Goal: Task Accomplishment & Management: Use online tool/utility

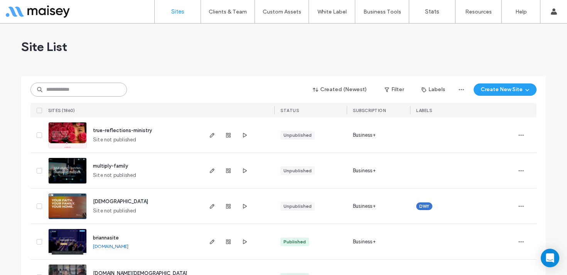
click at [71, 90] on input at bounding box center [78, 90] width 96 height 14
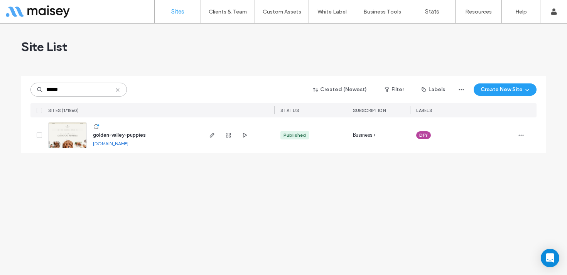
type input "******"
click at [64, 146] on img at bounding box center [68, 148] width 38 height 52
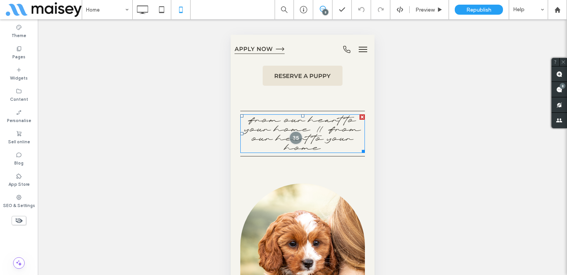
scroll to position [298, 0]
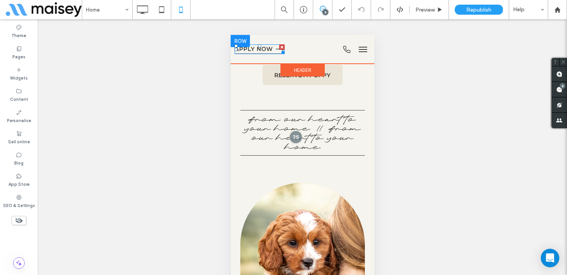
click at [257, 49] on img at bounding box center [259, 48] width 50 height 9
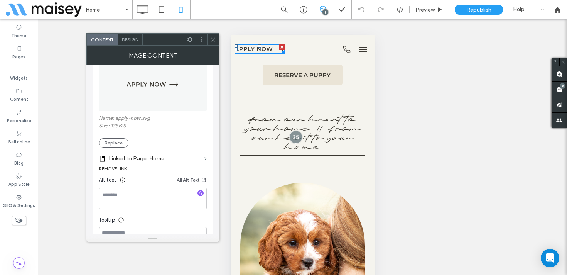
scroll to position [105, 0]
click at [158, 158] on label "Linked to Page: Home" at bounding box center [155, 156] width 93 height 14
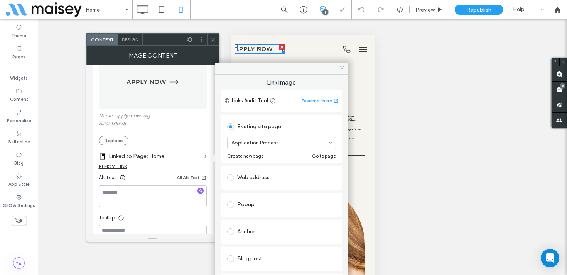
click at [339, 68] on span at bounding box center [342, 69] width 12 height 12
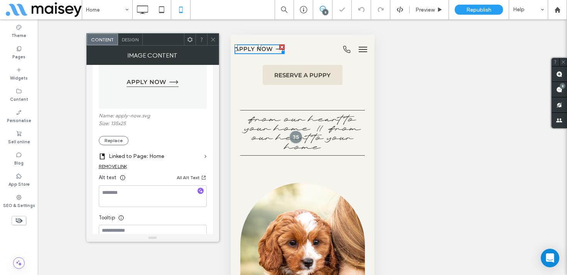
click at [212, 37] on icon at bounding box center [213, 40] width 6 height 6
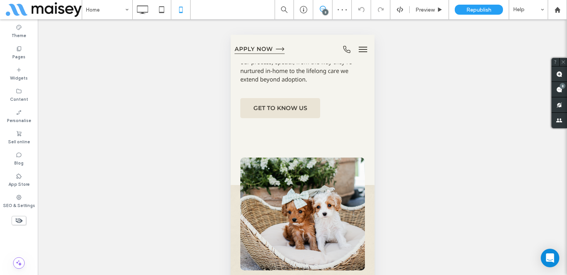
scroll to position [694, 0]
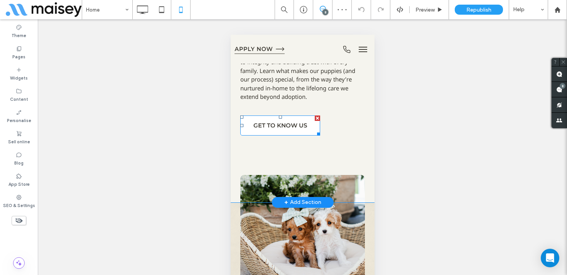
click at [264, 118] on span "GET TO KNOW US" at bounding box center [280, 125] width 54 height 15
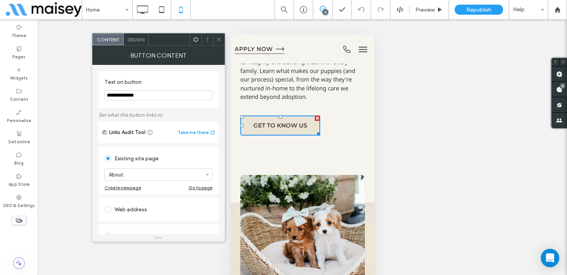
click at [220, 37] on icon at bounding box center [219, 40] width 6 height 6
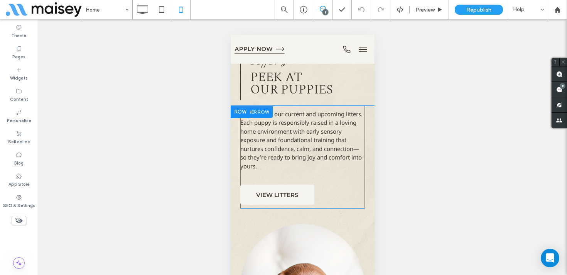
scroll to position [946, 0]
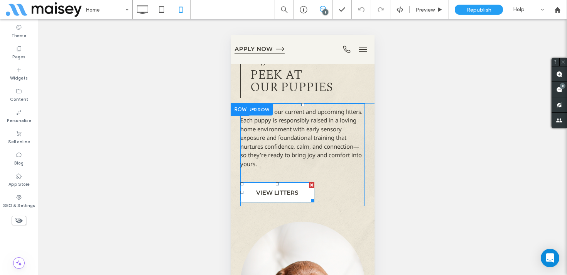
click at [282, 188] on span "VIEW LITTERS" at bounding box center [277, 192] width 42 height 15
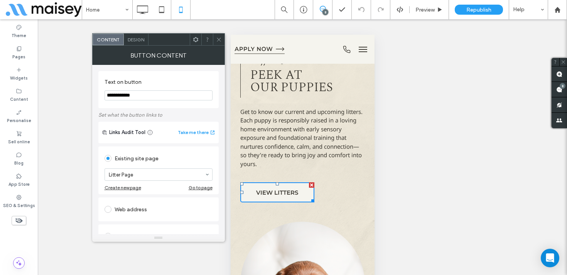
click at [215, 45] on div "Content Design" at bounding box center [158, 39] width 133 height 12
click at [218, 40] on use at bounding box center [219, 39] width 4 height 4
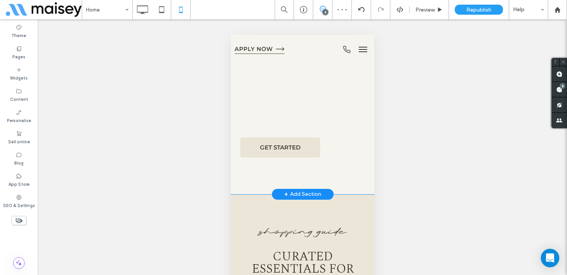
scroll to position [2388, 0]
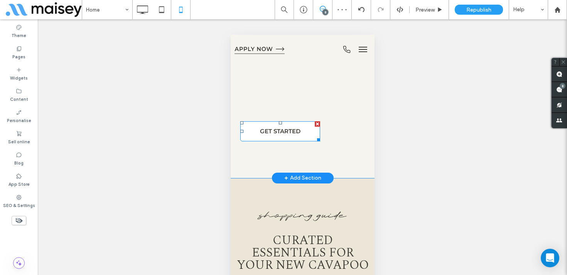
click at [281, 124] on span "GET STARTED" at bounding box center [280, 131] width 41 height 15
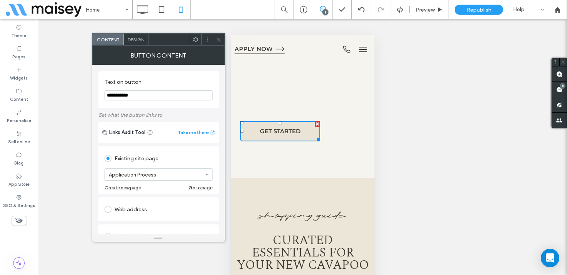
click at [217, 38] on icon at bounding box center [219, 40] width 6 height 6
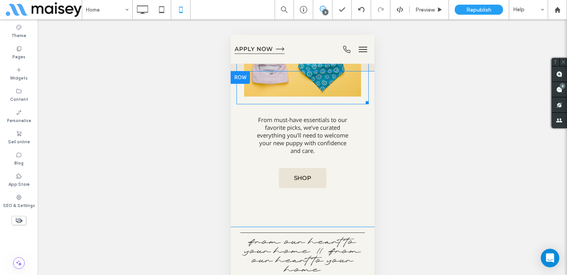
scroll to position [2955, 0]
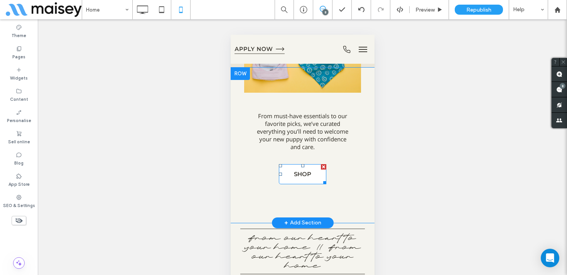
click at [303, 168] on span "SHOP" at bounding box center [302, 173] width 17 height 15
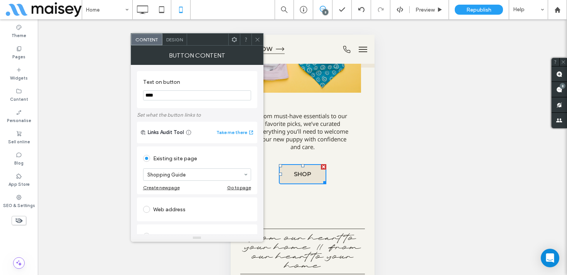
click at [255, 37] on icon at bounding box center [258, 40] width 6 height 6
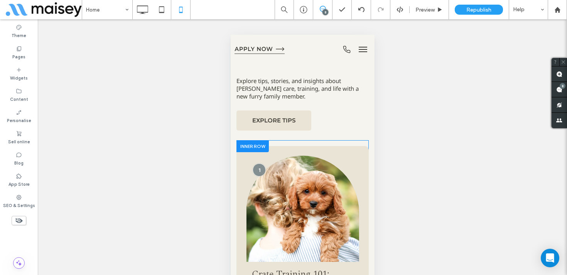
scroll to position [3266, 0]
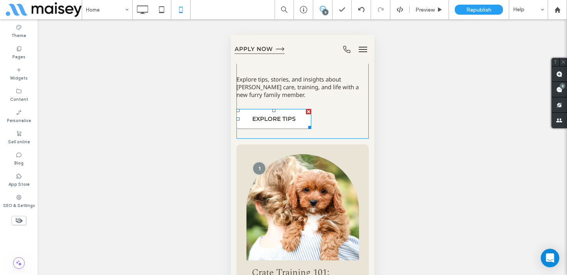
click at [282, 117] on span "EXPLORE TIPS" at bounding box center [273, 118] width 43 height 15
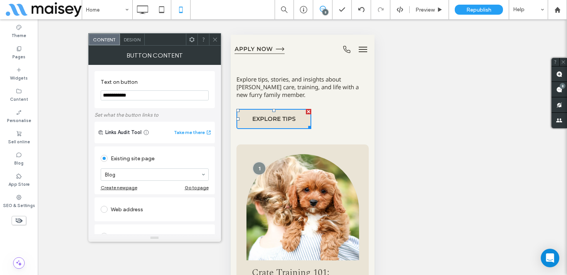
click at [215, 37] on icon at bounding box center [215, 40] width 6 height 6
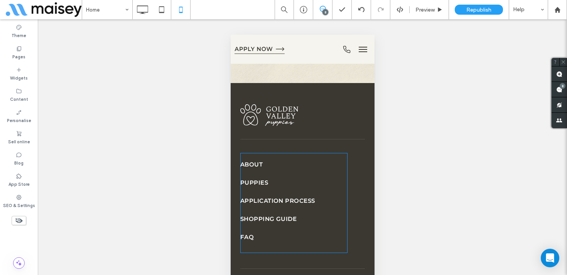
scroll to position [4720, 0]
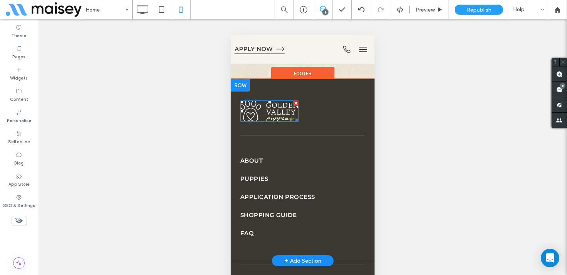
click at [267, 107] on img at bounding box center [269, 111] width 58 height 22
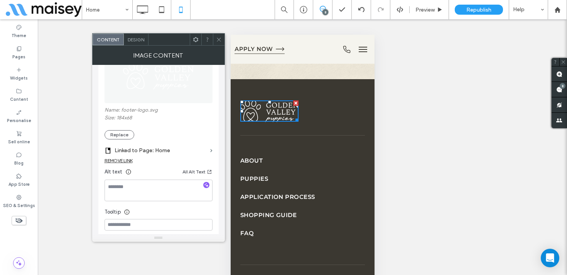
scroll to position [140, 0]
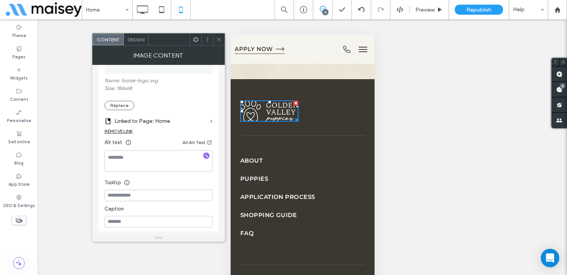
click at [214, 40] on div at bounding box center [219, 40] width 12 height 12
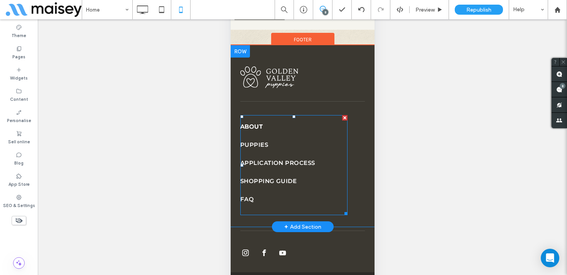
scroll to position [44, 0]
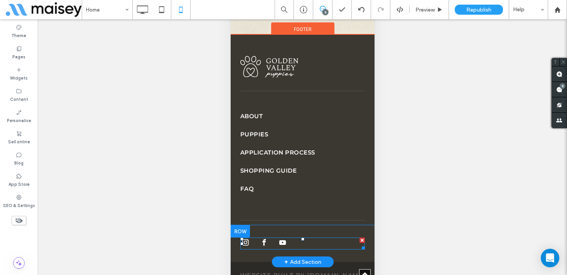
click at [260, 240] on span "facebook" at bounding box center [264, 242] width 10 height 10
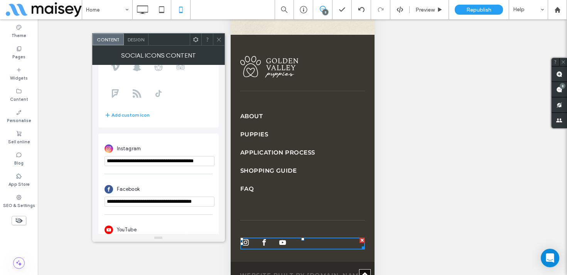
scroll to position [136, 0]
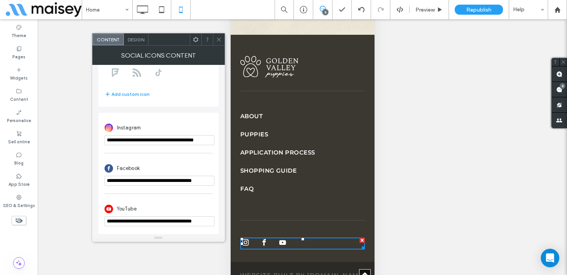
click at [218, 38] on icon at bounding box center [219, 40] width 6 height 6
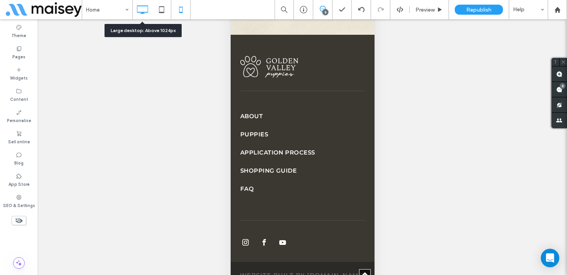
click at [141, 7] on icon at bounding box center [142, 9] width 15 height 15
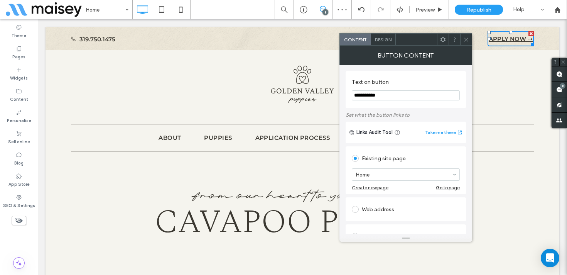
scroll to position [36, 0]
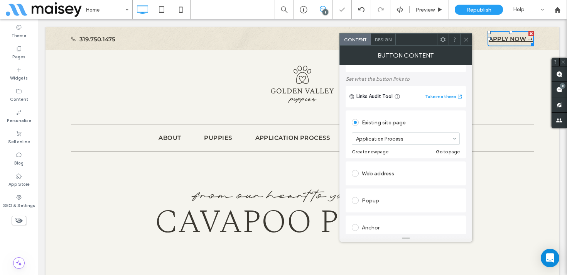
click at [466, 39] on use at bounding box center [466, 39] width 4 height 4
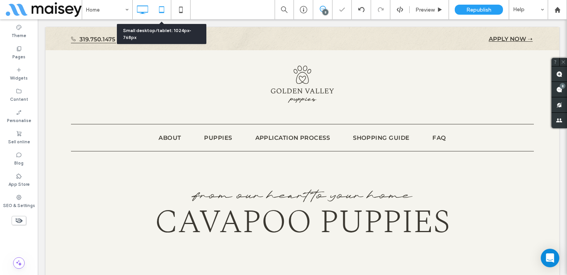
click at [163, 9] on icon at bounding box center [161, 9] width 15 height 15
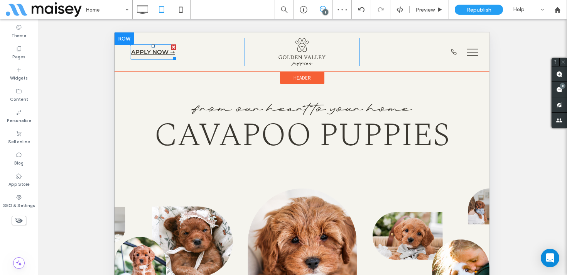
click at [146, 53] on span "APPLY NOW ➝" at bounding box center [153, 51] width 44 height 7
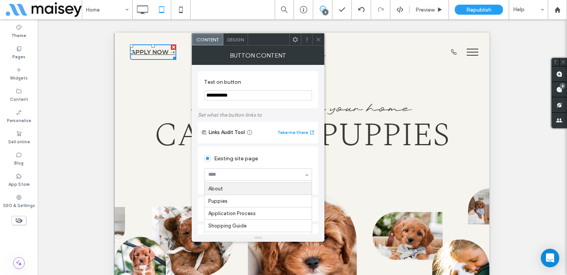
scroll to position [19, 0]
click at [316, 39] on icon at bounding box center [319, 40] width 6 height 6
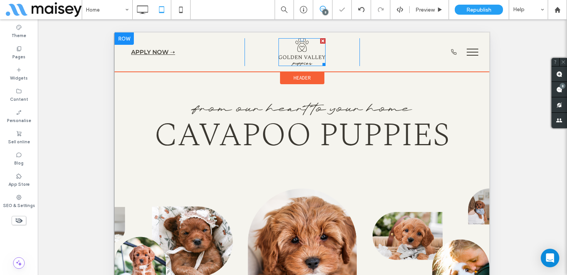
click at [305, 57] on img at bounding box center [302, 52] width 47 height 28
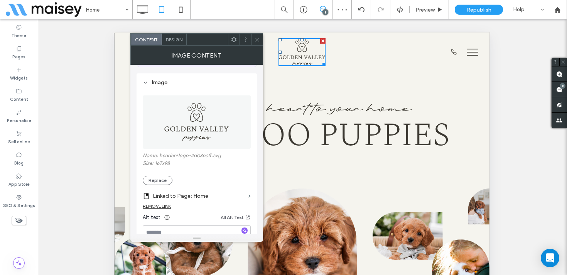
scroll to position [134, 0]
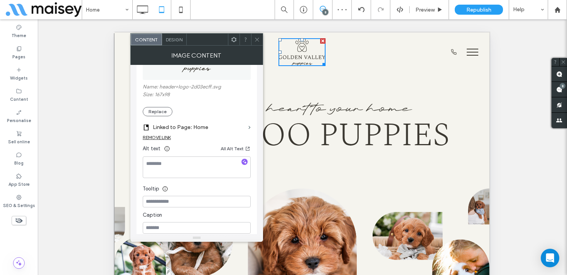
click at [253, 39] on div at bounding box center [257, 40] width 12 height 12
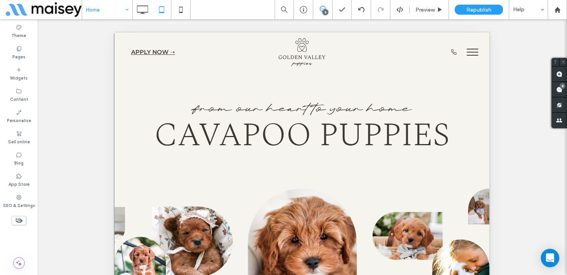
click at [105, 8] on input at bounding box center [105, 9] width 39 height 19
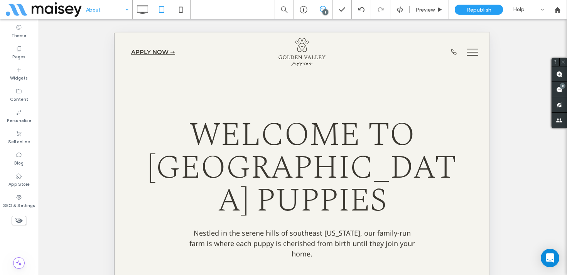
scroll to position [0, 0]
click at [140, 14] on use at bounding box center [142, 9] width 11 height 8
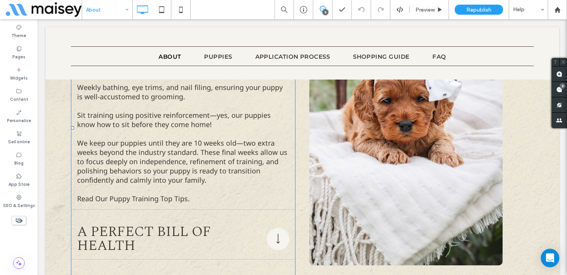
scroll to position [3688, 0]
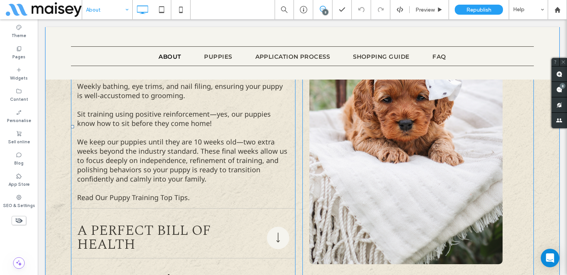
click at [169, 151] on p "We keep our puppies until they are 10 weeks old—two extra weeks beyond the indu…" at bounding box center [183, 160] width 212 height 46
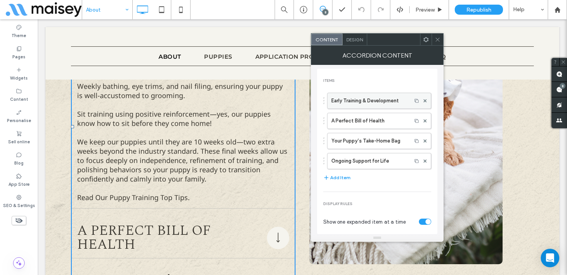
click at [372, 98] on label "Early Training & Development" at bounding box center [370, 100] width 76 height 15
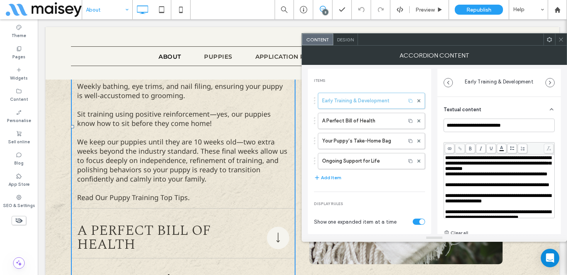
scroll to position [166, 0]
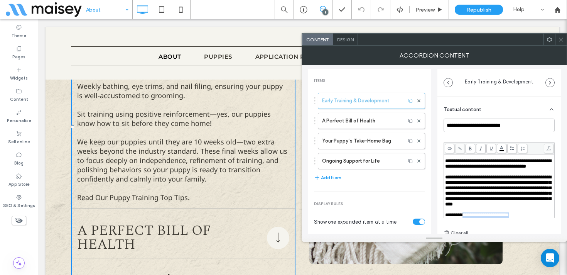
drag, startPoint x: 531, startPoint y: 214, endPoint x: 468, endPoint y: 215, distance: 62.5
click at [468, 215] on div "**********" at bounding box center [499, 214] width 108 height 5
click at [459, 146] on span at bounding box center [460, 149] width 10 height 10
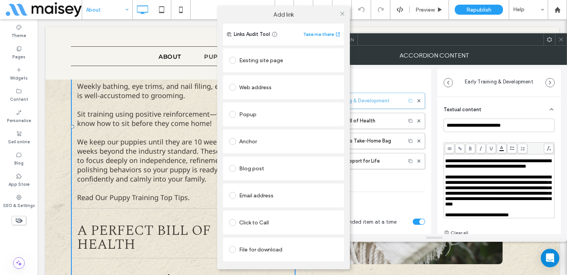
click at [262, 170] on div "Blog post" at bounding box center [283, 168] width 109 height 12
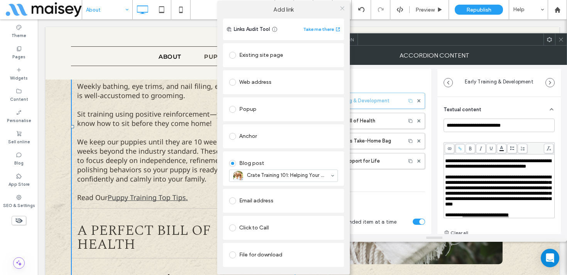
click at [341, 9] on use at bounding box center [342, 9] width 4 height 4
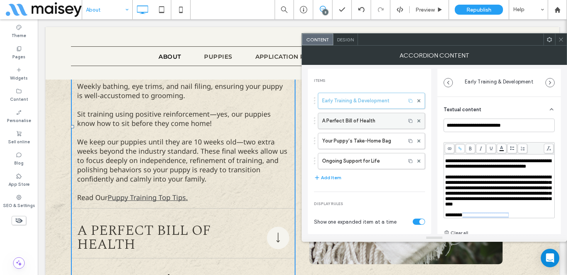
click at [341, 122] on label "A Perfect Bill of Health" at bounding box center [362, 120] width 80 height 15
type input "**********"
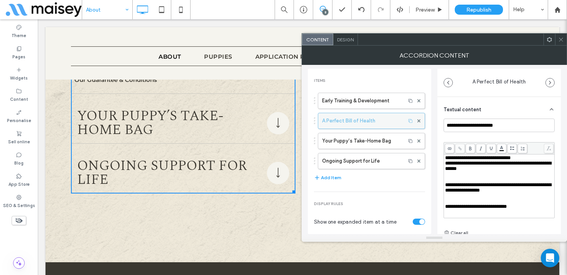
scroll to position [3661, 0]
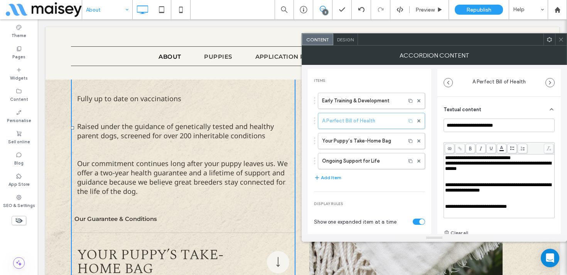
click at [455, 177] on div "Rich Text Editor" at bounding box center [499, 173] width 108 height 5
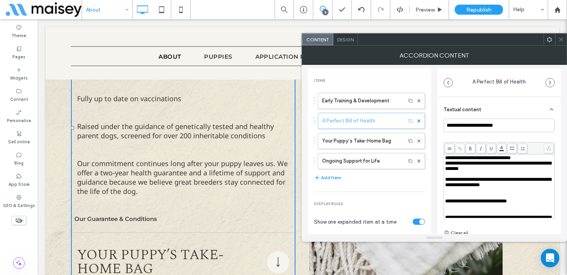
click at [455, 193] on div "Rich Text Editor" at bounding box center [499, 190] width 108 height 5
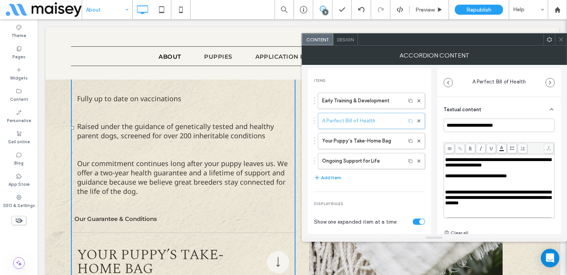
scroll to position [25, 0]
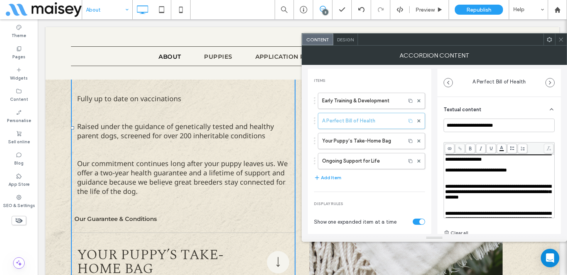
click at [450, 178] on div "Rich Text Editor" at bounding box center [499, 175] width 108 height 5
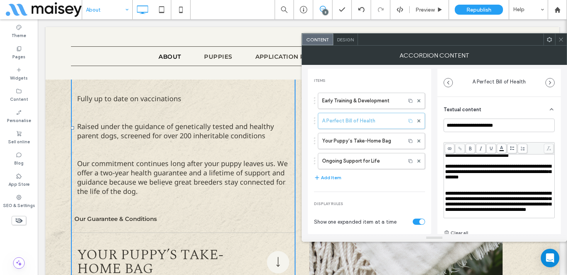
scroll to position [56, 0]
click at [452, 180] on div "Rich Text Editor" at bounding box center [499, 182] width 108 height 5
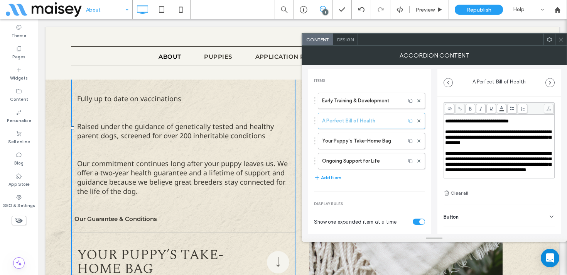
scroll to position [54, 0]
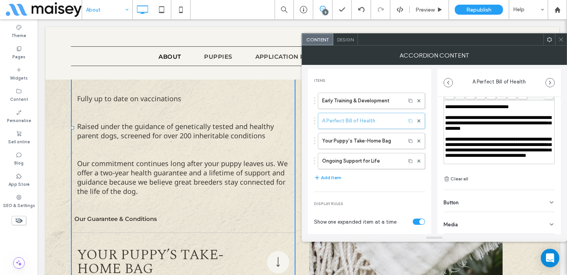
click at [464, 162] on div "Rich Text Editor" at bounding box center [499, 160] width 108 height 5
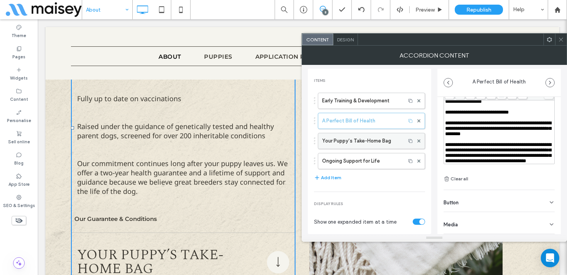
click at [349, 137] on label "Your Puppy’s Take-Home Bag" at bounding box center [362, 140] width 80 height 15
type input "**********"
type input "******"
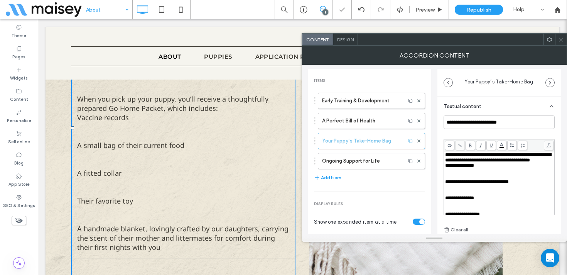
scroll to position [0, 0]
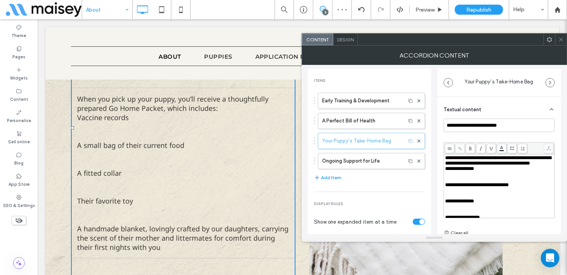
click at [485, 166] on div "**********" at bounding box center [499, 160] width 108 height 11
click at [447, 171] on span "**********" at bounding box center [459, 168] width 29 height 5
click at [511, 148] on use at bounding box center [513, 147] width 5 height 3
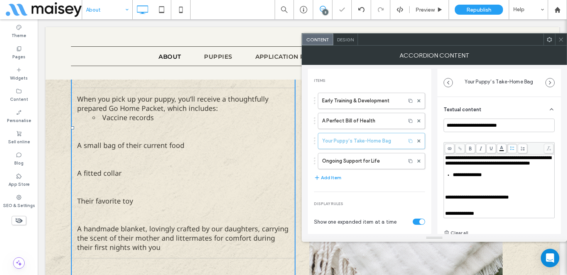
click at [446, 200] on span "**********" at bounding box center [477, 197] width 64 height 5
click at [445, 205] on span "**********" at bounding box center [459, 202] width 29 height 5
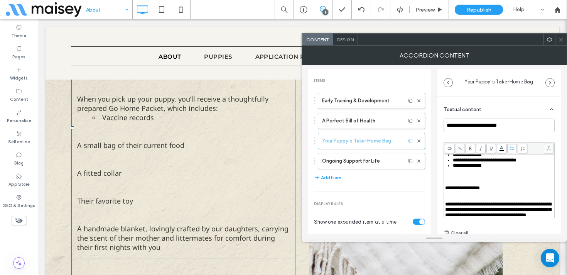
scroll to position [3, 0]
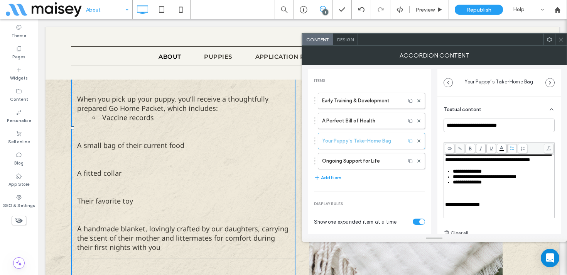
click at [446, 207] on span "**********" at bounding box center [462, 204] width 35 height 5
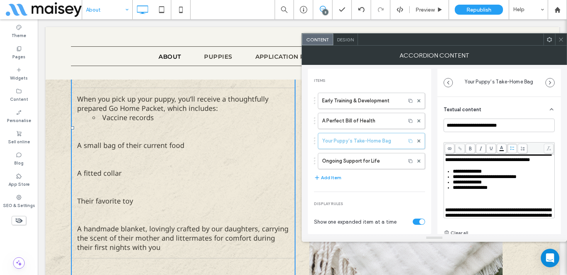
scroll to position [30, 0]
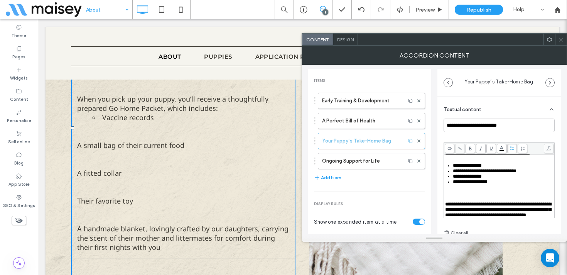
click at [445, 201] on span "**********" at bounding box center [498, 209] width 106 height 16
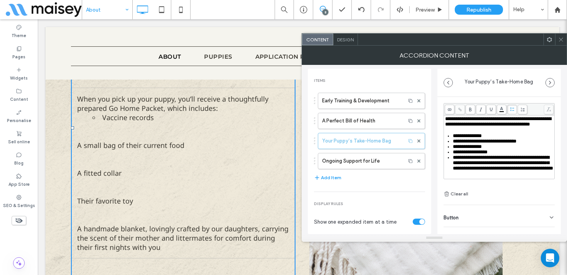
scroll to position [49, 0]
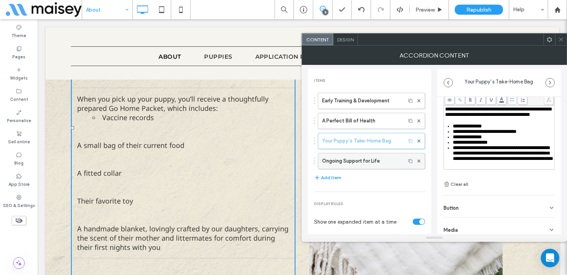
click at [382, 158] on label "Ongoing Support for Life" at bounding box center [362, 160] width 80 height 15
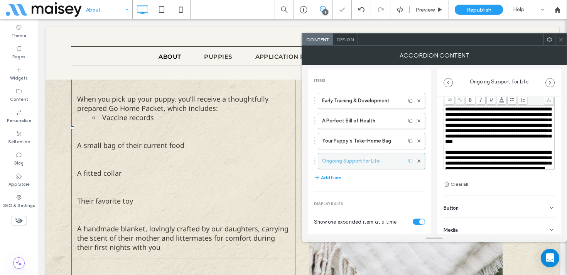
type input "**********"
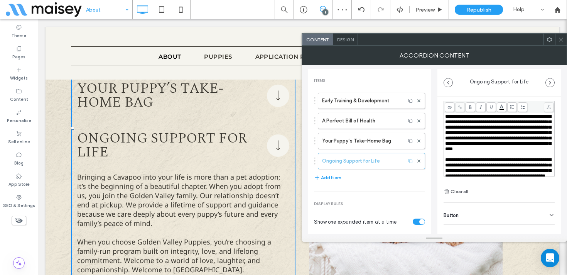
scroll to position [41, 0]
click at [489, 129] on span "**********" at bounding box center [498, 132] width 106 height 37
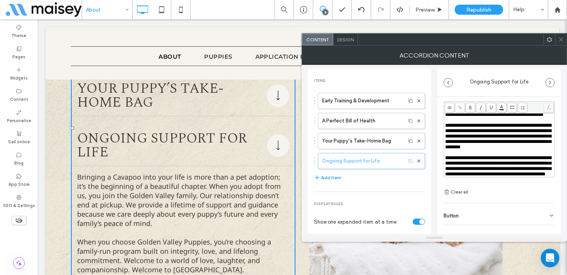
scroll to position [42, 0]
click at [560, 41] on use at bounding box center [561, 39] width 4 height 4
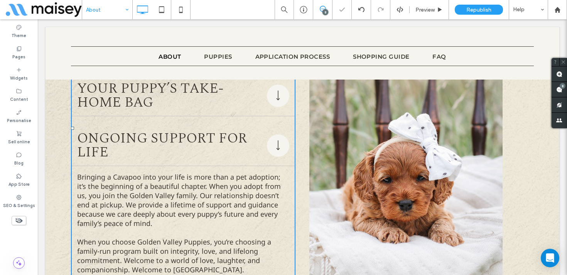
scroll to position [3724, 0]
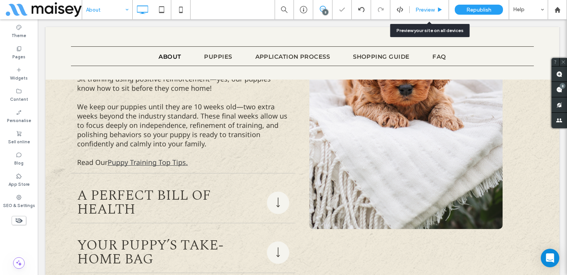
click at [425, 7] on span "Preview" at bounding box center [425, 10] width 19 height 7
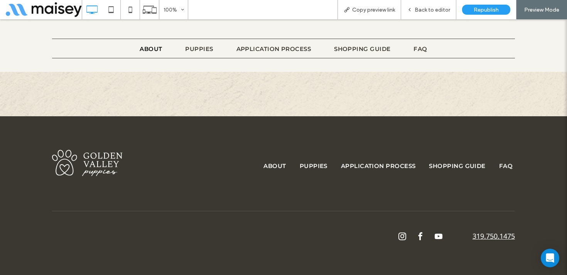
scroll to position [3996, 0]
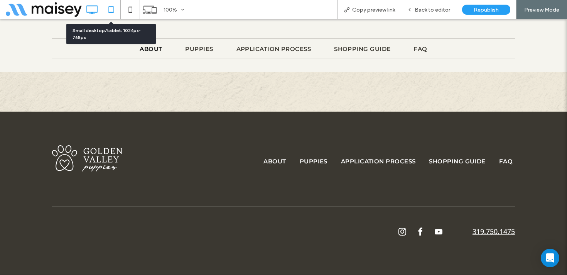
click at [113, 8] on icon at bounding box center [110, 9] width 15 height 15
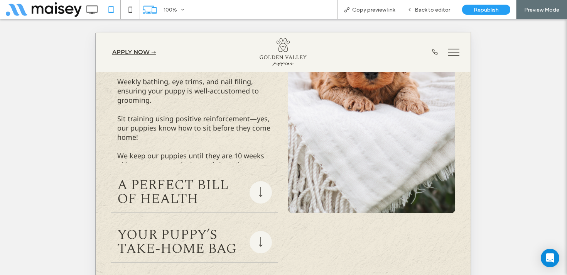
scroll to position [3754, 0]
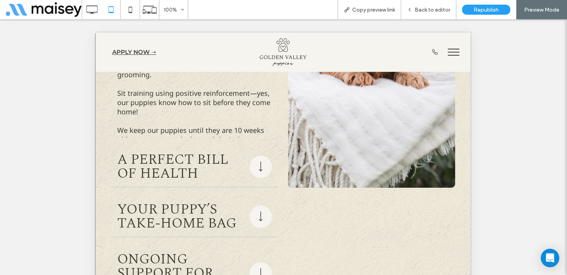
click at [262, 159] on div at bounding box center [260, 166] width 19 height 19
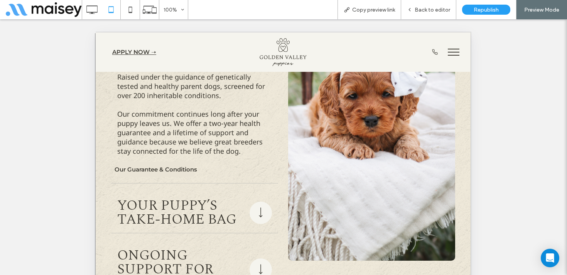
scroll to position [3693, 0]
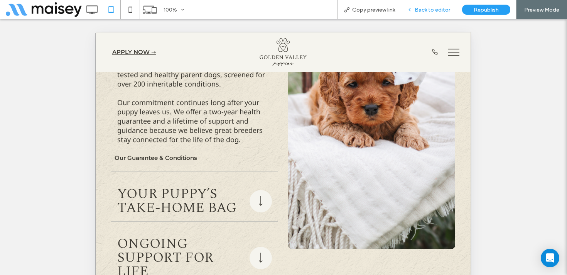
click at [429, 5] on div "Back to editor" at bounding box center [428, 9] width 55 height 19
click at [432, 5] on div "Back to editor" at bounding box center [428, 9] width 55 height 19
click at [427, 7] on span "Back to editor" at bounding box center [433, 10] width 36 height 7
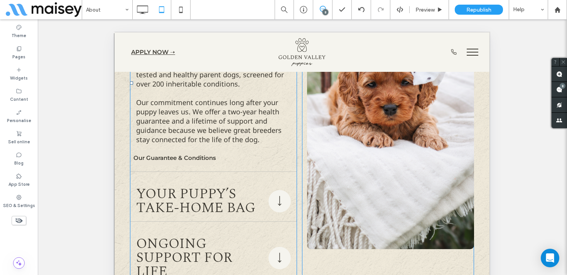
click at [212, 128] on p "Our commitment continues long after your puppy leaves us. We offer a two-year h…" at bounding box center [213, 121] width 155 height 46
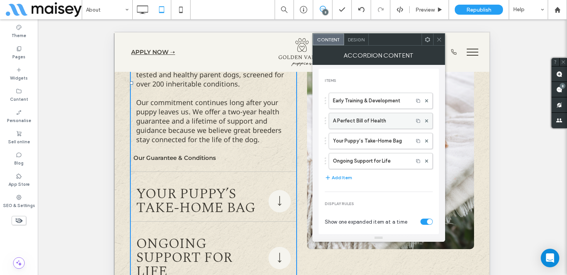
click at [365, 120] on label "A Perfect Bill of Health" at bounding box center [371, 120] width 76 height 15
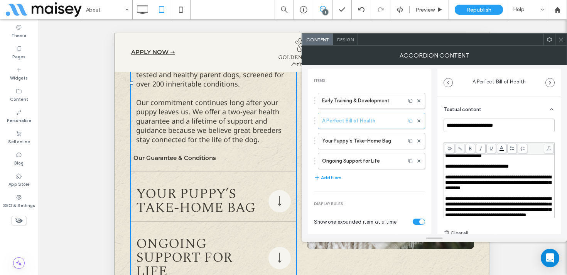
scroll to position [54, 0]
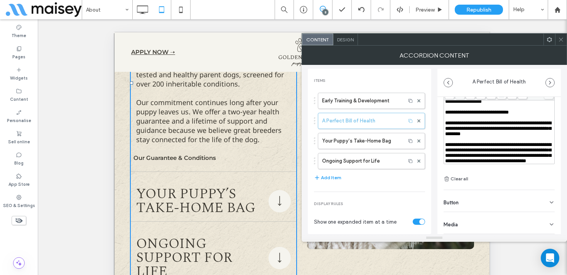
click at [484, 197] on div "Button" at bounding box center [499, 201] width 111 height 22
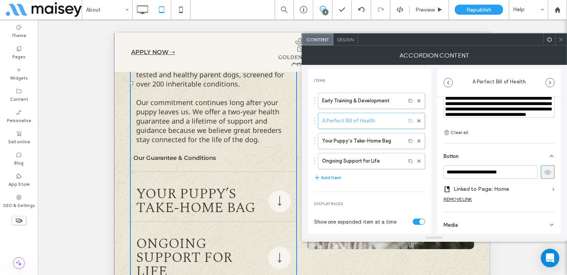
click at [518, 190] on label "Linked to Page: Home" at bounding box center [502, 189] width 96 height 14
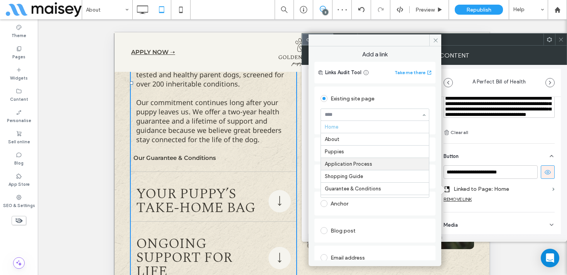
scroll to position [8, 0]
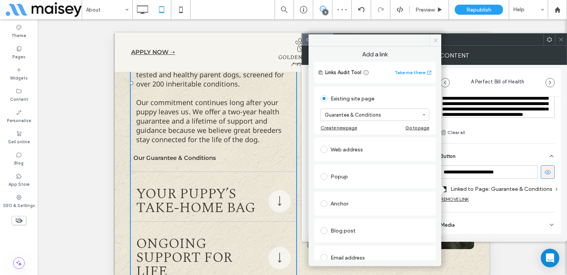
click at [439, 42] on span at bounding box center [436, 40] width 12 height 12
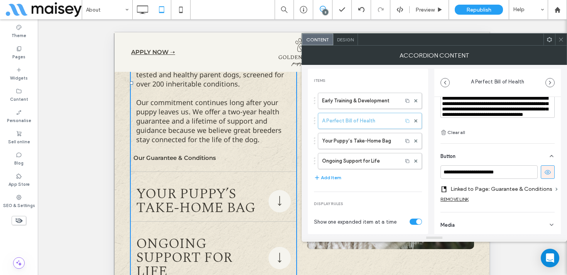
click at [562, 39] on icon at bounding box center [562, 40] width 6 height 6
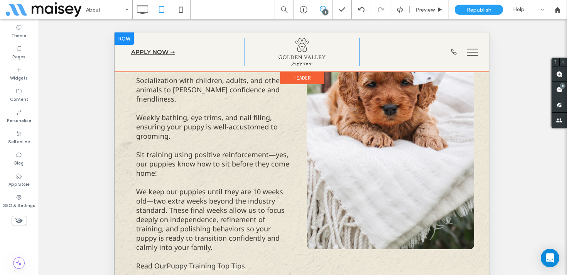
scroll to position [3883, 0]
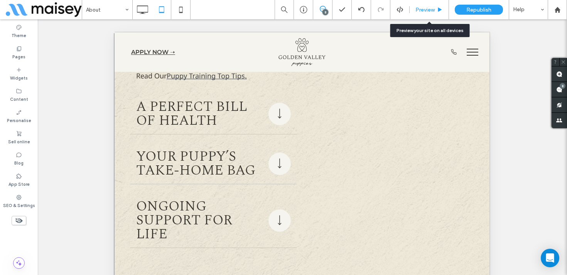
click at [427, 10] on span "Preview" at bounding box center [425, 10] width 19 height 7
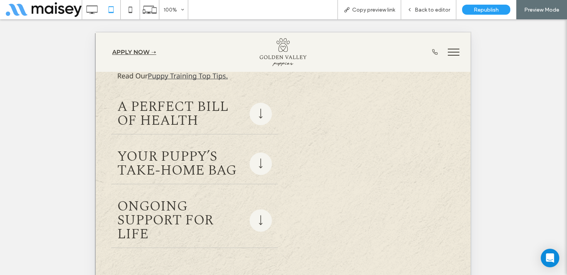
click at [188, 150] on span "Your Puppy’s Take-Home Bag" at bounding box center [181, 164] width 129 height 28
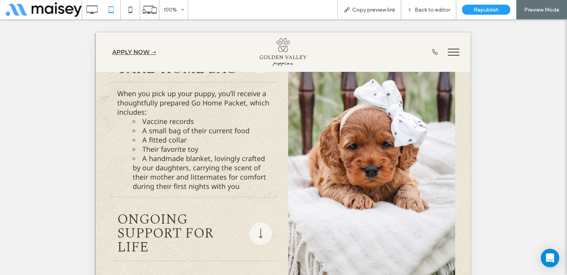
scroll to position [3651, 0]
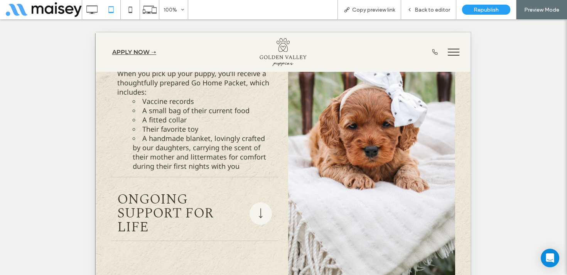
click at [165, 204] on span "Ongoing Support for Life" at bounding box center [181, 214] width 129 height 42
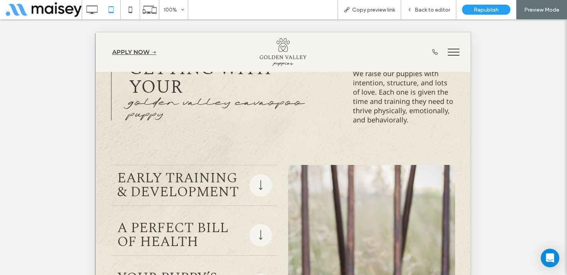
click at [183, 171] on span "Early Training & Development" at bounding box center [181, 185] width 129 height 28
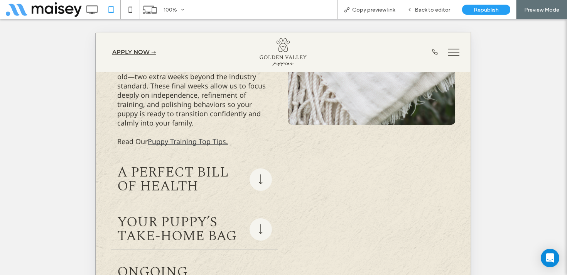
click at [183, 171] on span "A Perfect Bill of Health" at bounding box center [181, 180] width 129 height 28
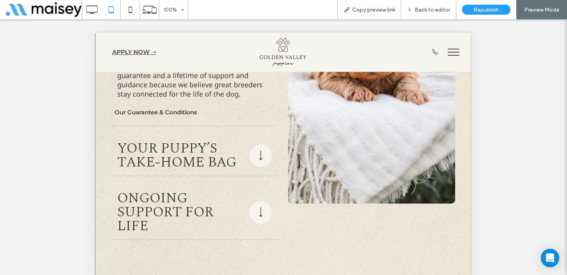
scroll to position [3734, 0]
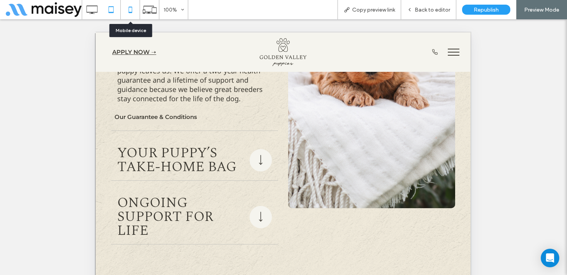
click at [134, 7] on icon at bounding box center [130, 9] width 15 height 15
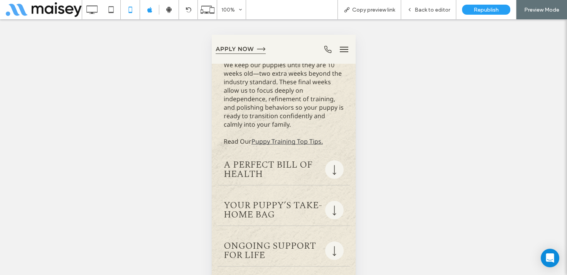
scroll to position [4370, 0]
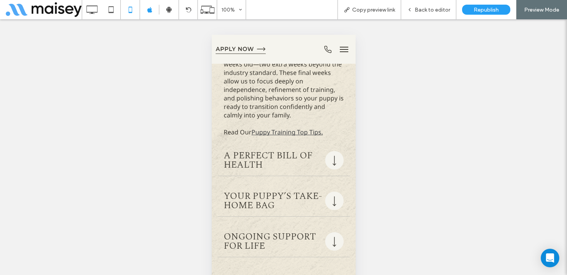
click at [276, 145] on div "A Perfect Bill of Health" at bounding box center [283, 160] width 132 height 31
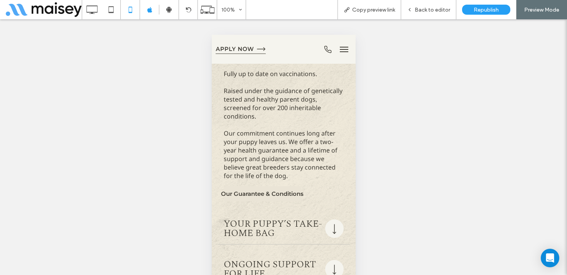
scroll to position [4201, 0]
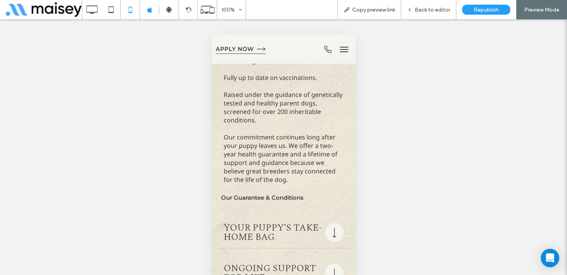
click at [252, 223] on span "Your Puppy’s Take-Home Bag" at bounding box center [272, 232] width 98 height 19
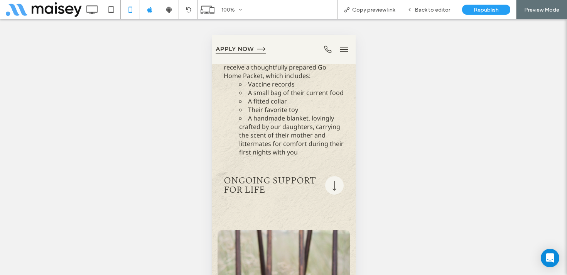
click at [266, 176] on span "Ongoing Support for Life" at bounding box center [272, 185] width 98 height 19
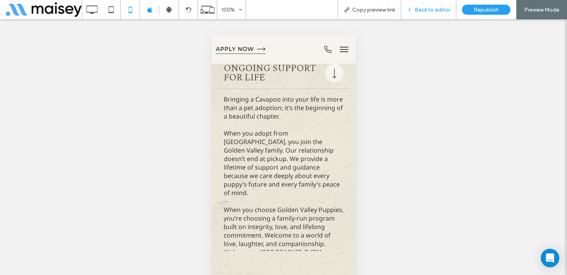
click at [428, 8] on span "Back to editor" at bounding box center [433, 10] width 36 height 7
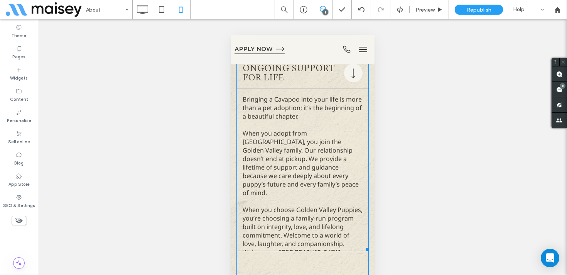
click at [285, 205] on p "When you choose Golden Valley Puppies, you’re choosing a family-run program bui…" at bounding box center [302, 230] width 120 height 51
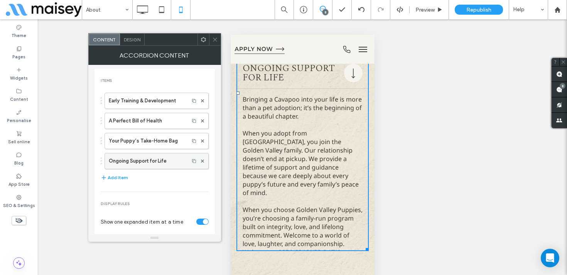
click at [143, 163] on label "Ongoing Support for Life" at bounding box center [147, 160] width 76 height 15
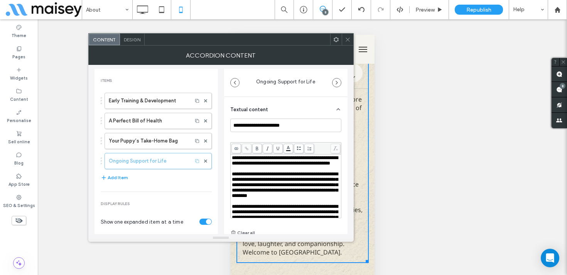
scroll to position [42, 0]
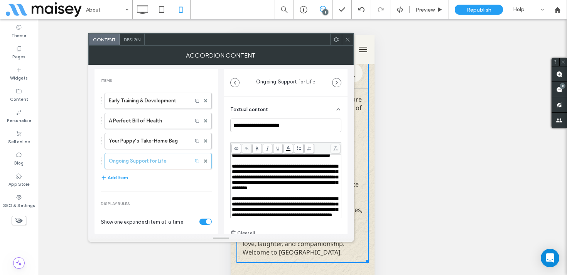
click at [271, 207] on span "**********" at bounding box center [285, 206] width 106 height 21
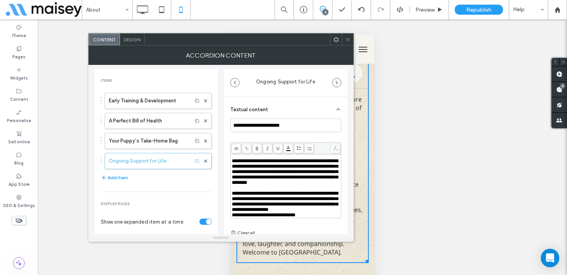
scroll to position [49, 0]
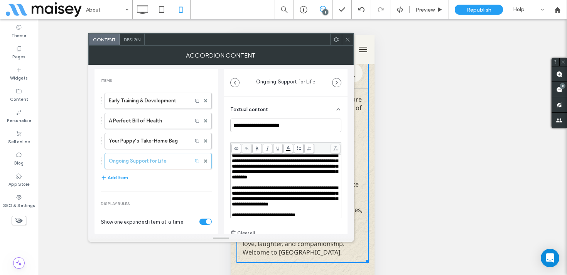
click at [346, 37] on icon at bounding box center [348, 40] width 6 height 6
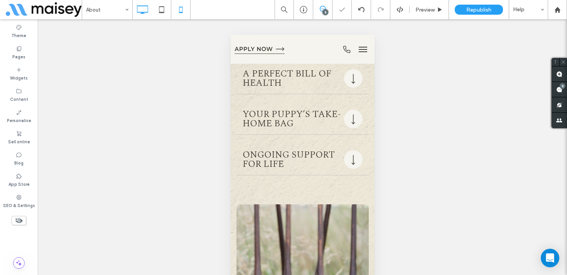
scroll to position [4469, 0]
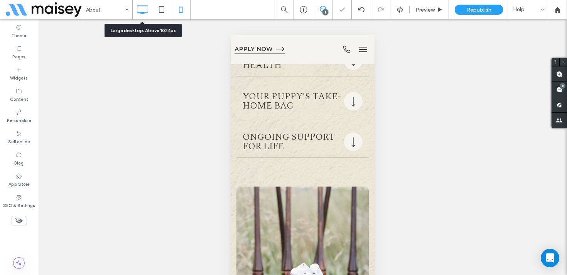
click at [148, 5] on use at bounding box center [142, 9] width 11 height 8
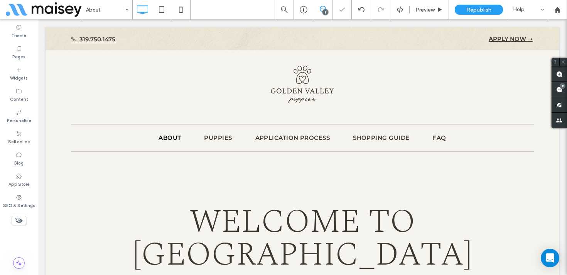
scroll to position [0, 0]
click at [431, 11] on span "Preview" at bounding box center [425, 10] width 19 height 7
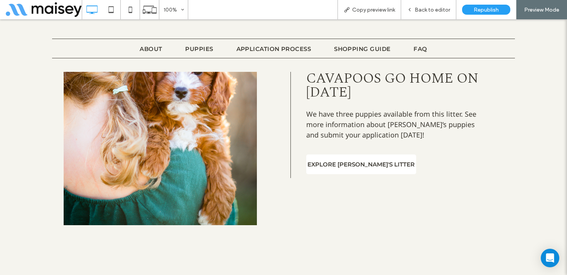
scroll to position [731, 0]
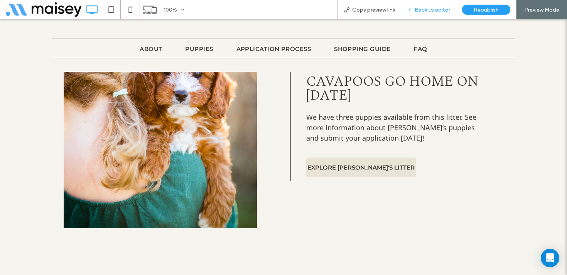
click at [426, 9] on span "Back to editor" at bounding box center [433, 10] width 36 height 7
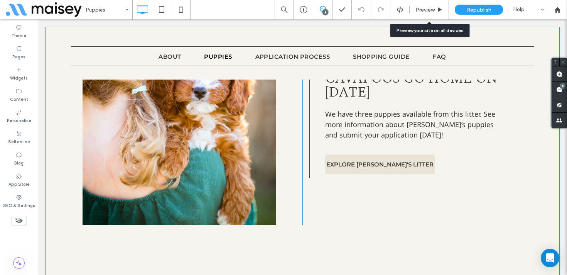
scroll to position [718, 0]
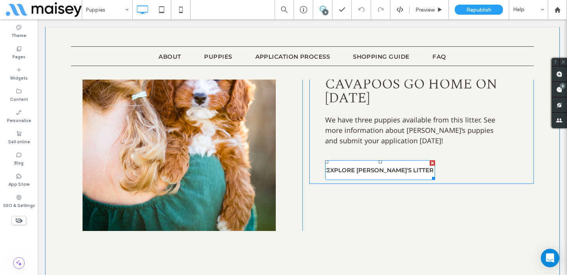
click at [352, 171] on span "EXPLORE OLIVE'S LITTER" at bounding box center [380, 170] width 107 height 15
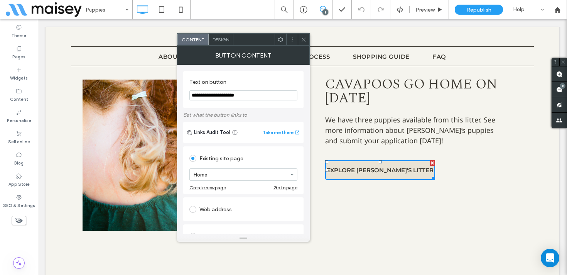
click at [302, 40] on icon at bounding box center [304, 40] width 6 height 6
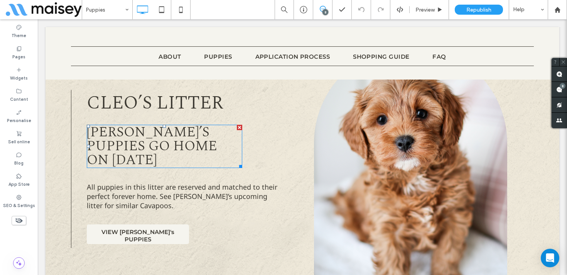
scroll to position [1031, 0]
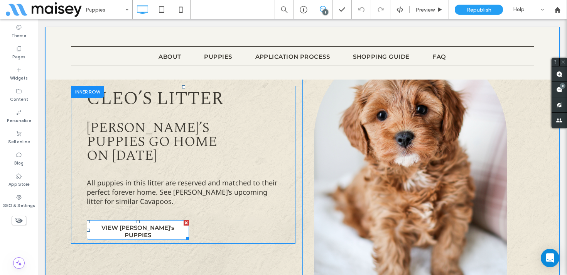
click at [152, 230] on link "VIEW CLEO's PUPPIES" at bounding box center [138, 230] width 102 height 20
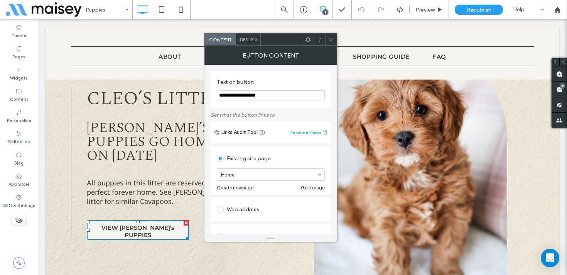
click at [330, 39] on icon at bounding box center [331, 40] width 6 height 6
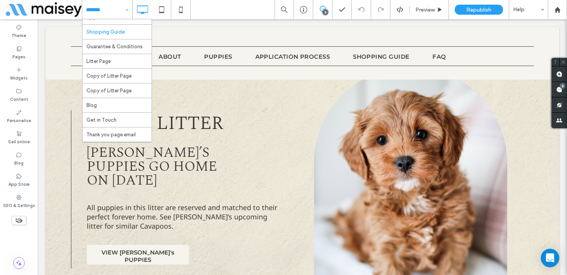
scroll to position [54, 0]
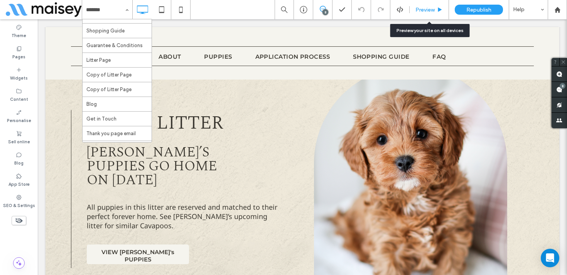
click at [435, 8] on div "Preview" at bounding box center [429, 10] width 39 height 7
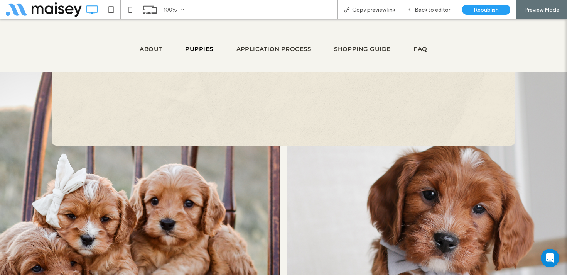
scroll to position [2733, 0]
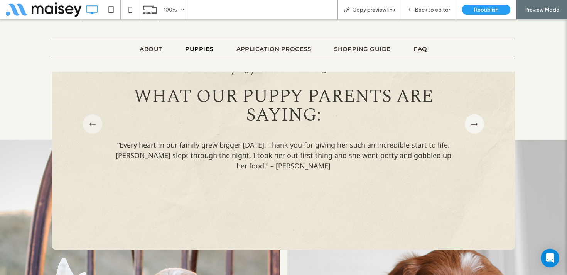
click at [474, 120] on icon "button" at bounding box center [475, 123] width 6 height 7
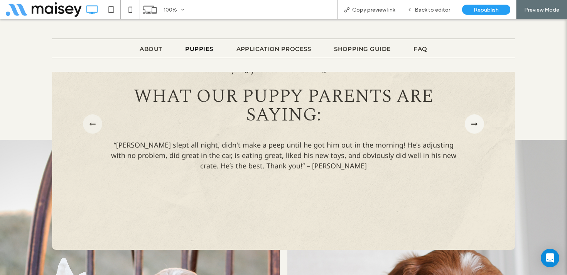
click at [474, 120] on icon "button" at bounding box center [475, 123] width 6 height 7
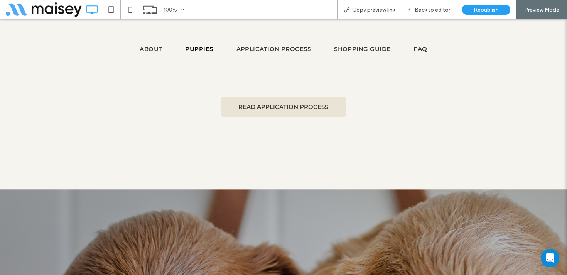
scroll to position [3714, 0]
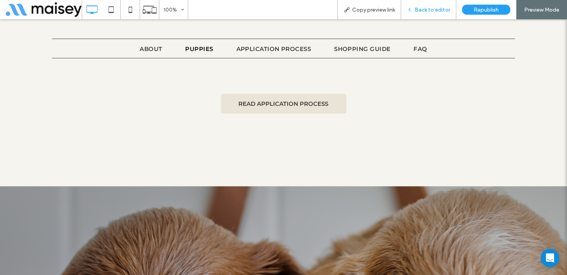
click at [428, 5] on div "Back to editor" at bounding box center [428, 9] width 55 height 19
click at [429, 7] on span "Back to editor" at bounding box center [433, 10] width 36 height 7
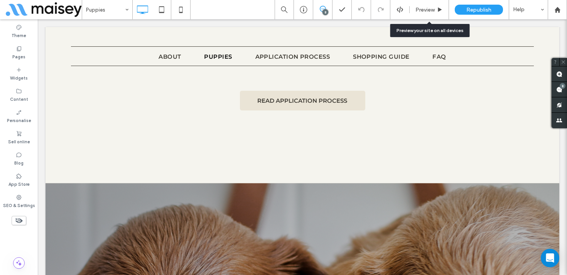
scroll to position [3700, 0]
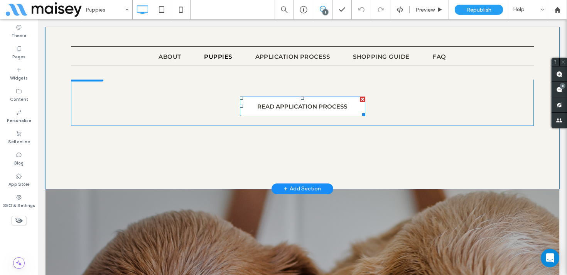
click at [320, 99] on span "READ APPLICATION PROCESS" at bounding box center [302, 106] width 90 height 15
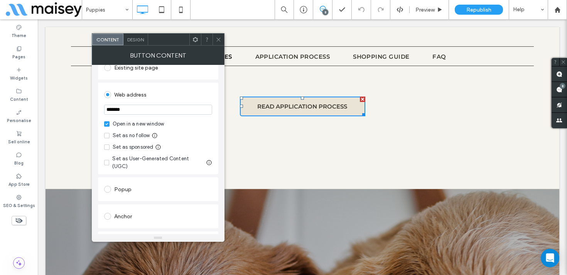
scroll to position [0, 0]
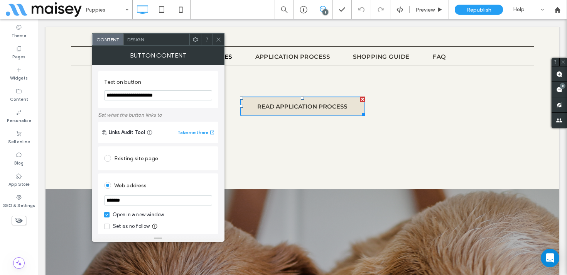
click at [149, 160] on div "Existing site page" at bounding box center [158, 158] width 108 height 12
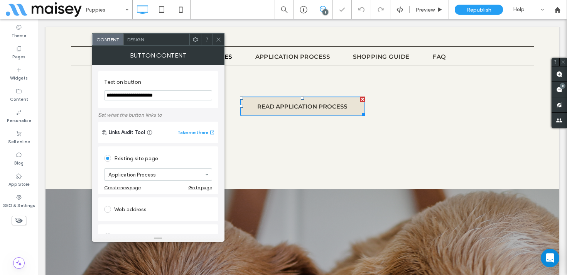
click at [217, 38] on use at bounding box center [219, 39] width 4 height 4
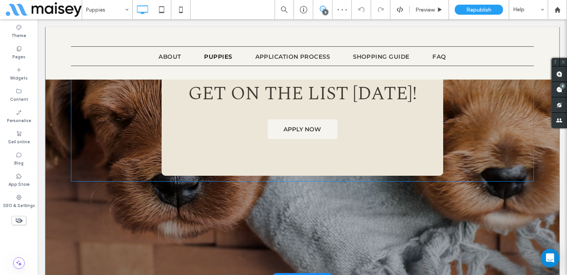
scroll to position [3947, 0]
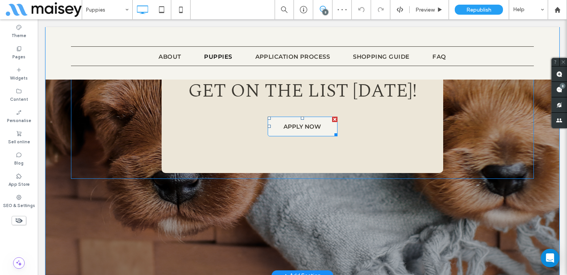
click at [306, 119] on span "APPLY NOW" at bounding box center [302, 126] width 37 height 15
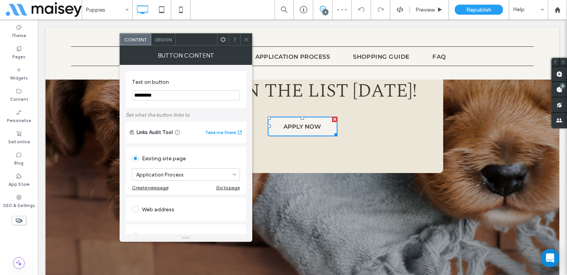
click at [245, 37] on icon at bounding box center [247, 40] width 6 height 6
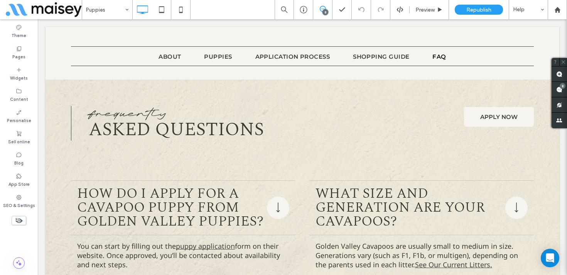
scroll to position [4217, 0]
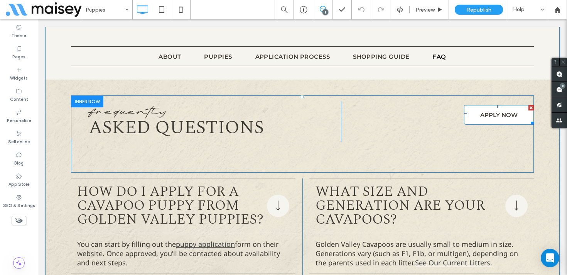
click at [493, 109] on span "APPLY NOW" at bounding box center [499, 114] width 37 height 15
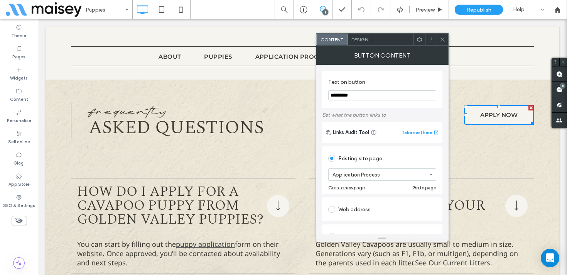
drag, startPoint x: 439, startPoint y: 42, endPoint x: 401, endPoint y: 14, distance: 47.3
click at [439, 42] on div at bounding box center [443, 40] width 12 height 12
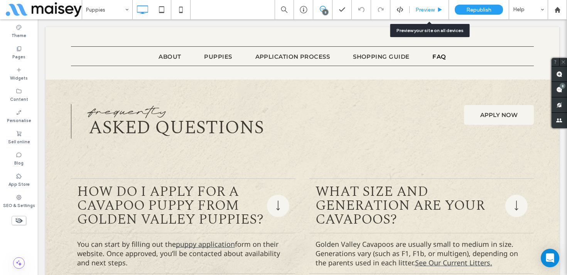
click at [437, 7] on icon at bounding box center [440, 10] width 6 height 6
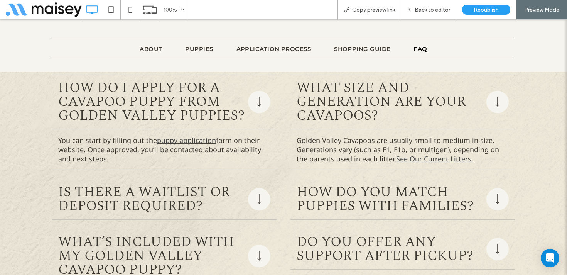
scroll to position [4336, 0]
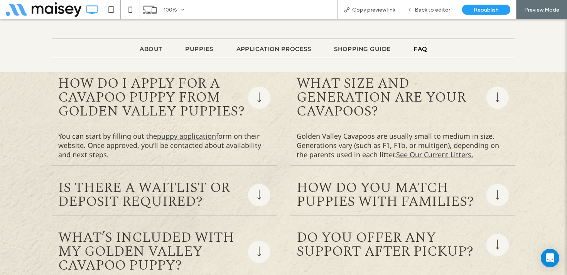
click at [193, 131] on link "puppy application" at bounding box center [186, 135] width 59 height 9
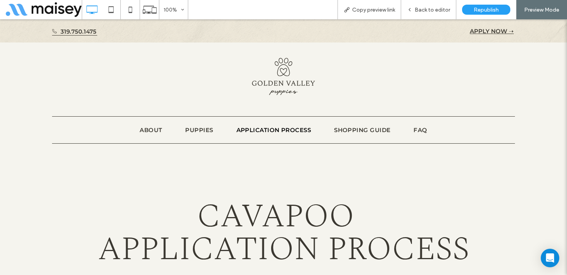
click at [200, 125] on nav "About Puppies Application Process Shopping Guide FAQ" at bounding box center [283, 129] width 463 height 19
click at [202, 128] on span "Puppies" at bounding box center [199, 129] width 28 height 7
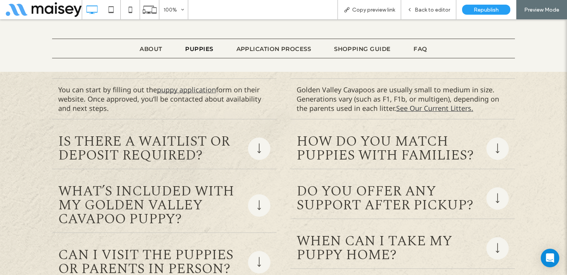
scroll to position [4387, 0]
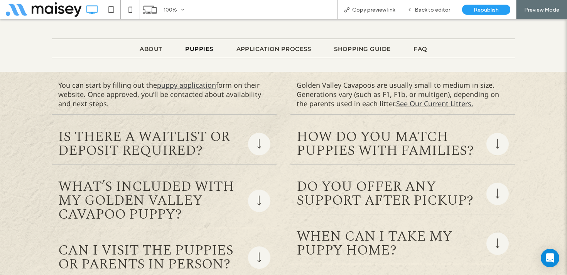
click at [202, 130] on span "Is there a waitlist or deposit required?" at bounding box center [151, 144] width 187 height 28
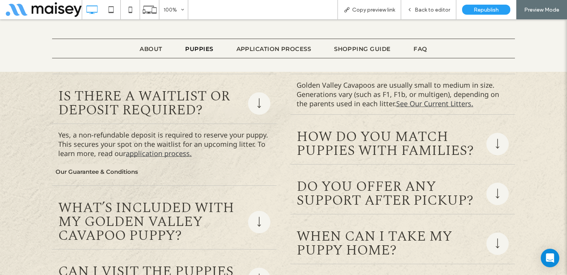
click at [124, 208] on span "What’s included with my Golden Valley Cavapoo puppy?" at bounding box center [151, 222] width 187 height 42
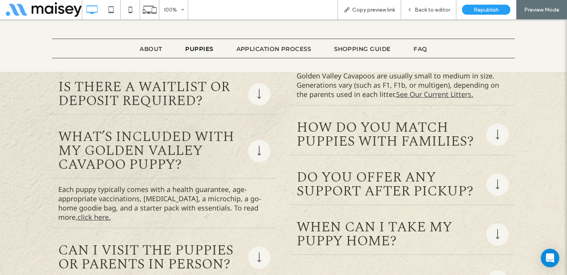
scroll to position [4380, 0]
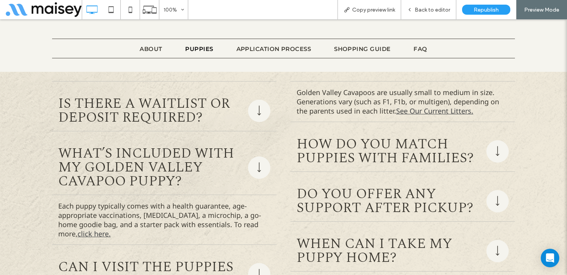
click at [198, 97] on span "Is there a waitlist or deposit required?" at bounding box center [151, 111] width 187 height 28
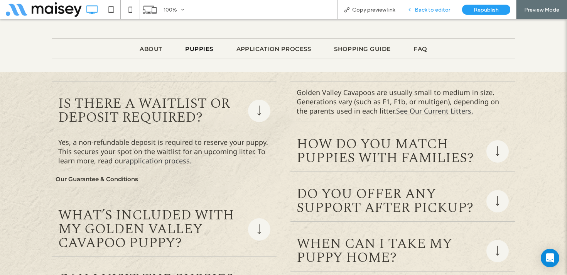
click at [423, 8] on span "Back to editor" at bounding box center [433, 10] width 36 height 7
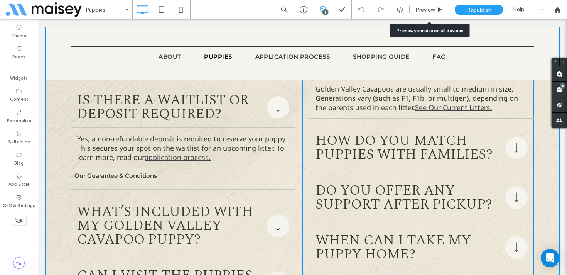
scroll to position [4367, 0]
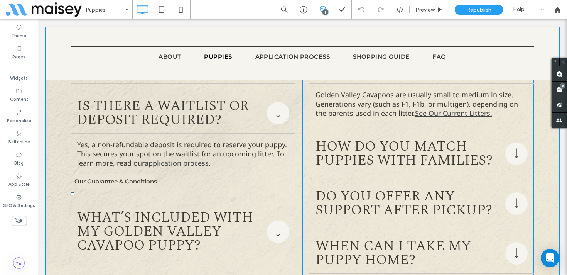
click at [163, 161] on div "Yes, a non-refundable deposit is required to reserve your puppy. This secures y…" at bounding box center [183, 164] width 212 height 49
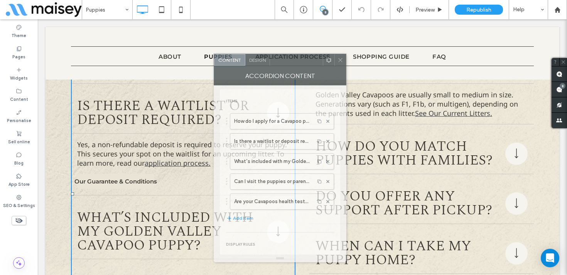
drag, startPoint x: 386, startPoint y: 41, endPoint x: 232, endPoint y: 61, distance: 155.4
click at [270, 61] on div at bounding box center [296, 60] width 53 height 12
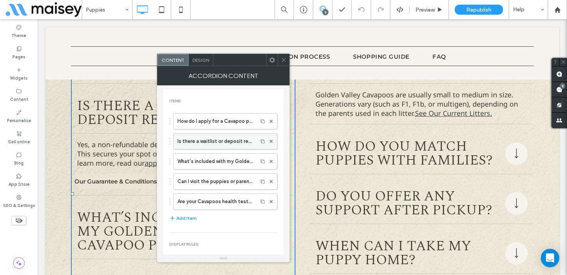
click at [206, 144] on label "Is there a waitlist or deposit required?" at bounding box center [216, 141] width 76 height 15
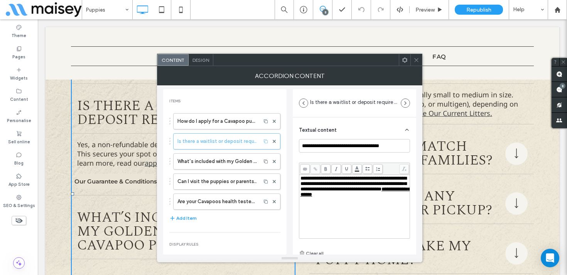
click at [373, 197] on span "**********" at bounding box center [356, 191] width 110 height 10
drag, startPoint x: 383, startPoint y: 198, endPoint x: 334, endPoint y: 200, distance: 48.7
click at [334, 197] on div "**********" at bounding box center [355, 187] width 108 height 22
click at [317, 168] on icon at bounding box center [315, 169] width 4 height 4
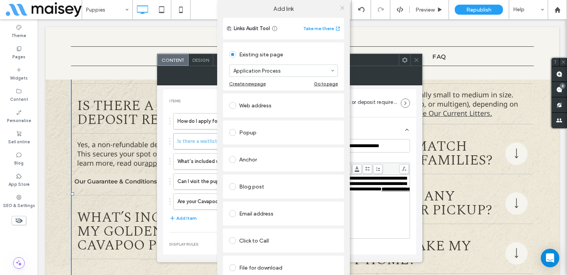
click at [340, 10] on icon at bounding box center [343, 8] width 6 height 6
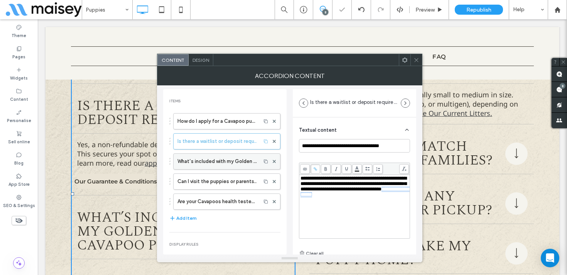
click at [217, 159] on label "What’s included with my Golden Valley Cavapoo puppy?" at bounding box center [218, 161] width 80 height 15
type input "**********"
type input "******"
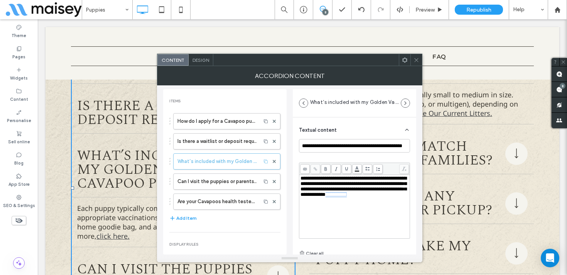
drag, startPoint x: 350, startPoint y: 204, endPoint x: 327, endPoint y: 204, distance: 23.9
click at [327, 197] on div "**********" at bounding box center [355, 187] width 108 height 22
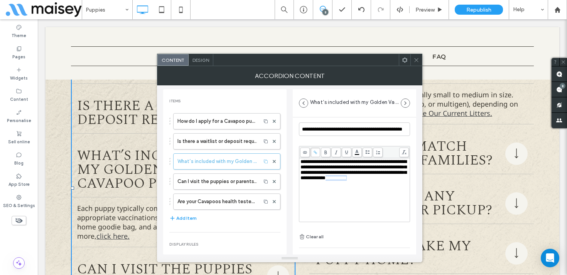
scroll to position [0, 0]
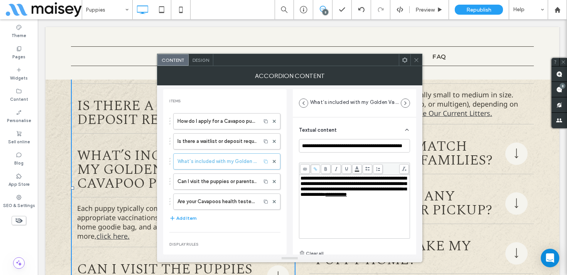
click at [315, 168] on use at bounding box center [315, 168] width 3 height 3
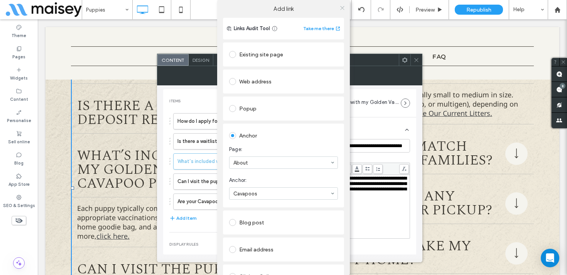
click at [341, 7] on icon at bounding box center [343, 8] width 6 height 6
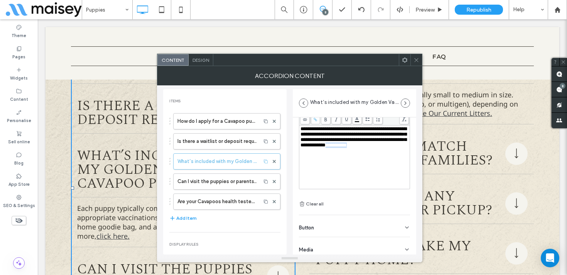
scroll to position [54, 0]
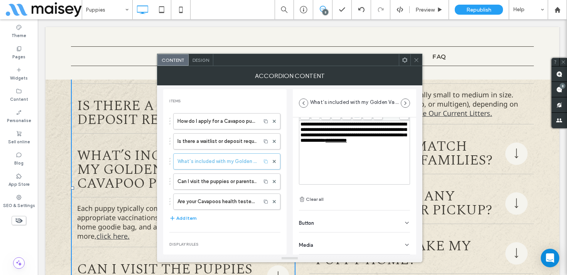
click at [343, 227] on div "Button" at bounding box center [354, 221] width 111 height 22
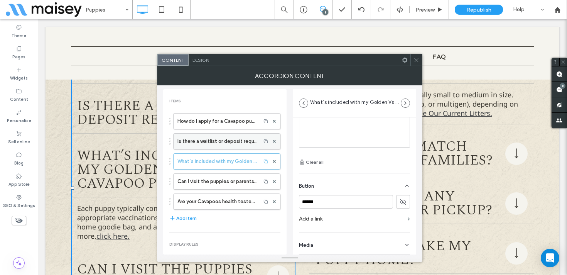
click at [231, 135] on label "Is there a waitlist or deposit required?" at bounding box center [218, 141] width 80 height 15
type input "**********"
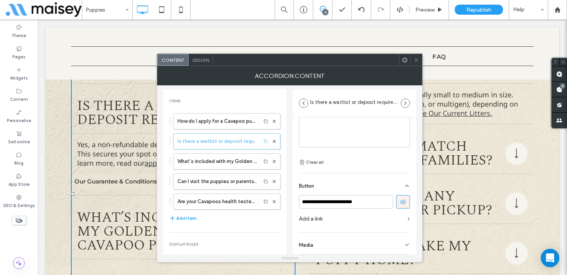
click at [352, 220] on label "Add a link" at bounding box center [352, 219] width 106 height 14
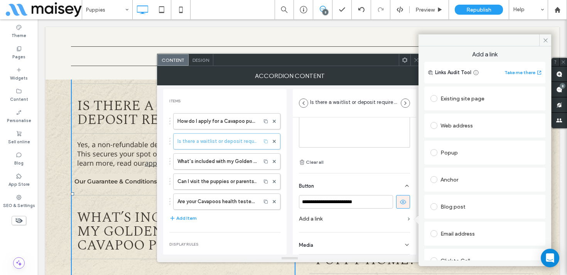
click at [494, 98] on div "Existing site page" at bounding box center [485, 98] width 109 height 12
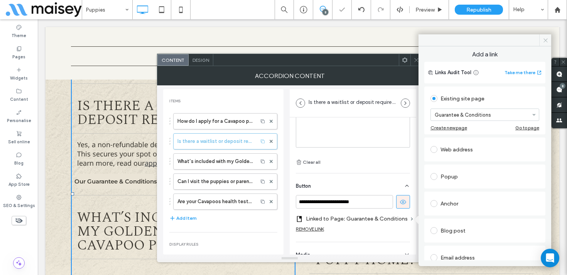
click at [543, 43] on span at bounding box center [546, 40] width 12 height 12
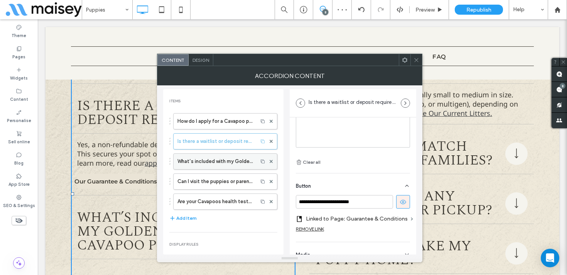
click at [204, 165] on label "What’s included with my Golden Valley Cavapoo puppy?" at bounding box center [216, 161] width 76 height 15
type input "**********"
type input "******"
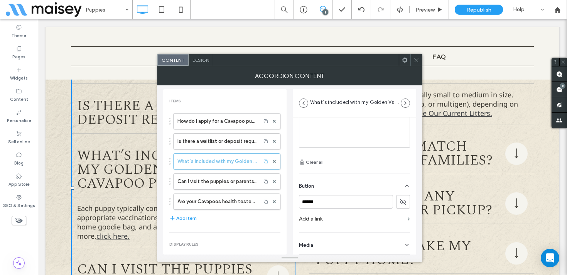
click at [404, 184] on icon at bounding box center [407, 186] width 6 height 6
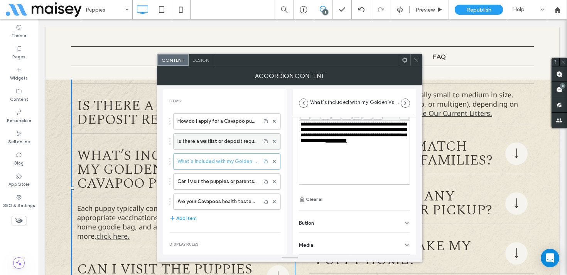
scroll to position [54, 0]
click at [222, 180] on label "Can I visit the puppies or parents in person?" at bounding box center [218, 181] width 80 height 15
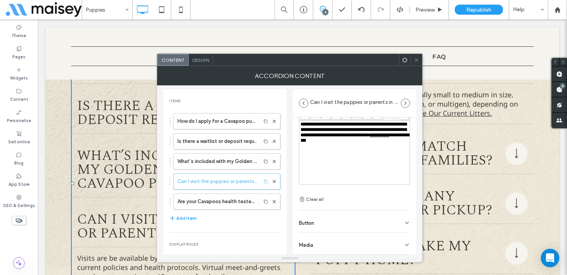
click at [322, 223] on div "Button" at bounding box center [354, 221] width 111 height 22
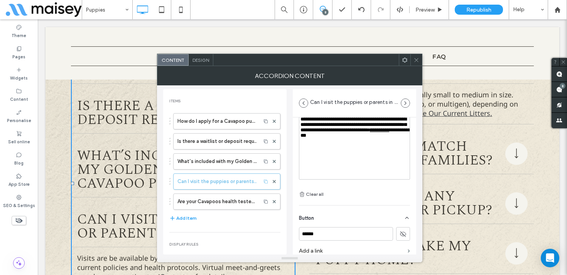
scroll to position [40, 0]
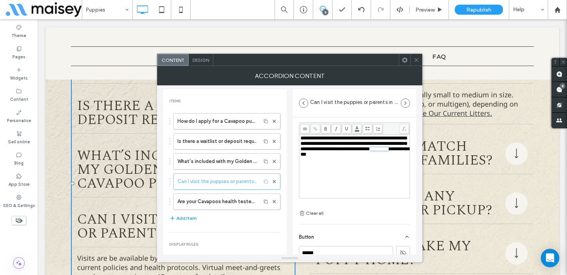
drag, startPoint x: 376, startPoint y: 159, endPoint x: 350, endPoint y: 159, distance: 25.5
click at [350, 157] on div "**********" at bounding box center [355, 146] width 108 height 22
click at [315, 128] on use at bounding box center [315, 128] width 3 height 3
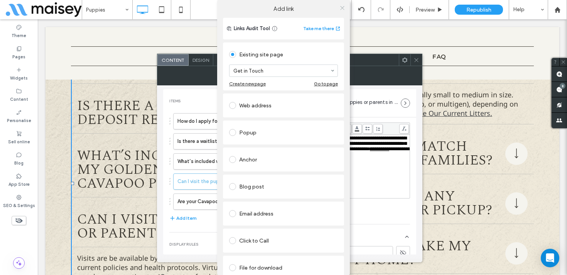
click at [340, 9] on icon at bounding box center [343, 8] width 6 height 6
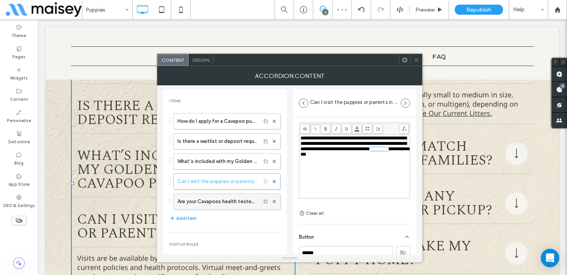
click at [215, 203] on label "Are your Cavapoos health tested?" at bounding box center [218, 201] width 80 height 15
type input "**********"
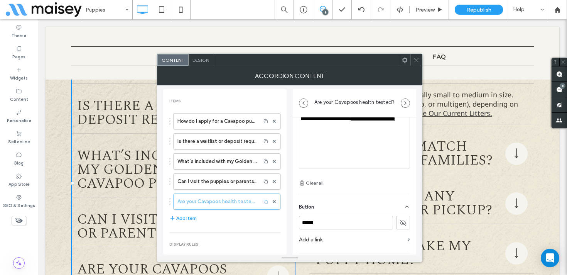
scroll to position [33, 0]
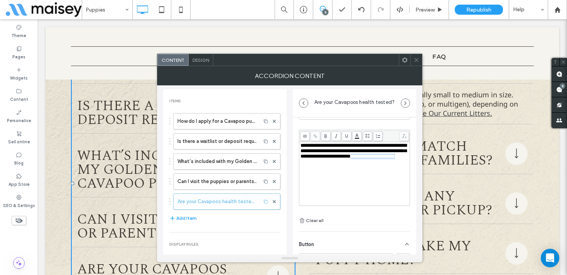
drag, startPoint x: 381, startPoint y: 167, endPoint x: 322, endPoint y: 165, distance: 59.1
click at [322, 159] on div "**********" at bounding box center [355, 151] width 108 height 16
click at [313, 133] on span at bounding box center [316, 136] width 10 height 10
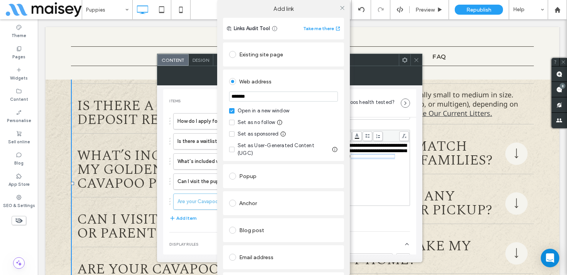
click at [274, 57] on div "Existing site page" at bounding box center [283, 54] width 109 height 12
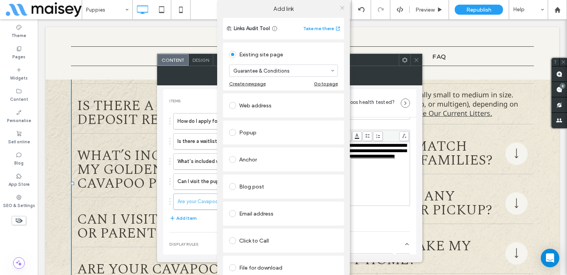
click at [340, 8] on icon at bounding box center [343, 8] width 6 height 6
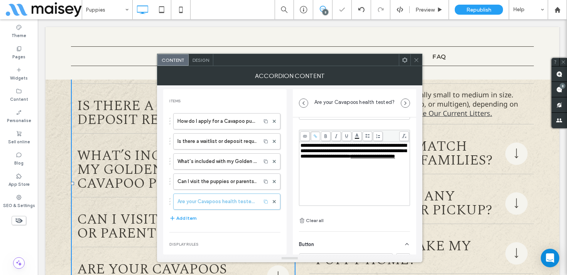
click at [417, 56] on span at bounding box center [417, 60] width 6 height 12
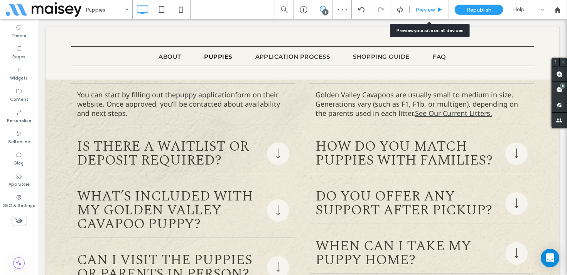
click at [428, 9] on span "Preview" at bounding box center [425, 10] width 19 height 7
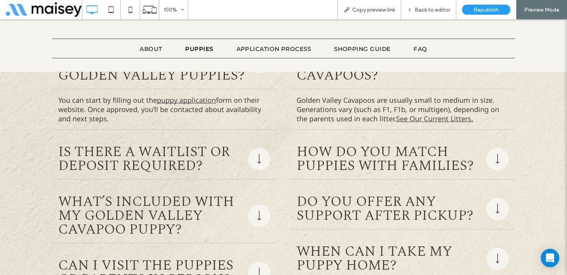
scroll to position [4377, 0]
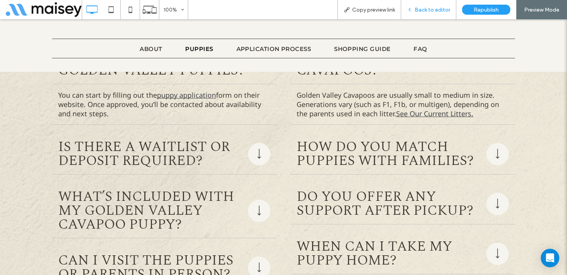
click at [430, 5] on div "Back to editor" at bounding box center [428, 9] width 55 height 19
click at [443, 10] on span "Back to editor" at bounding box center [433, 10] width 36 height 7
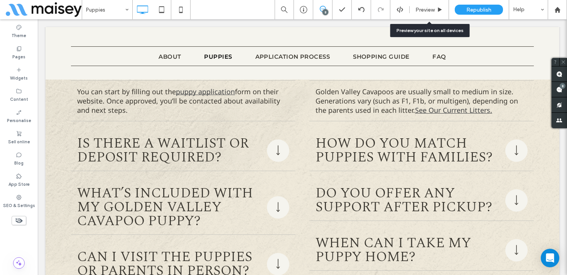
scroll to position [4364, 0]
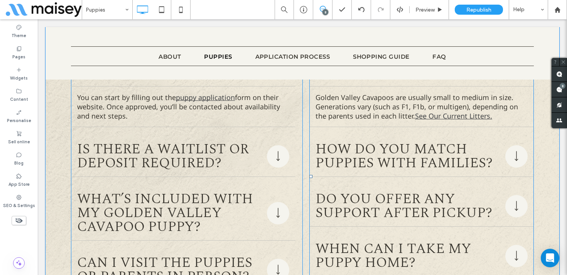
click at [442, 142] on span "How do you match puppies with families?" at bounding box center [409, 156] width 187 height 28
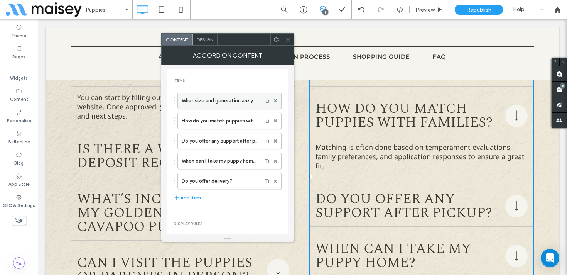
click at [215, 101] on label "What size and generation are your Cavapoos?" at bounding box center [220, 100] width 76 height 15
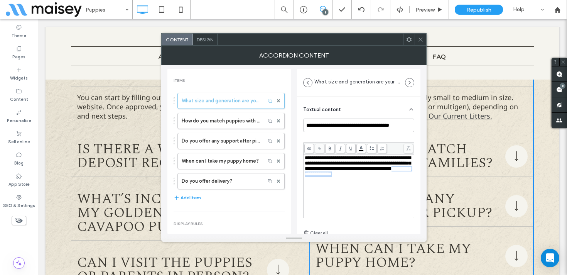
drag, startPoint x: 403, startPoint y: 176, endPoint x: 348, endPoint y: 175, distance: 55.2
click at [348, 175] on div "**********" at bounding box center [359, 166] width 108 height 22
click at [319, 147] on icon at bounding box center [320, 148] width 4 height 4
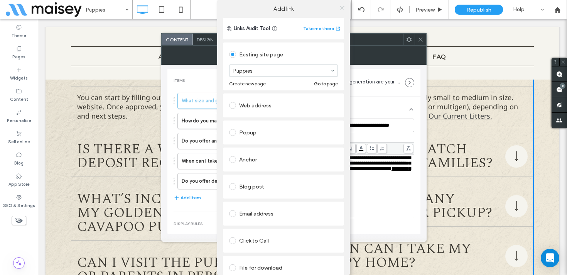
click at [341, 6] on icon at bounding box center [343, 8] width 6 height 6
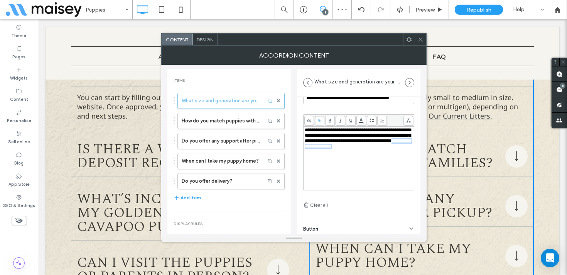
scroll to position [54, 0]
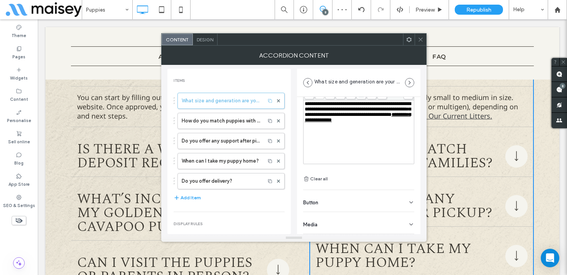
click at [313, 205] on span "Button" at bounding box center [310, 202] width 15 height 5
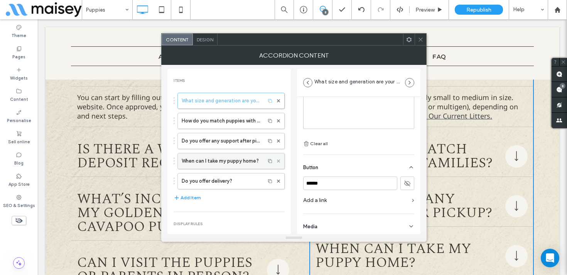
scroll to position [91, 0]
click at [242, 127] on label "How do you match puppies with families?" at bounding box center [222, 120] width 80 height 15
type input "**********"
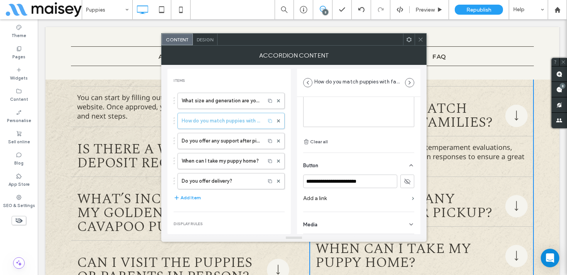
click at [357, 196] on label "Add a link" at bounding box center [356, 198] width 106 height 14
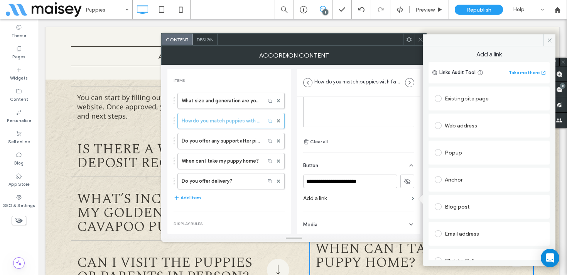
click at [466, 95] on div "Existing site page" at bounding box center [489, 98] width 109 height 12
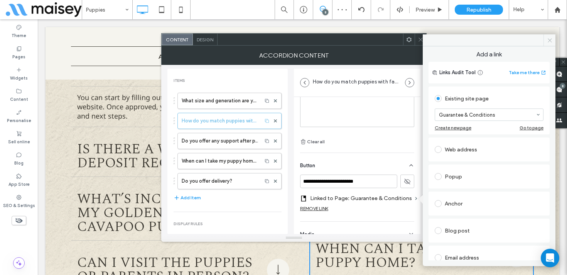
drag, startPoint x: 549, startPoint y: 38, endPoint x: 510, endPoint y: 20, distance: 42.8
click at [549, 38] on icon at bounding box center [550, 40] width 6 height 6
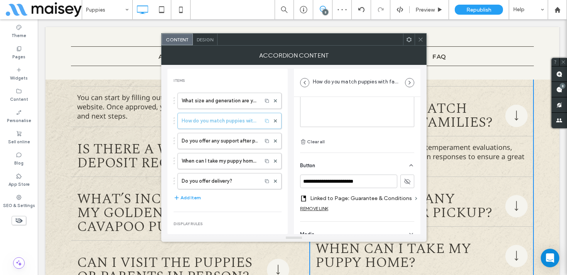
click at [404, 180] on icon at bounding box center [407, 181] width 7 height 7
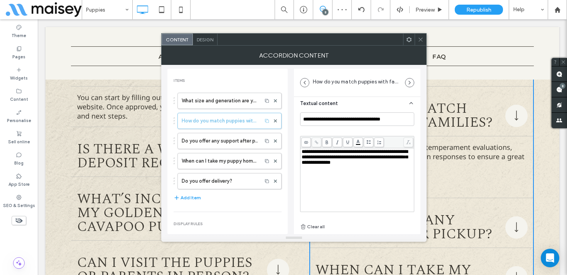
scroll to position [4, 0]
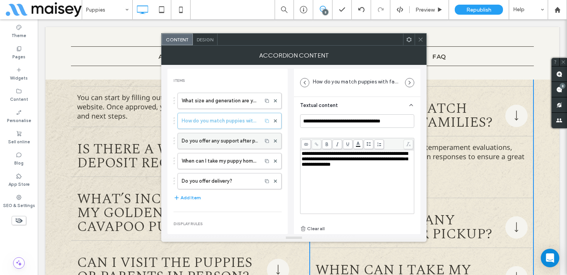
click at [219, 138] on label "Do you offer any support after pickup?" at bounding box center [220, 140] width 76 height 15
type input "**********"
type input "******"
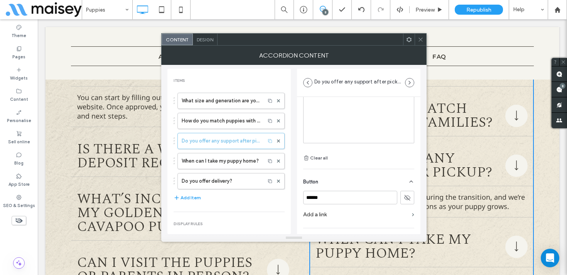
scroll to position [91, 0]
click at [215, 162] on label "When can I take my puppy home?" at bounding box center [222, 160] width 80 height 15
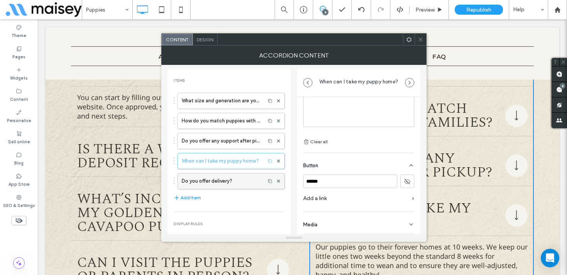
click at [238, 181] on label "Do you offer delivery?" at bounding box center [222, 180] width 80 height 15
type input "**********"
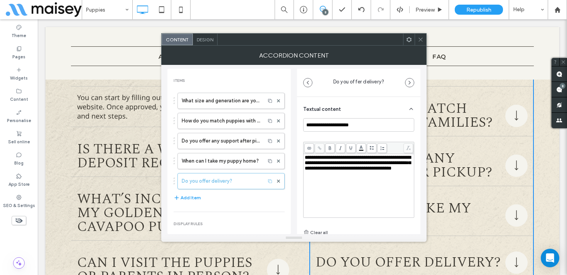
scroll to position [0, 0]
click at [420, 40] on icon at bounding box center [421, 40] width 6 height 6
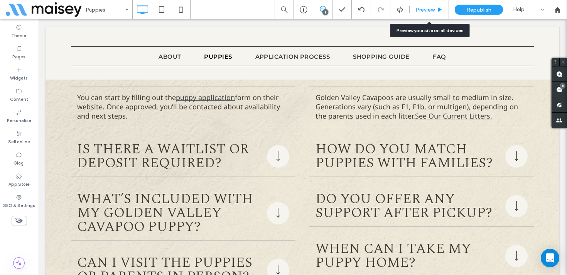
click at [432, 15] on div "Preview" at bounding box center [429, 9] width 39 height 19
click at [432, 3] on div "Preview" at bounding box center [429, 9] width 39 height 19
click at [421, 10] on span "Preview" at bounding box center [425, 10] width 19 height 7
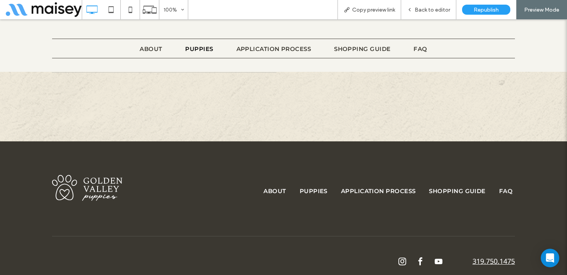
scroll to position [4689, 0]
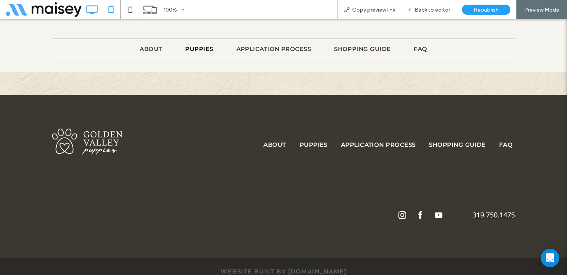
click at [113, 12] on use at bounding box center [110, 9] width 5 height 7
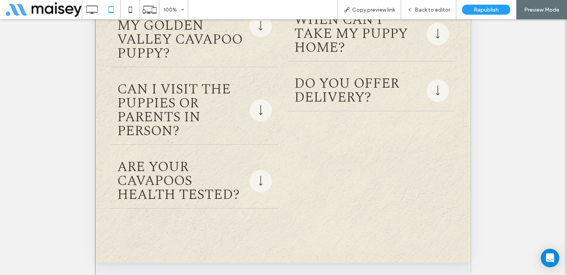
scroll to position [4166, 0]
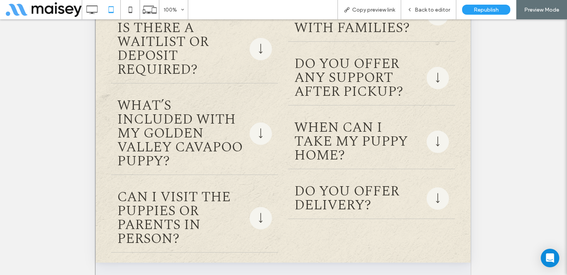
click at [147, 123] on span "What’s included with my Golden Valley Cavapoo puppy?" at bounding box center [181, 133] width 129 height 69
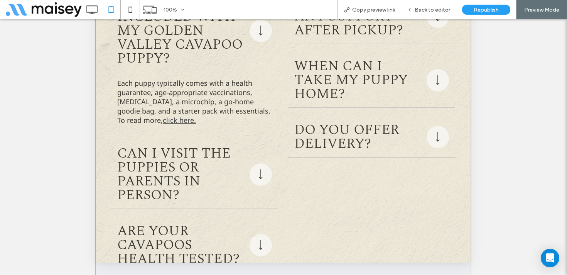
click at [146, 171] on span "Can I visit the puppies or parents in person?" at bounding box center [181, 175] width 129 height 56
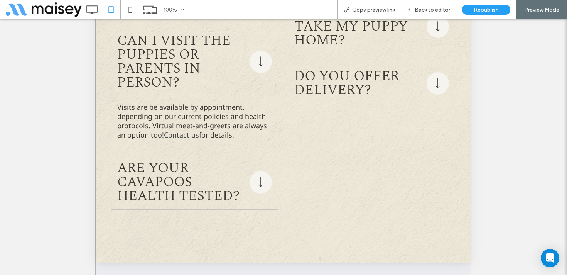
scroll to position [4286, 0]
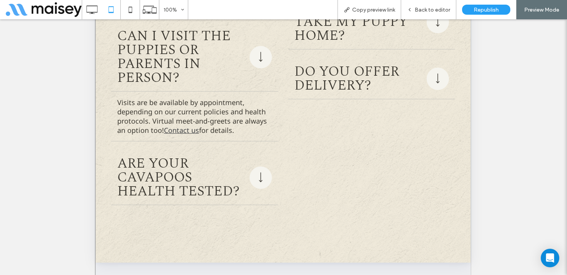
click at [146, 171] on span "Are your Cavapoos health tested?" at bounding box center [181, 178] width 129 height 42
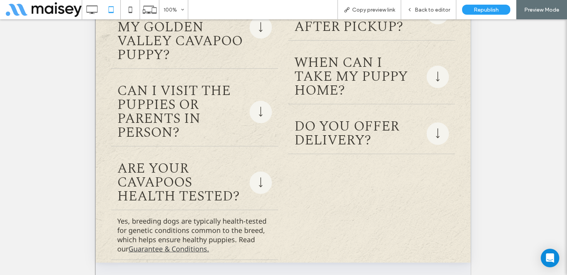
scroll to position [4271, 0]
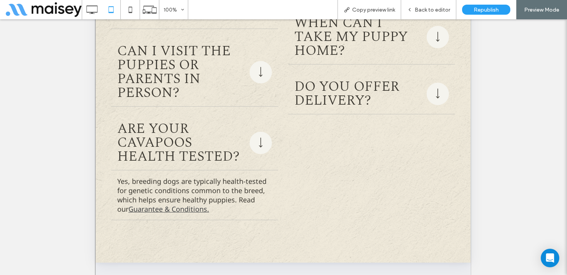
click at [145, 210] on link "Guarantee & Conditions." at bounding box center [169, 208] width 81 height 9
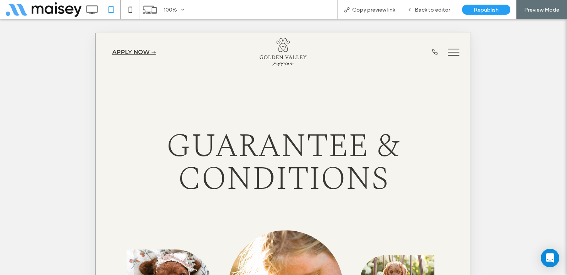
click at [452, 47] on button "menu" at bounding box center [454, 52] width 20 height 20
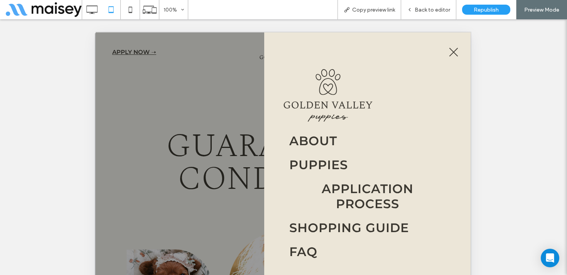
click at [322, 164] on span "Puppies" at bounding box center [318, 164] width 59 height 15
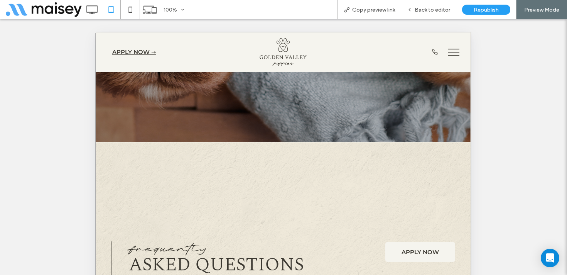
scroll to position [3878, 0]
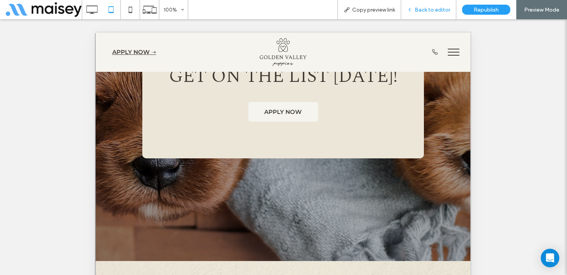
click at [431, 7] on span "Back to editor" at bounding box center [433, 10] width 36 height 7
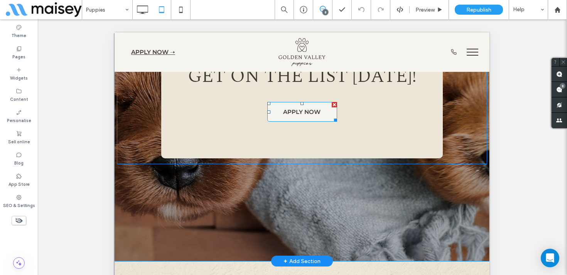
click at [306, 110] on span "APPLY NOW" at bounding box center [301, 111] width 37 height 15
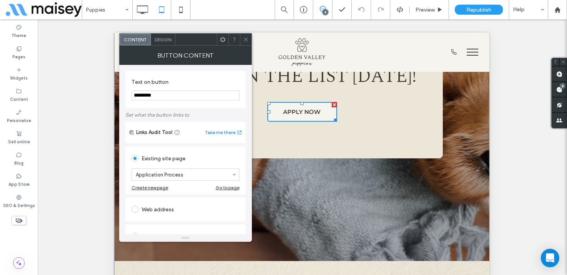
click at [244, 39] on icon at bounding box center [246, 40] width 6 height 6
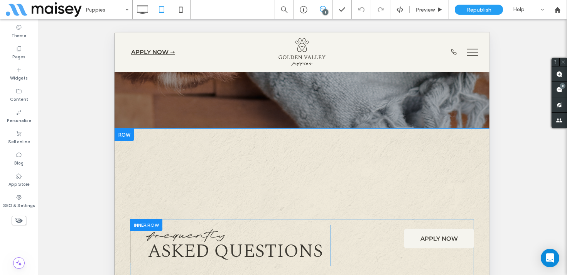
scroll to position [4052, 0]
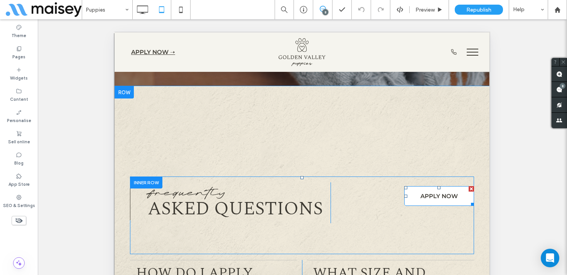
click at [434, 196] on span "APPLY NOW" at bounding box center [439, 195] width 37 height 15
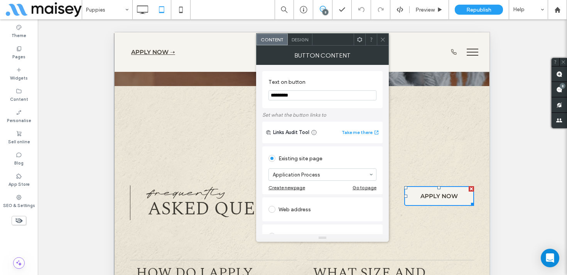
click at [383, 39] on use at bounding box center [383, 39] width 4 height 4
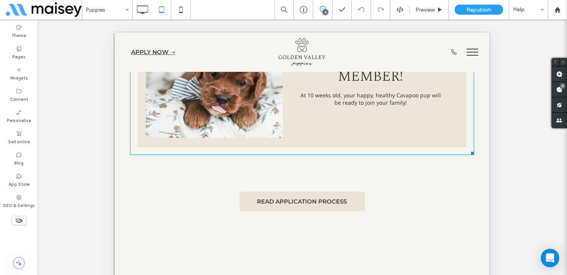
scroll to position [3561, 0]
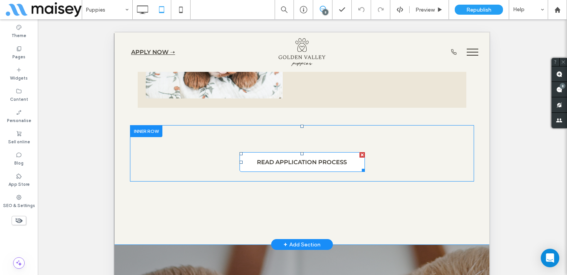
click at [308, 161] on span "READ APPLICATION PROCESS" at bounding box center [302, 161] width 90 height 15
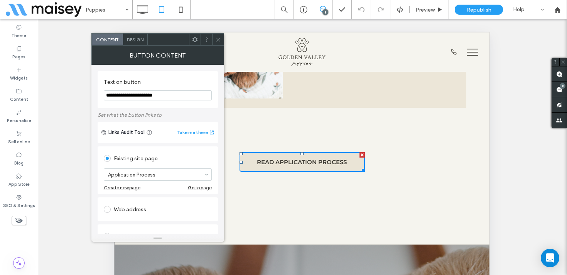
click at [219, 39] on icon at bounding box center [218, 40] width 6 height 6
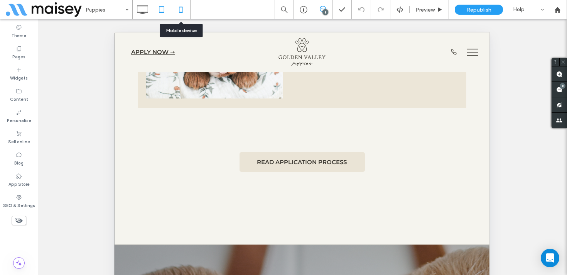
click at [184, 9] on icon at bounding box center [180, 9] width 15 height 15
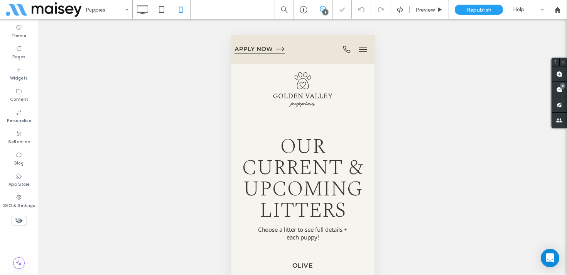
scroll to position [10, 0]
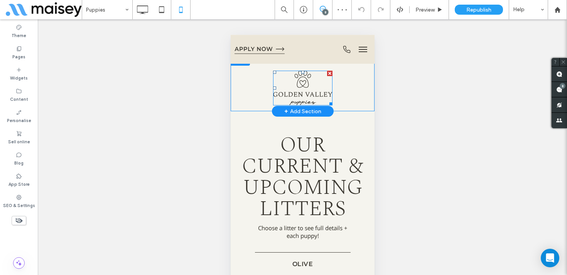
click at [307, 83] on img at bounding box center [302, 88] width 59 height 35
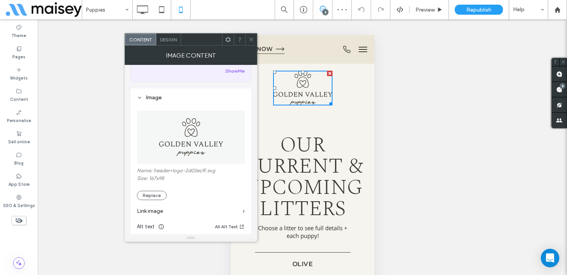
scroll to position [75, 0]
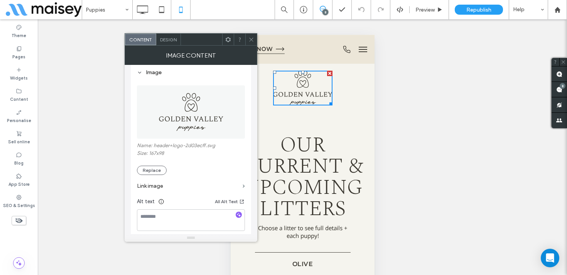
click at [190, 187] on label "Link image" at bounding box center [188, 186] width 103 height 14
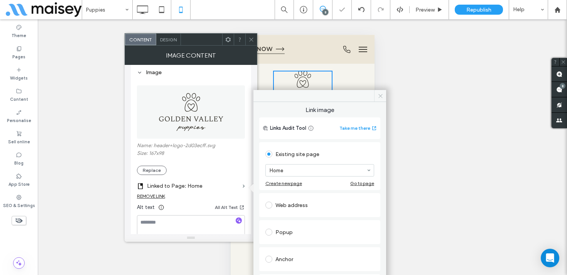
click at [380, 95] on use at bounding box center [381, 96] width 4 height 4
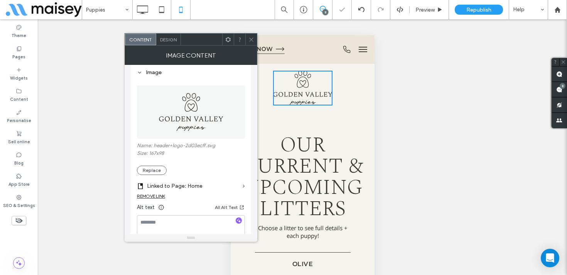
click at [247, 38] on div at bounding box center [251, 40] width 12 height 12
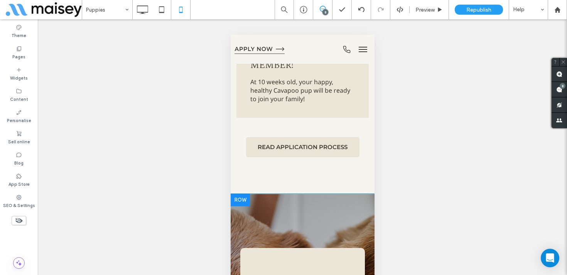
scroll to position [3572, 0]
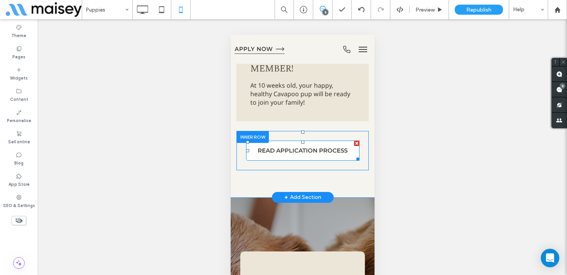
click at [309, 143] on span "READ APPLICATION PROCESS" at bounding box center [302, 150] width 90 height 15
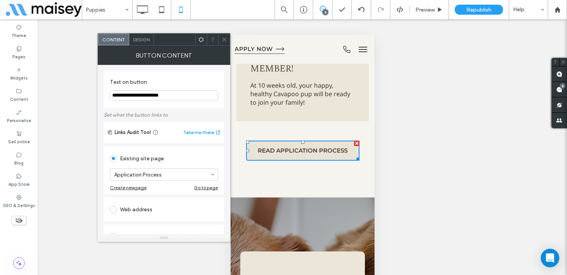
click at [223, 36] on span at bounding box center [225, 40] width 6 height 12
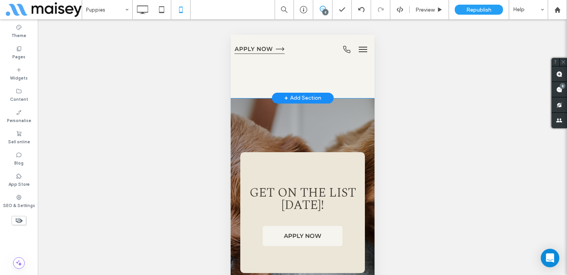
scroll to position [3741, 0]
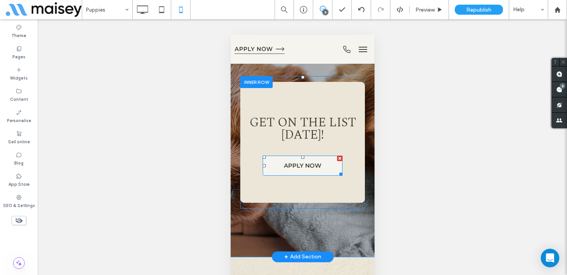
click at [290, 156] on link "APPLY NOW" at bounding box center [302, 166] width 80 height 20
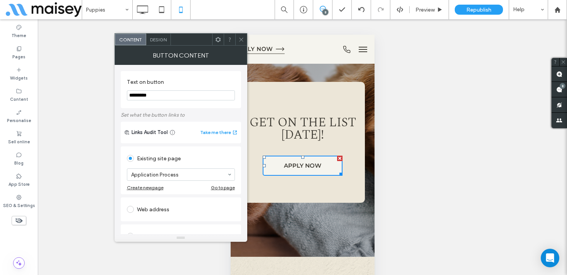
click at [243, 36] on span at bounding box center [242, 40] width 6 height 12
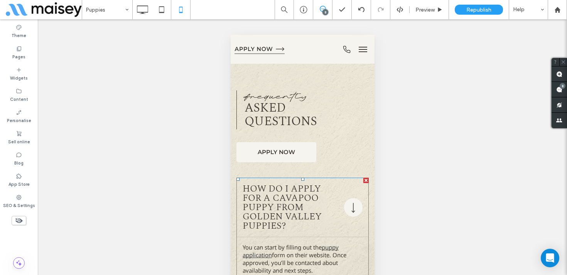
scroll to position [3966, 0]
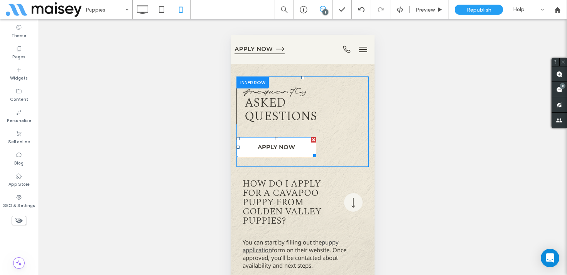
click at [288, 139] on span "APPLY NOW" at bounding box center [275, 146] width 37 height 15
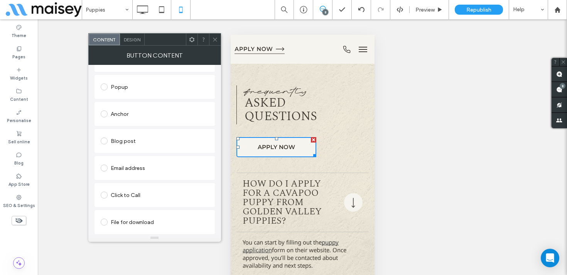
scroll to position [150, 0]
click at [169, 115] on div "Anchor" at bounding box center [155, 114] width 108 height 12
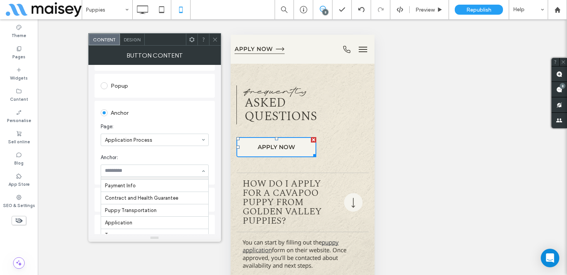
scroll to position [38, 0]
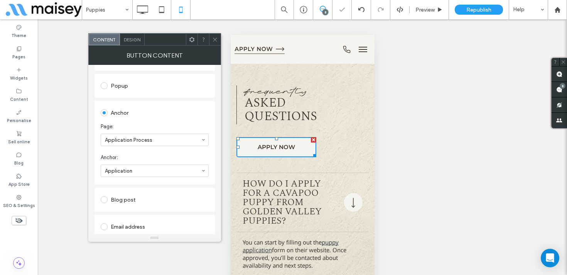
click at [214, 41] on icon at bounding box center [215, 40] width 6 height 6
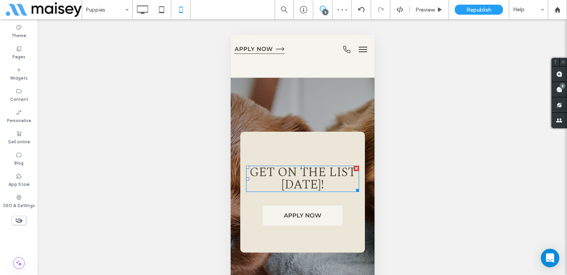
scroll to position [3672, 0]
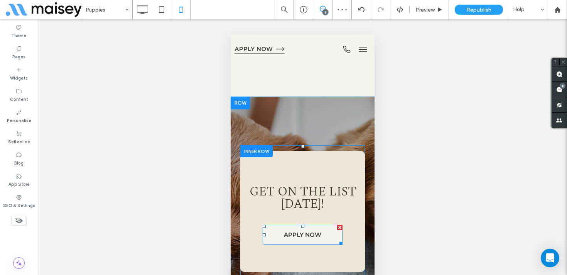
click at [288, 227] on span "APPLY NOW" at bounding box center [302, 234] width 37 height 15
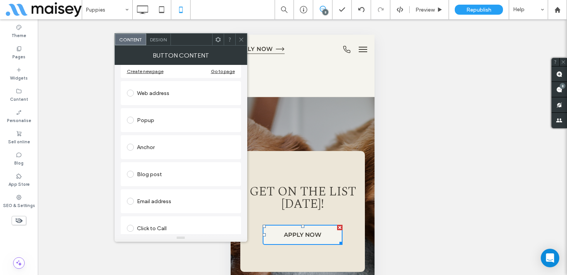
scroll to position [150, 0]
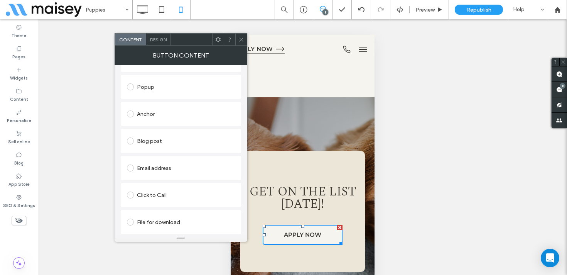
click at [193, 108] on div "Anchor" at bounding box center [181, 114] width 108 height 12
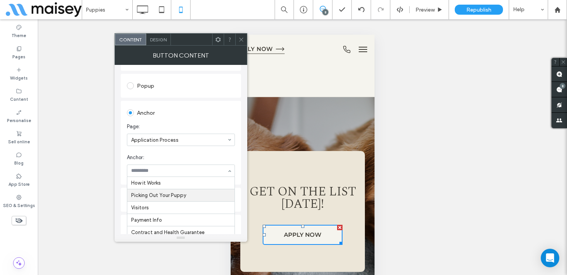
scroll to position [38, 0]
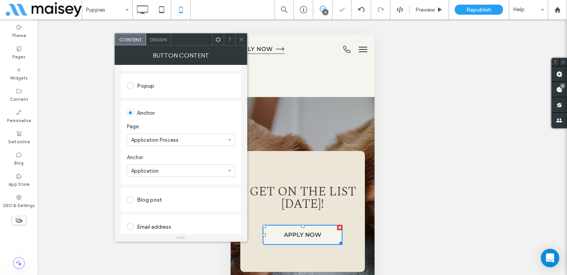
click at [239, 40] on icon at bounding box center [242, 40] width 6 height 6
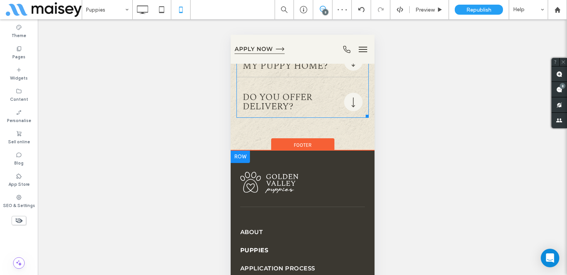
scroll to position [4618, 0]
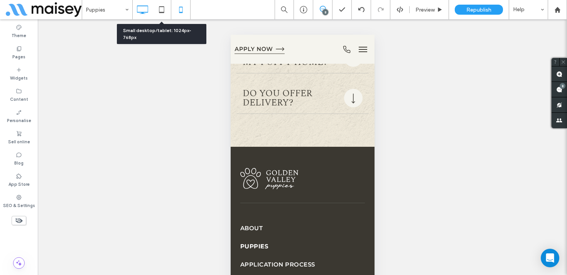
click at [147, 7] on icon at bounding box center [142, 9] width 15 height 15
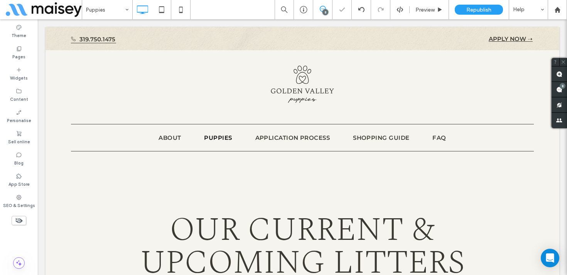
scroll to position [0, 0]
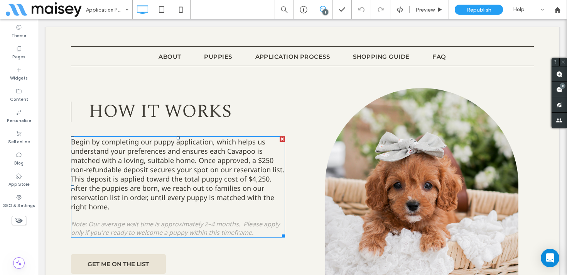
scroll to position [750, 0]
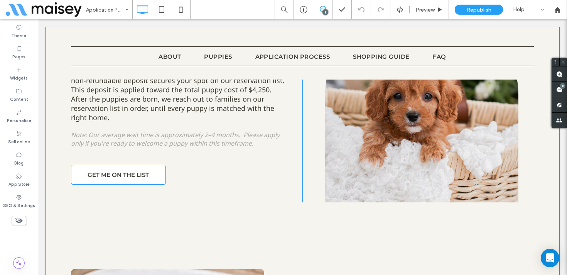
click at [133, 171] on span "GET ME ON THE LIST" at bounding box center [118, 174] width 61 height 15
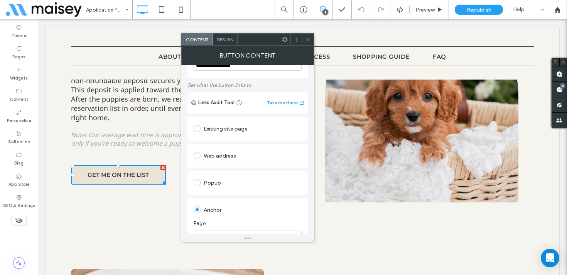
scroll to position [68, 0]
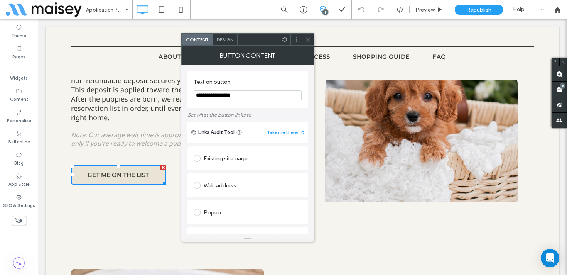
scroll to position [133, 0]
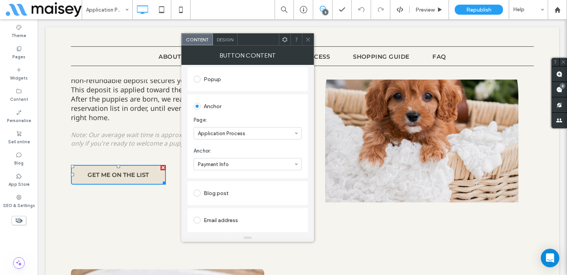
click at [306, 36] on span at bounding box center [308, 40] width 6 height 12
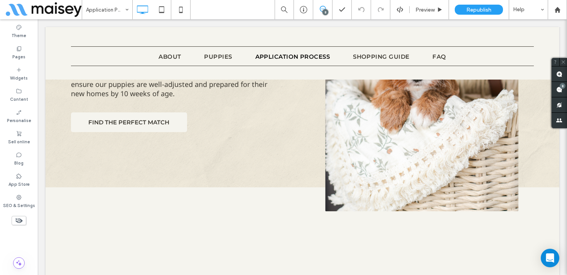
scroll to position [1280, 0]
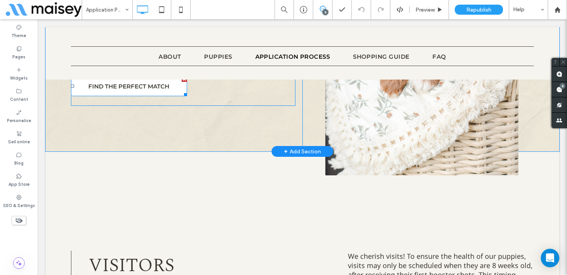
click at [153, 87] on span "FIND THE PERFECT MATCH" at bounding box center [128, 86] width 81 height 15
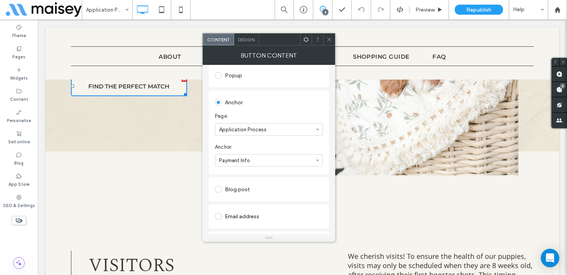
scroll to position [184, 0]
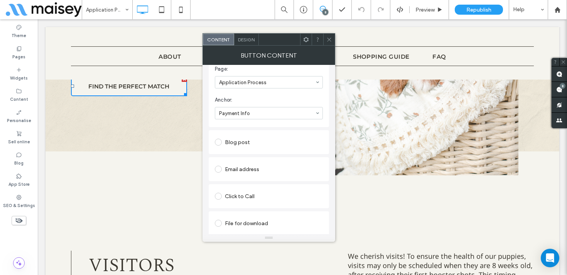
click at [331, 39] on icon at bounding box center [330, 40] width 6 height 6
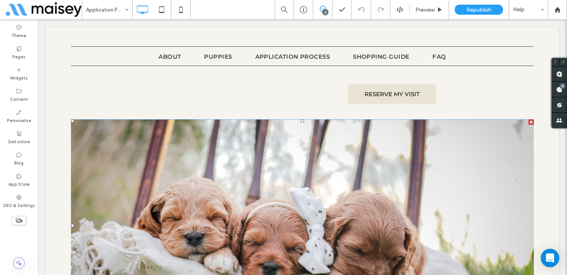
scroll to position [1505, 0]
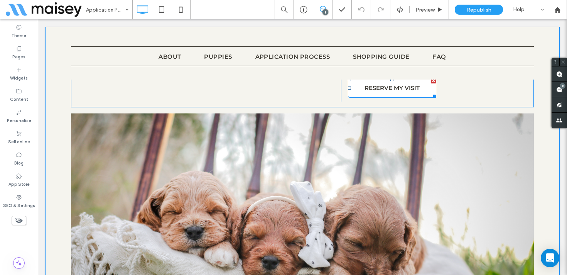
click at [389, 95] on span "RESERVE MY VISIT" at bounding box center [392, 87] width 55 height 15
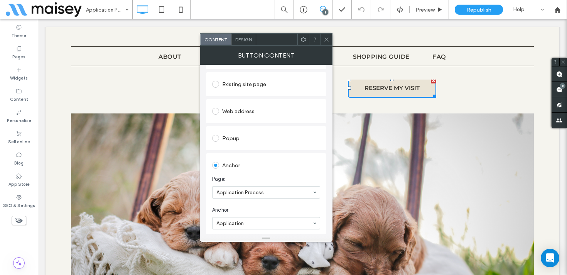
scroll to position [122, 0]
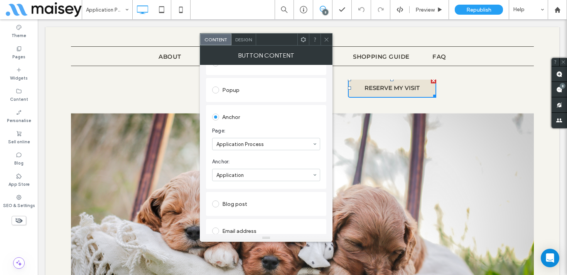
click at [322, 35] on div at bounding box center [327, 40] width 12 height 12
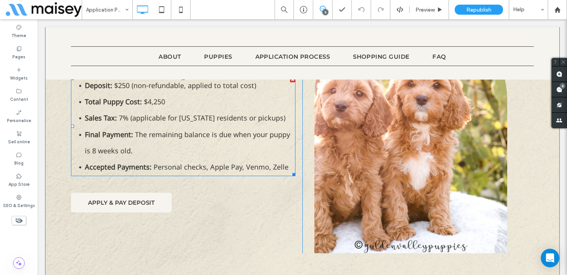
scroll to position [1966, 0]
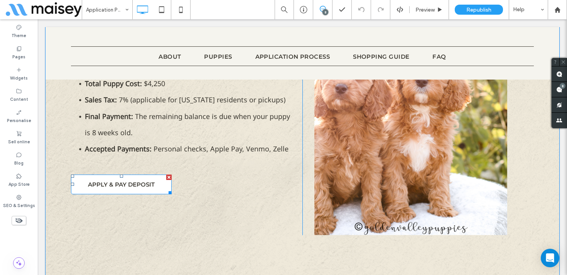
click at [158, 185] on link "APPLY & PAY DEPOSIT" at bounding box center [121, 184] width 101 height 20
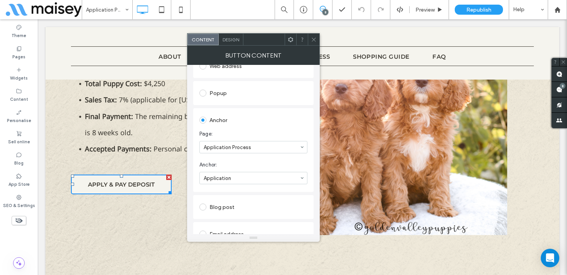
scroll to position [130, 0]
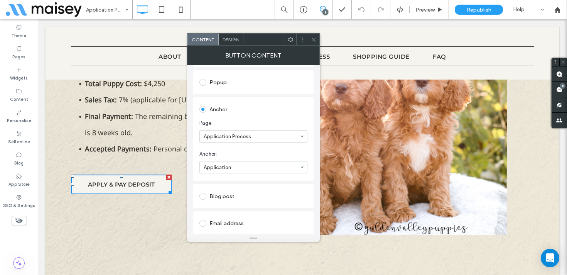
click at [315, 39] on icon at bounding box center [314, 40] width 6 height 6
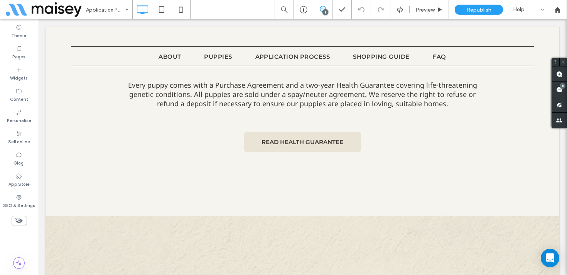
scroll to position [2528, 0]
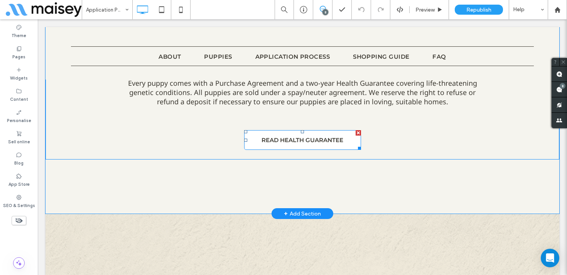
click at [271, 142] on span "READ HEALTH GUARANTEE" at bounding box center [303, 139] width 82 height 15
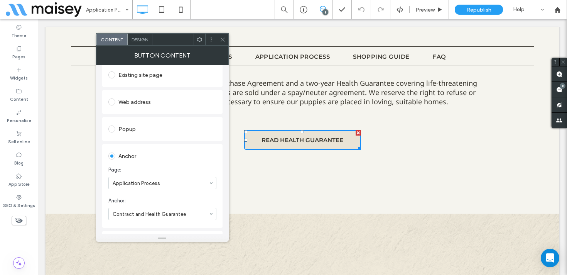
scroll to position [123, 0]
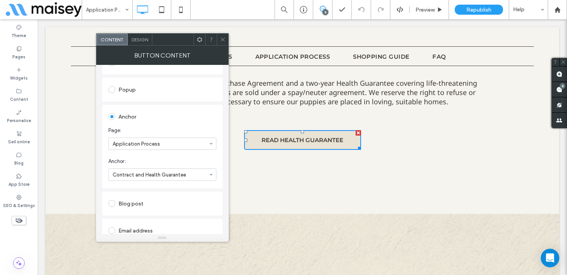
click at [225, 39] on icon at bounding box center [223, 40] width 6 height 6
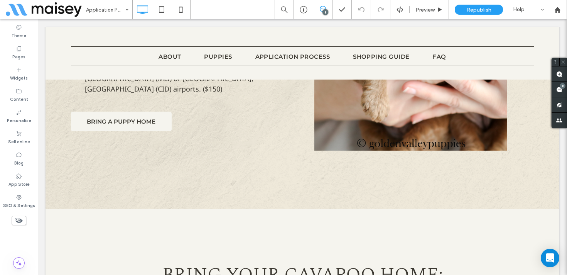
scroll to position [2884, 0]
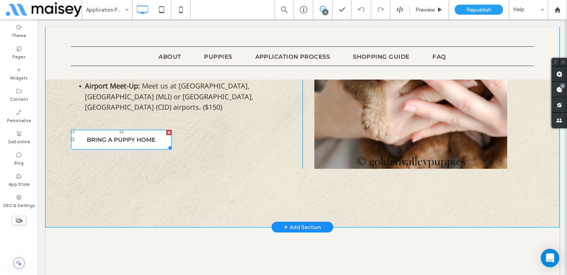
click at [146, 139] on span "BRING A PUPPY HOME" at bounding box center [121, 139] width 69 height 15
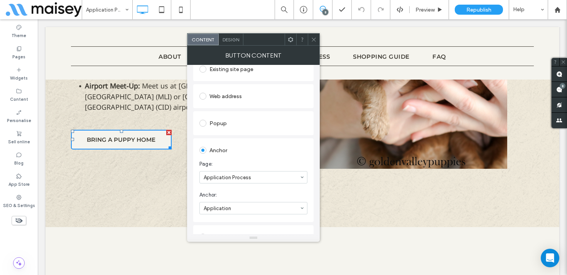
scroll to position [115, 0]
click at [315, 41] on icon at bounding box center [314, 40] width 6 height 6
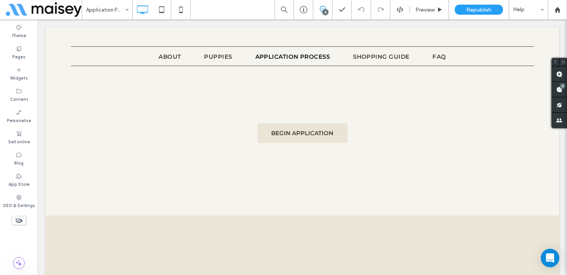
scroll to position [3643, 0]
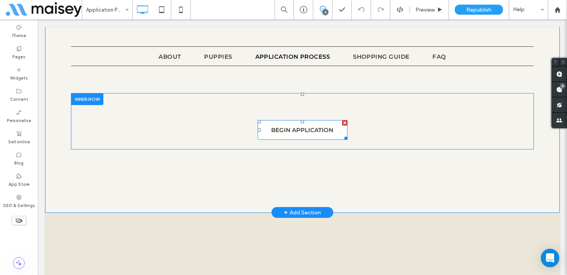
click at [273, 137] on span "BEGIN APPLICATION" at bounding box center [302, 129] width 62 height 15
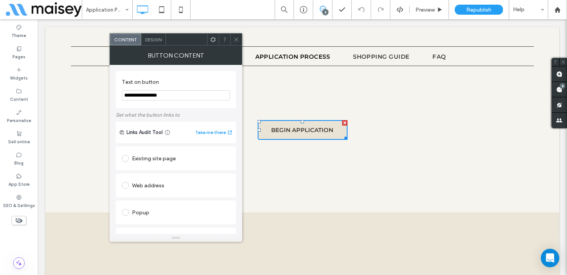
scroll to position [165, 0]
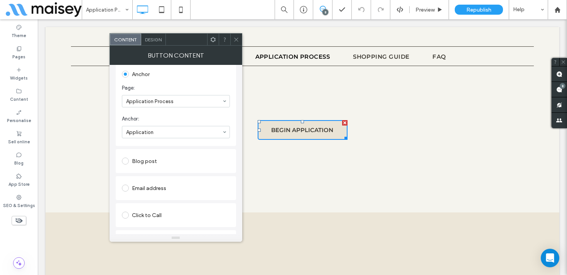
click at [235, 39] on icon at bounding box center [237, 40] width 6 height 6
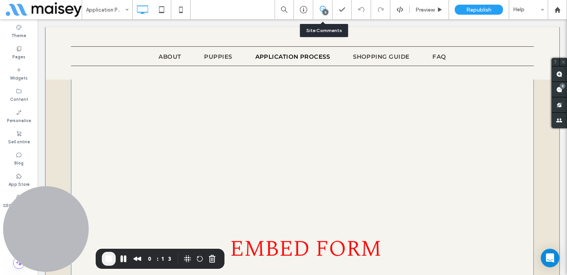
scroll to position [4047, 0]
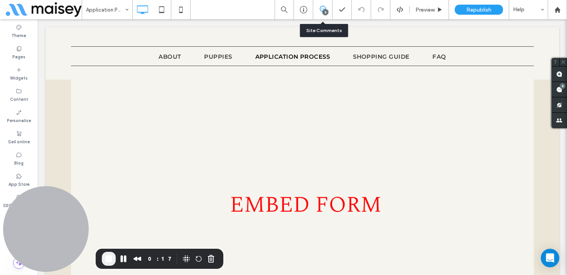
click at [107, 258] on span "End Recording" at bounding box center [108, 258] width 9 height 9
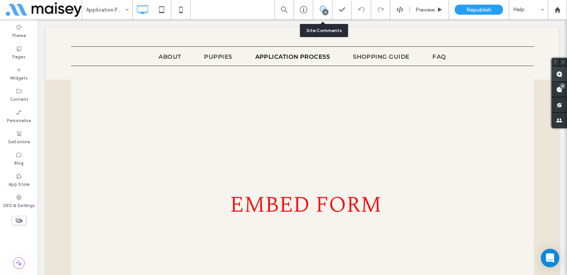
click at [562, 74] on use at bounding box center [560, 74] width 6 height 6
click at [256, 135] on img at bounding box center [302, 211] width 463 height 511
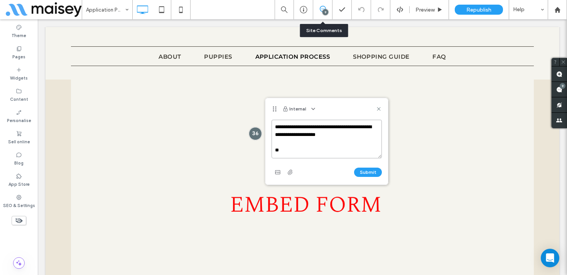
paste textarea "**********"
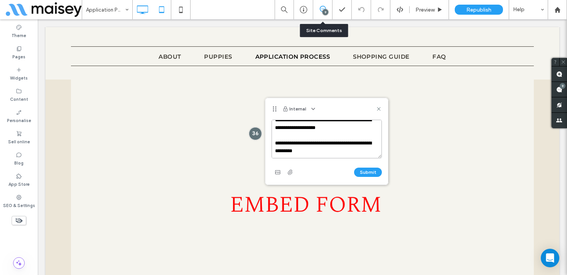
scroll to position [19, 0]
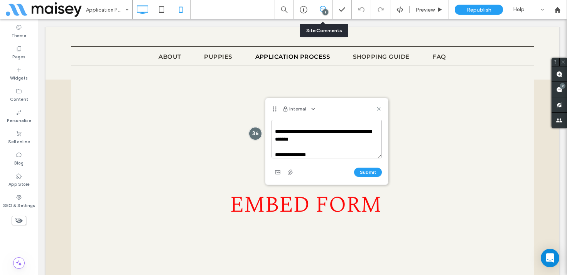
paste textarea "**********"
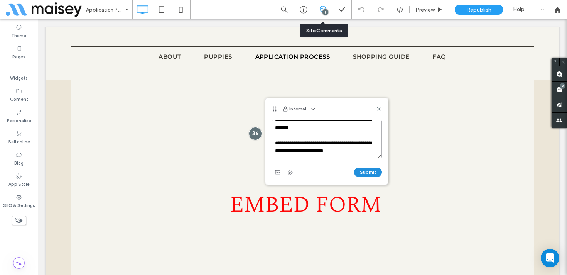
type textarea "**********"
click at [371, 175] on button "Submit" at bounding box center [368, 172] width 28 height 9
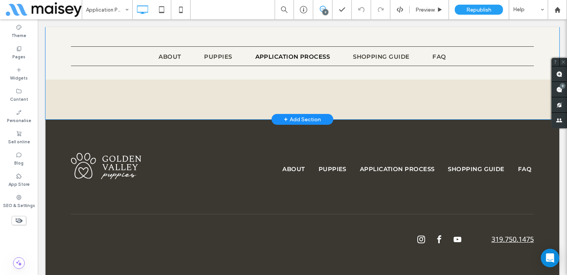
scroll to position [4473, 0]
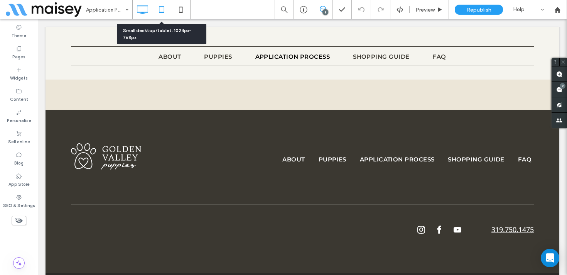
click at [163, 11] on icon at bounding box center [161, 9] width 15 height 15
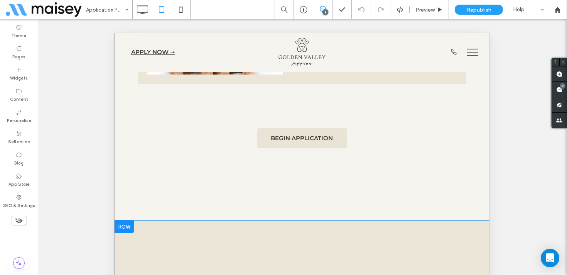
scroll to position [3660, 0]
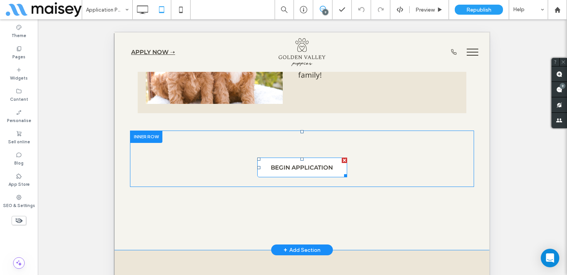
click at [311, 160] on span "BEGIN APPLICATION" at bounding box center [302, 167] width 62 height 15
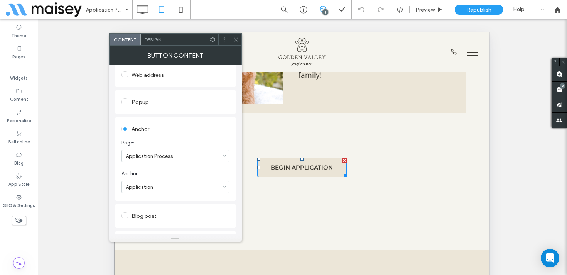
scroll to position [132, 0]
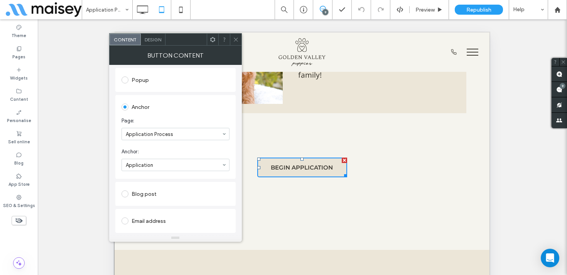
click at [233, 39] on icon at bounding box center [236, 40] width 6 height 6
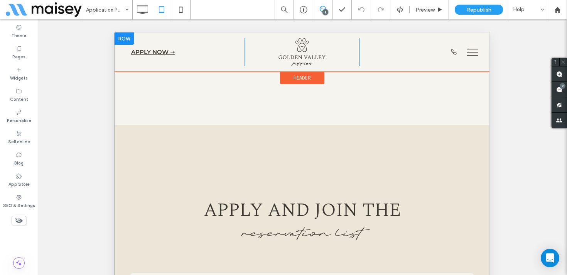
scroll to position [3766, 0]
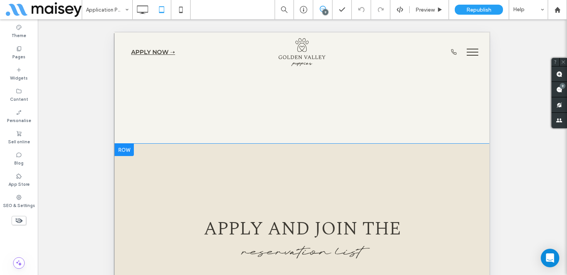
click at [124, 144] on div at bounding box center [124, 150] width 19 height 12
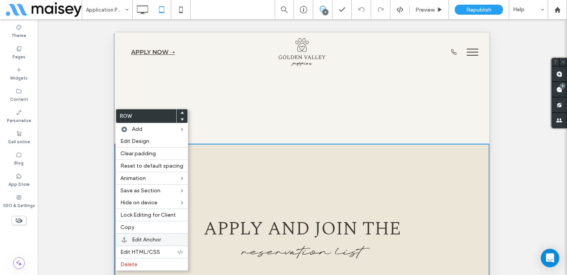
click at [139, 237] on span "Edit Anchor" at bounding box center [146, 239] width 29 height 7
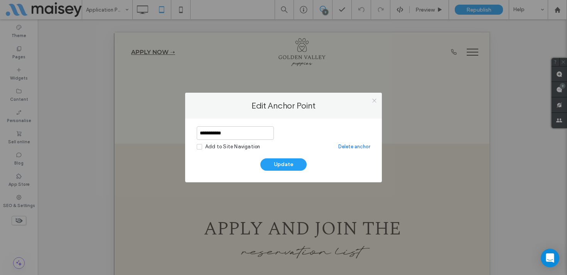
click at [375, 101] on icon at bounding box center [375, 101] width 6 height 6
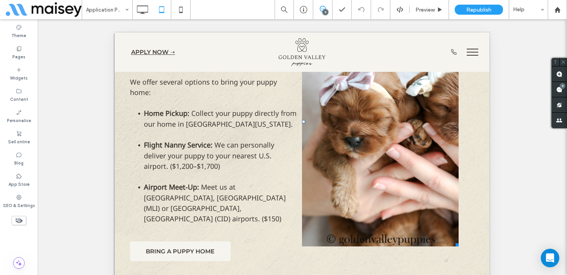
scroll to position [2851, 0]
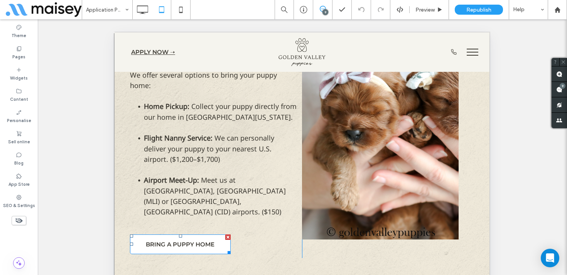
click at [188, 237] on span "BRING A PUPPY HOME" at bounding box center [180, 244] width 69 height 15
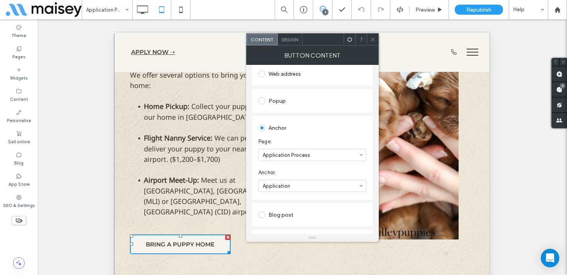
scroll to position [131, 0]
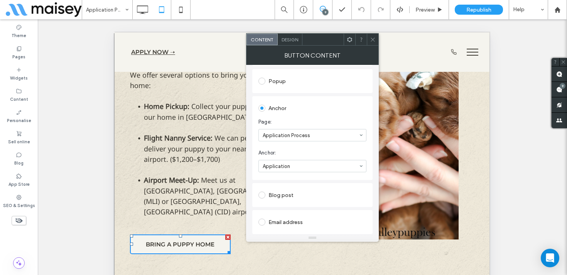
click at [372, 38] on use at bounding box center [373, 39] width 4 height 4
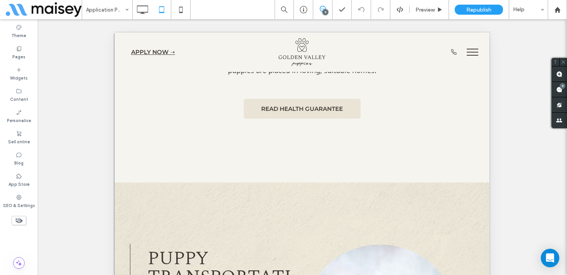
scroll to position [2589, 0]
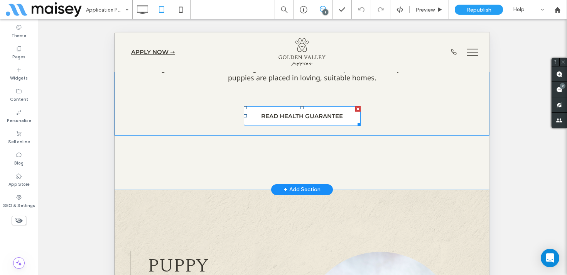
click at [299, 113] on span "READ HEALTH GUARANTEE" at bounding box center [302, 115] width 82 height 15
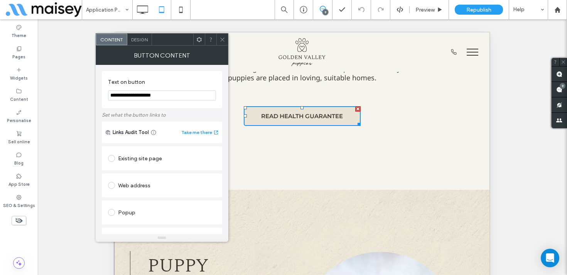
scroll to position [118, 0]
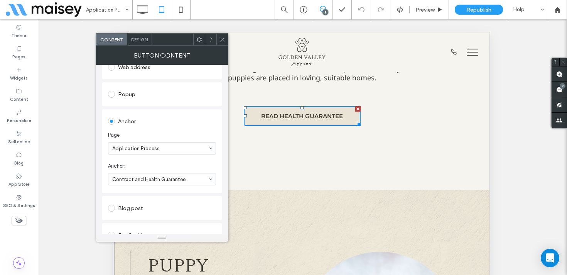
click at [221, 37] on icon at bounding box center [223, 40] width 6 height 6
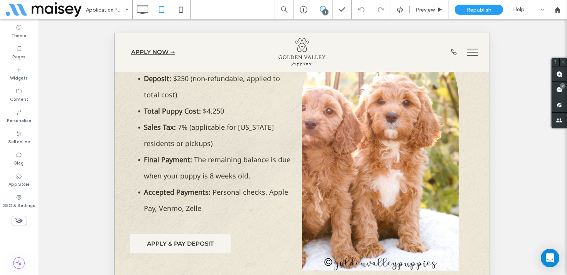
scroll to position [1943, 0]
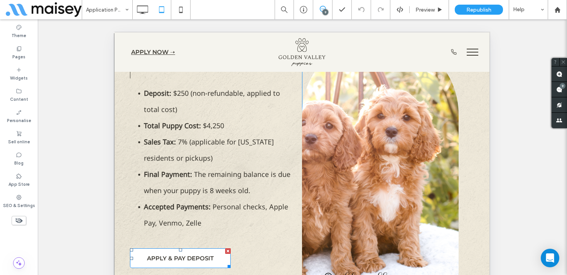
click at [196, 251] on span "APPLY & PAY DEPOSIT" at bounding box center [180, 258] width 67 height 15
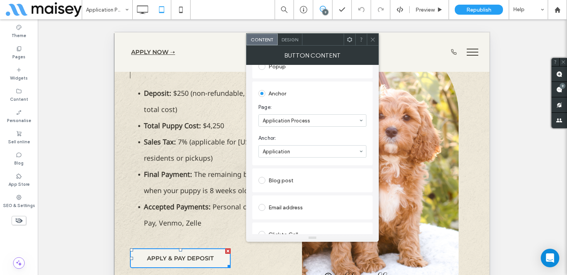
scroll to position [152, 0]
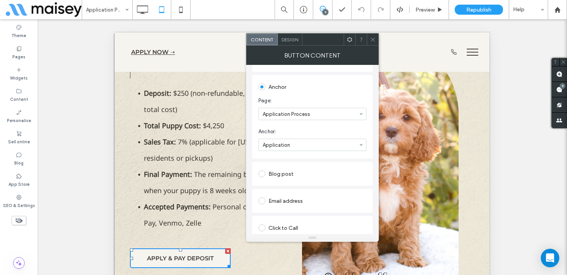
click at [370, 37] on icon at bounding box center [373, 40] width 6 height 6
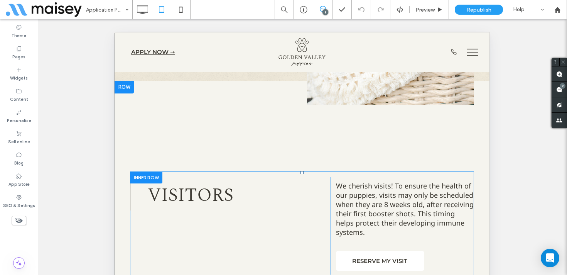
scroll to position [1352, 0]
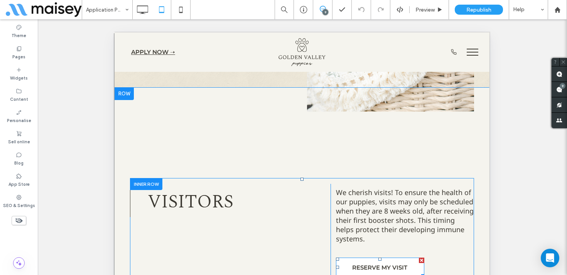
click at [383, 260] on span "RESERVE MY VISIT" at bounding box center [379, 267] width 55 height 15
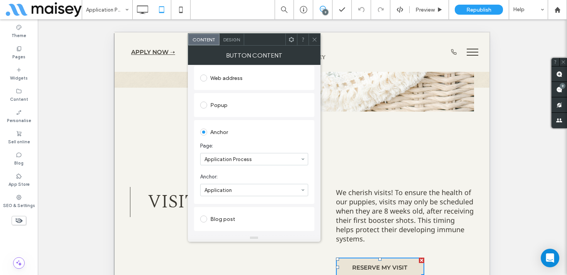
scroll to position [135, 0]
click at [312, 40] on icon at bounding box center [315, 40] width 6 height 6
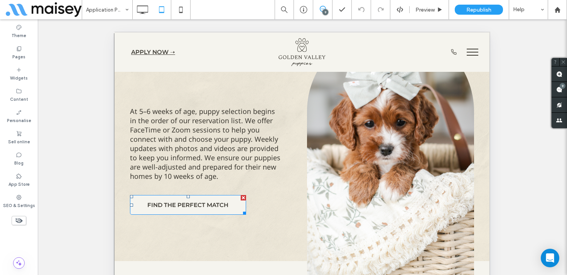
scroll to position [1181, 0]
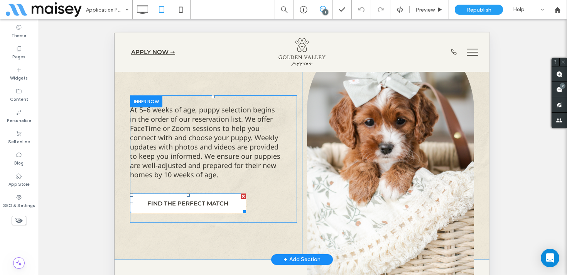
click at [209, 209] on span "FIND THE PERFECT MATCH" at bounding box center [187, 203] width 81 height 15
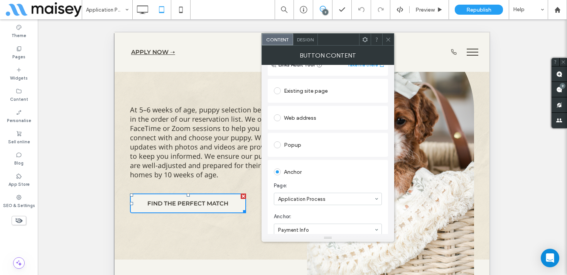
scroll to position [113, 0]
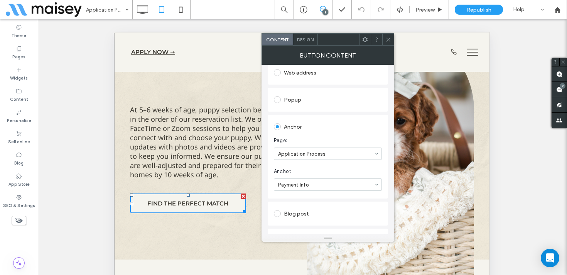
click at [389, 34] on span at bounding box center [389, 40] width 6 height 12
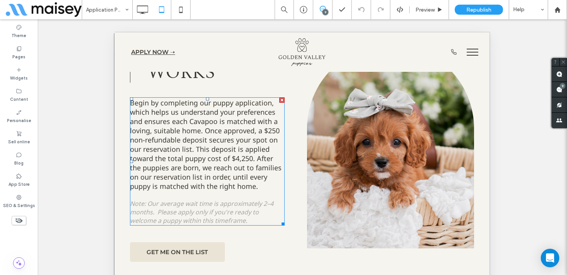
scroll to position [697, 0]
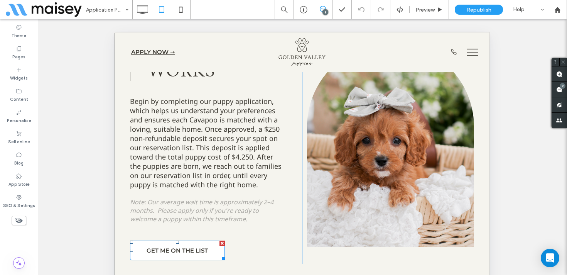
click at [169, 254] on span "GET ME ON THE LIST" at bounding box center [177, 250] width 61 height 15
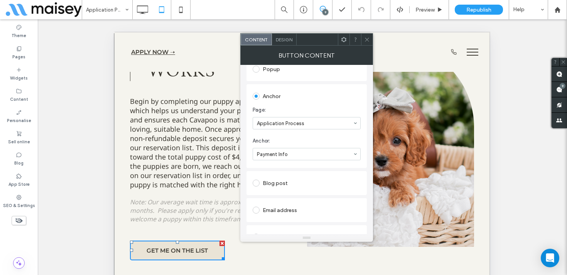
scroll to position [157, 0]
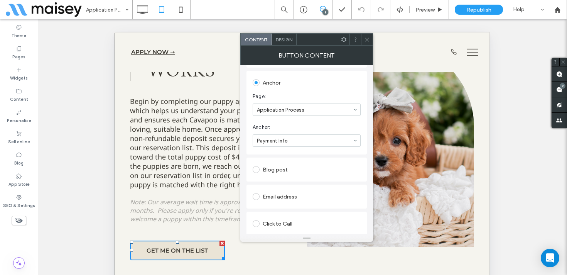
click at [367, 42] on icon at bounding box center [367, 40] width 6 height 6
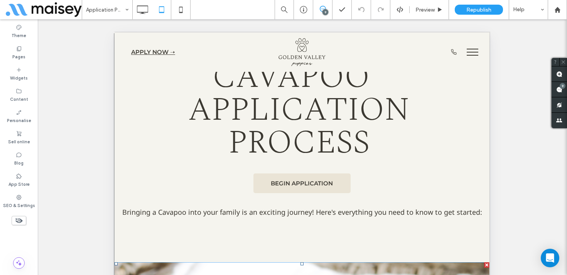
scroll to position [10, 0]
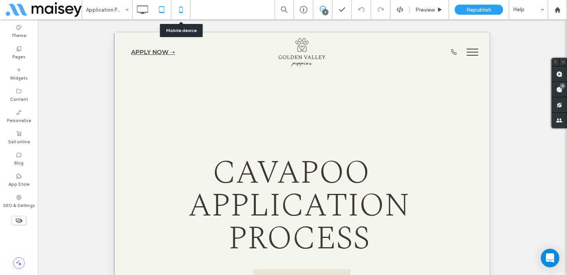
click at [183, 13] on icon at bounding box center [180, 9] width 15 height 15
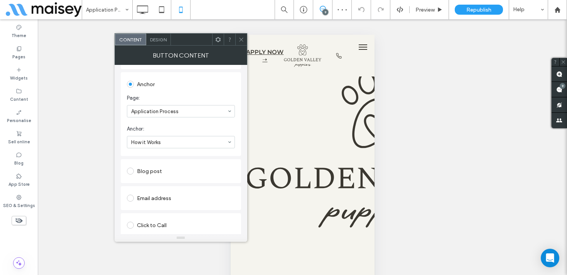
scroll to position [186, 0]
click at [241, 40] on icon at bounding box center [242, 40] width 6 height 6
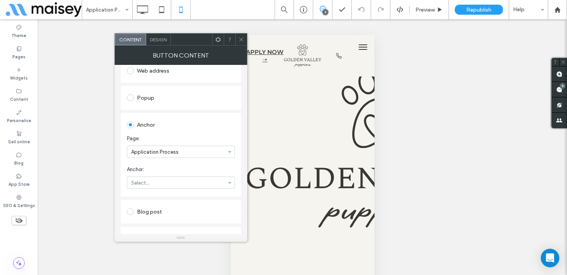
scroll to position [121, 0]
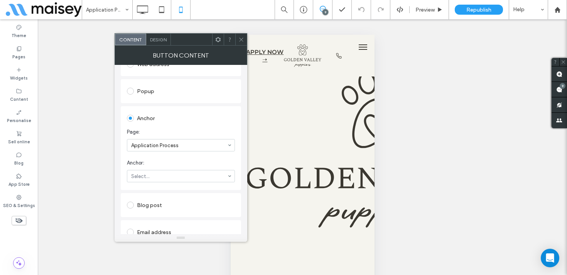
click at [241, 41] on icon at bounding box center [242, 40] width 6 height 6
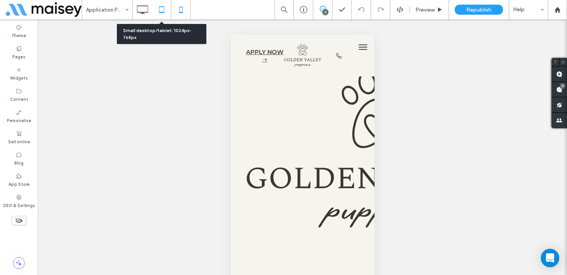
click at [160, 8] on icon at bounding box center [161, 9] width 15 height 15
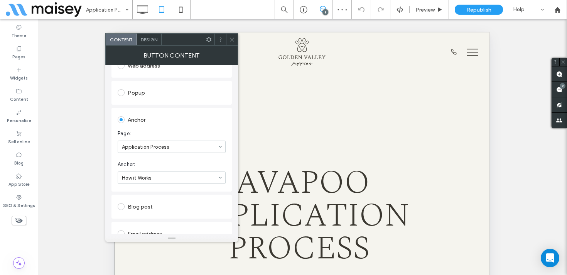
scroll to position [126, 0]
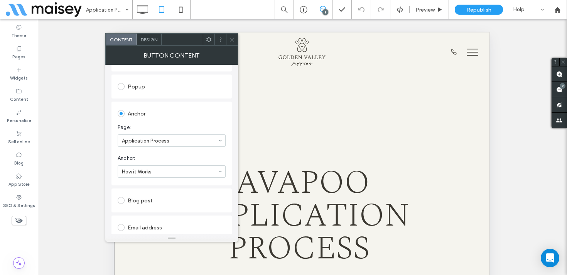
click at [230, 41] on use at bounding box center [232, 39] width 4 height 4
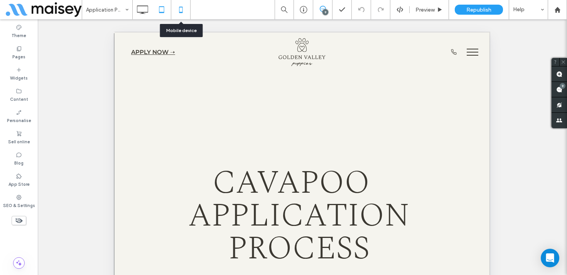
click at [186, 13] on icon at bounding box center [180, 9] width 15 height 15
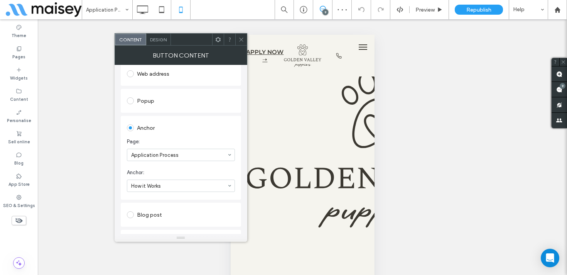
scroll to position [124, 0]
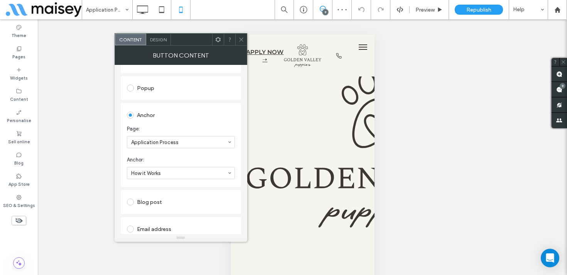
click at [241, 34] on span at bounding box center [242, 40] width 6 height 12
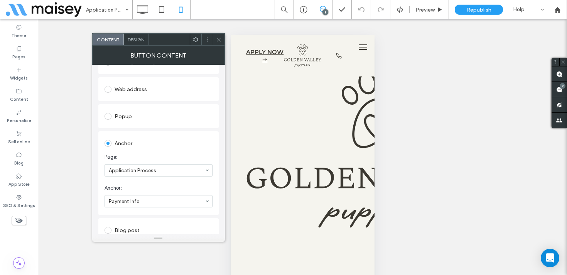
scroll to position [152, 0]
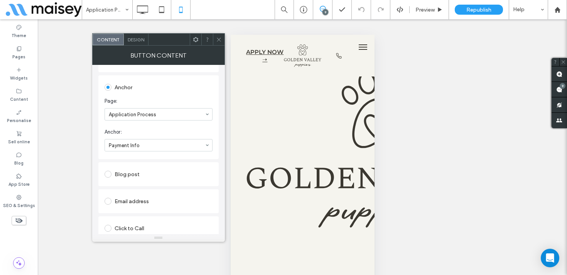
click at [219, 41] on icon at bounding box center [219, 40] width 6 height 6
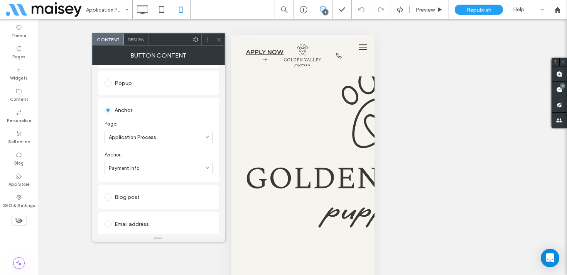
scroll to position [177, 0]
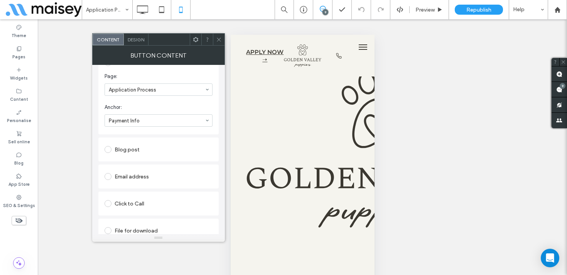
click at [217, 42] on span at bounding box center [219, 40] width 6 height 12
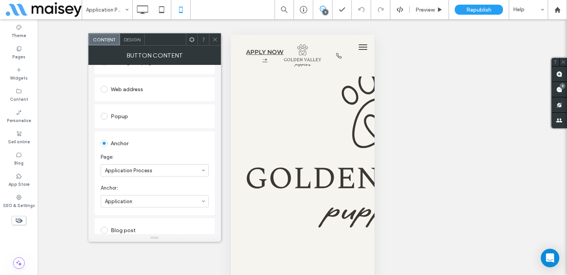
scroll to position [124, 0]
click at [214, 39] on use at bounding box center [215, 39] width 4 height 4
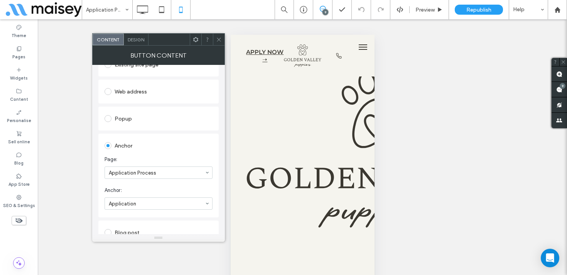
scroll to position [150, 0]
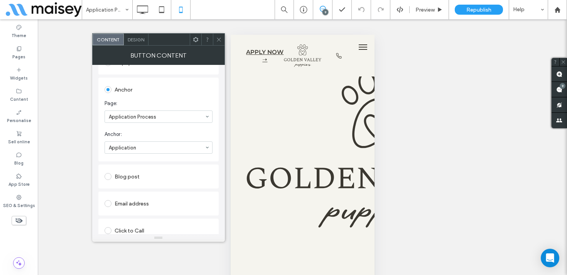
click at [222, 39] on div at bounding box center [219, 40] width 12 height 12
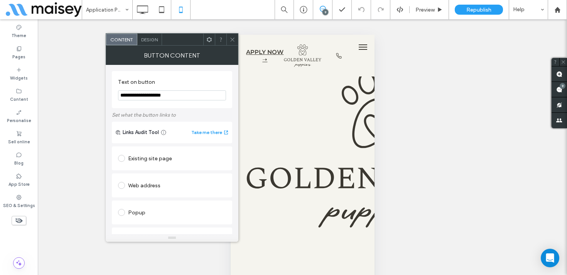
scroll to position [101, 0]
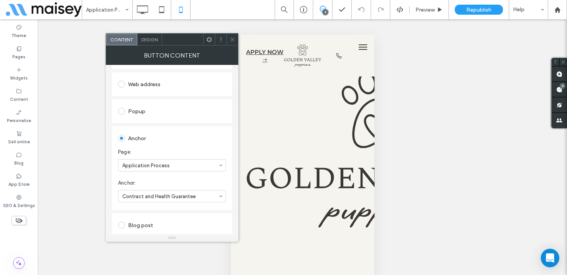
click at [231, 34] on span at bounding box center [233, 40] width 6 height 12
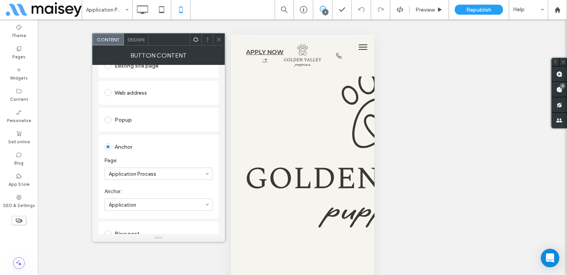
scroll to position [136, 0]
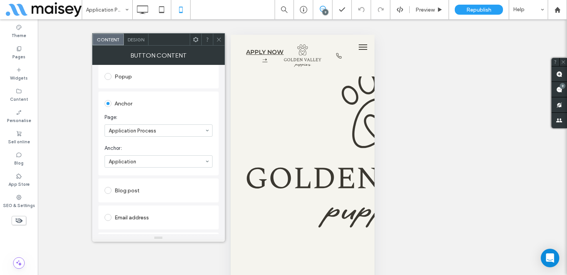
click at [219, 41] on icon at bounding box center [219, 40] width 6 height 6
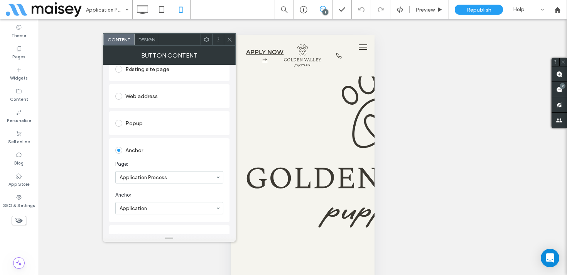
scroll to position [124, 0]
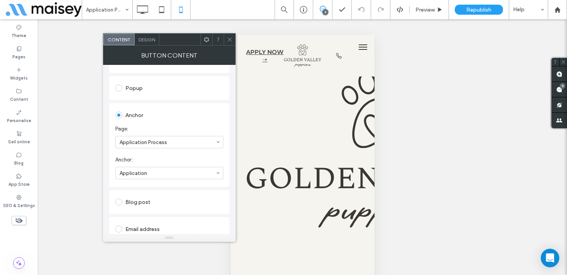
click at [229, 38] on icon at bounding box center [230, 40] width 6 height 6
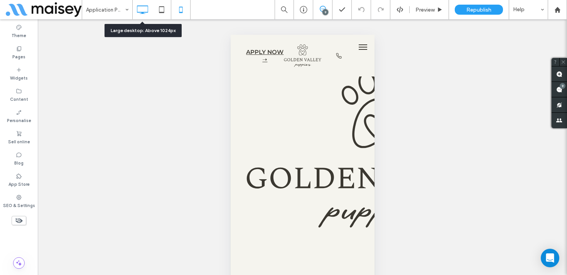
click at [144, 10] on icon at bounding box center [142, 9] width 15 height 15
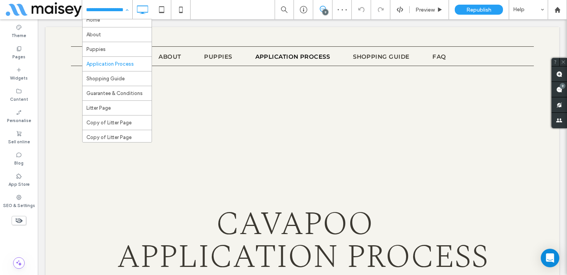
scroll to position [4, 0]
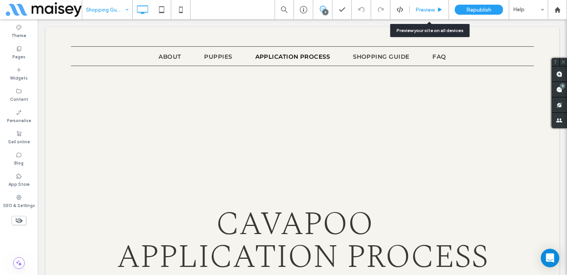
click at [432, 3] on div "Preview" at bounding box center [429, 9] width 39 height 19
click at [435, 8] on span "Preview" at bounding box center [425, 10] width 19 height 7
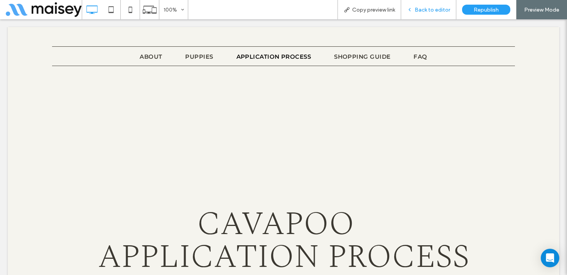
click at [436, 13] on div "Back to editor" at bounding box center [428, 9] width 55 height 19
click at [422, 10] on span "Back to editor" at bounding box center [433, 10] width 36 height 7
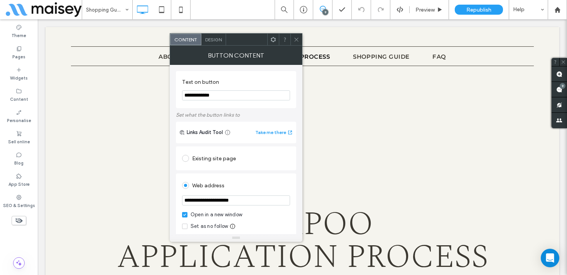
click at [297, 37] on icon at bounding box center [297, 40] width 6 height 6
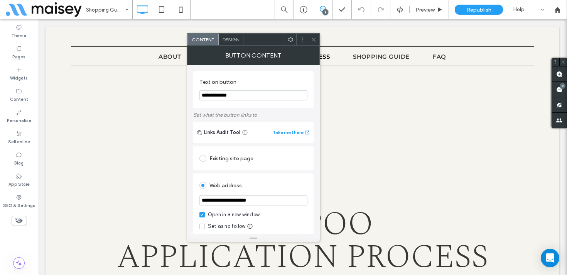
click at [311, 39] on icon at bounding box center [314, 40] width 6 height 6
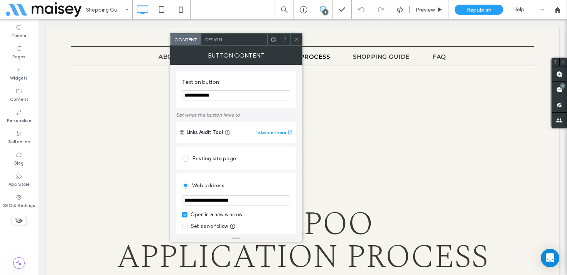
click at [297, 38] on icon at bounding box center [297, 40] width 6 height 6
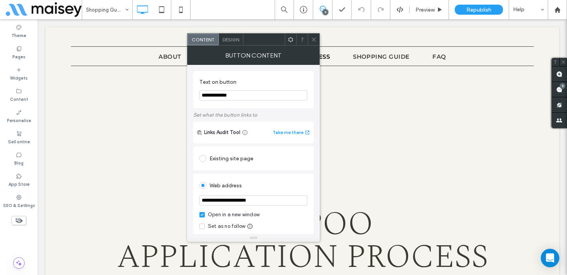
click at [315, 38] on icon at bounding box center [314, 40] width 6 height 6
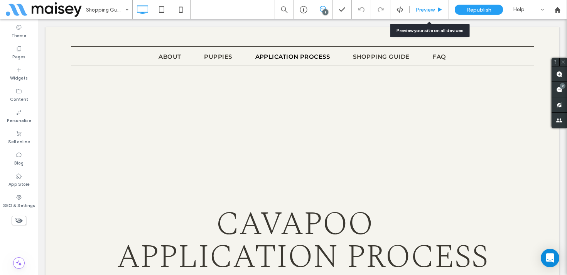
click at [440, 4] on div "Preview" at bounding box center [429, 9] width 39 height 19
click at [422, 1] on div "Preview" at bounding box center [429, 9] width 39 height 19
click at [423, 7] on span "Preview" at bounding box center [425, 10] width 19 height 7
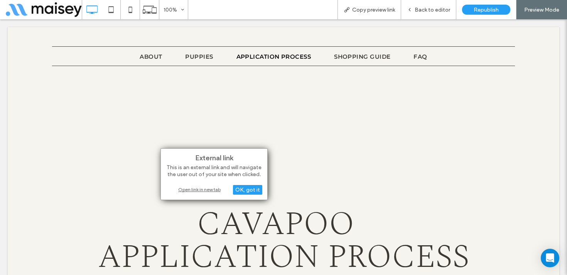
click at [190, 190] on div "Open link in new tab" at bounding box center [214, 189] width 96 height 8
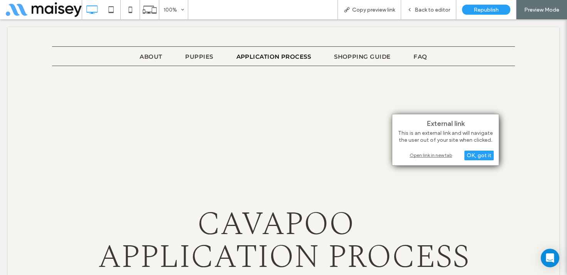
click at [421, 155] on div "Open link in new tab" at bounding box center [446, 155] width 96 height 8
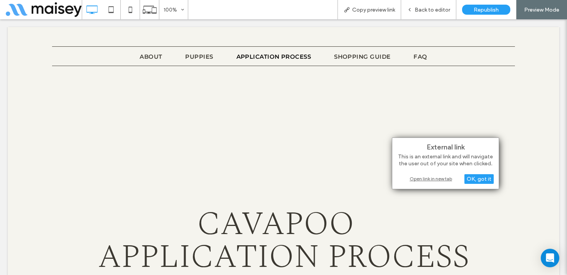
click at [418, 179] on div "Open link in new tab" at bounding box center [446, 178] width 96 height 8
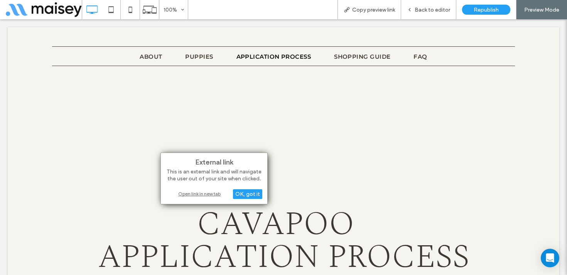
click at [213, 195] on div "Open link in new tab" at bounding box center [214, 194] width 96 height 8
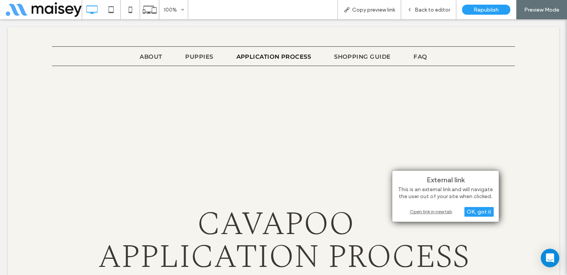
click at [427, 212] on div "Open link in new tab" at bounding box center [446, 211] width 96 height 8
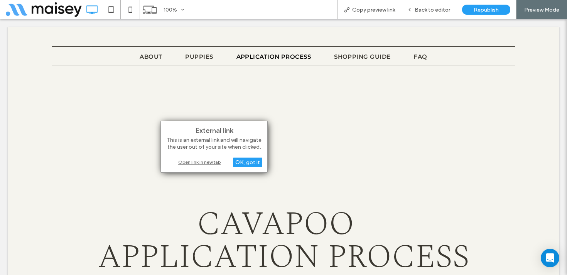
click at [195, 162] on div "Open link in new tab" at bounding box center [214, 162] width 96 height 8
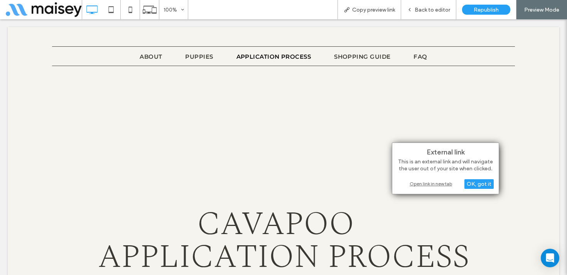
click at [415, 183] on div "Open link in new tab" at bounding box center [446, 183] width 96 height 8
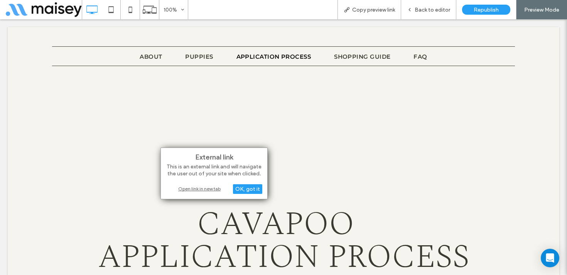
click at [203, 190] on div "Open link in new tab" at bounding box center [214, 189] width 96 height 8
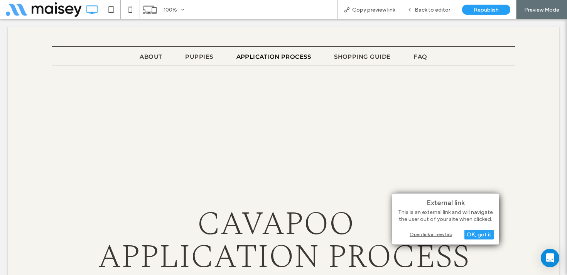
click at [427, 236] on div "Open link in new tab" at bounding box center [446, 234] width 96 height 8
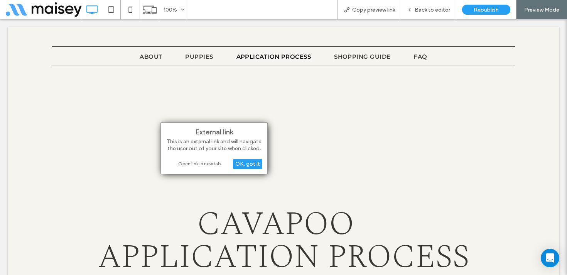
click at [215, 162] on div "Open link in new tab" at bounding box center [214, 163] width 96 height 8
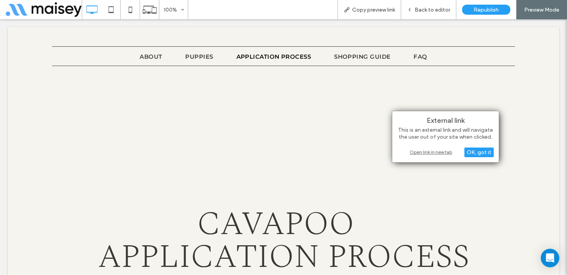
click at [439, 153] on div "Open link in new tab" at bounding box center [446, 152] width 96 height 8
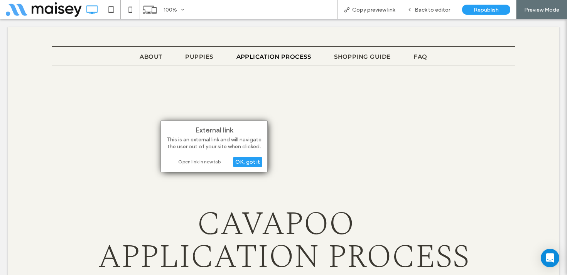
click at [212, 165] on div "Open link in new tab" at bounding box center [214, 161] width 96 height 8
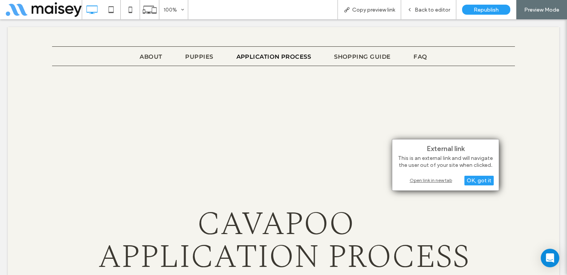
click at [420, 183] on div "Open link in new tab" at bounding box center [446, 180] width 96 height 8
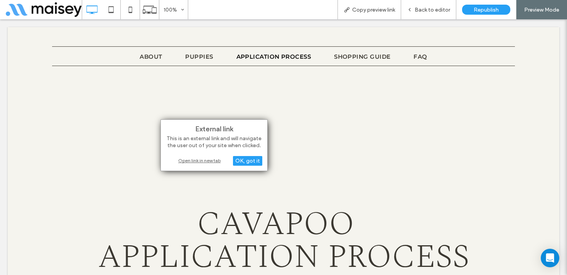
click at [209, 159] on div "Open link in new tab" at bounding box center [214, 160] width 96 height 8
click at [215, 158] on div "Open link in new tab" at bounding box center [214, 160] width 96 height 8
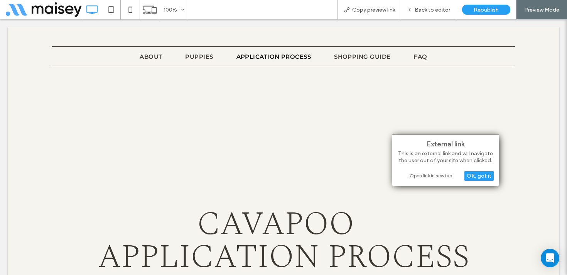
click at [416, 175] on div "Open link in new tab" at bounding box center [446, 175] width 96 height 8
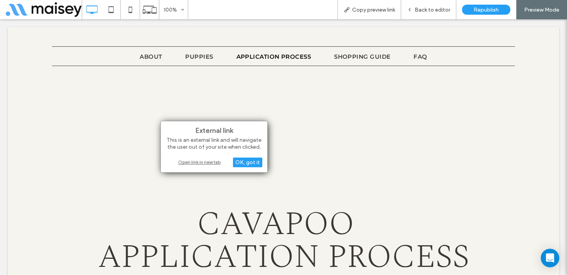
click at [214, 160] on div "Open link in new tab" at bounding box center [214, 162] width 96 height 8
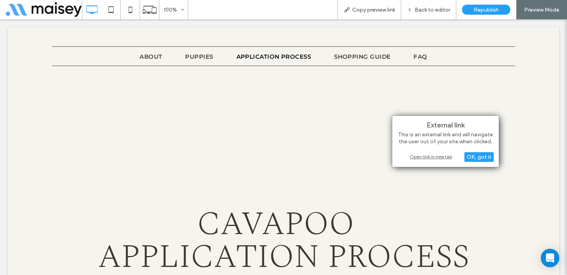
click at [424, 155] on div "Open link in new tab" at bounding box center [446, 156] width 96 height 8
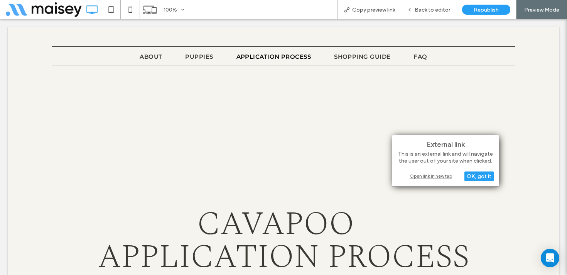
click at [417, 174] on div "Open link in new tab" at bounding box center [446, 176] width 96 height 8
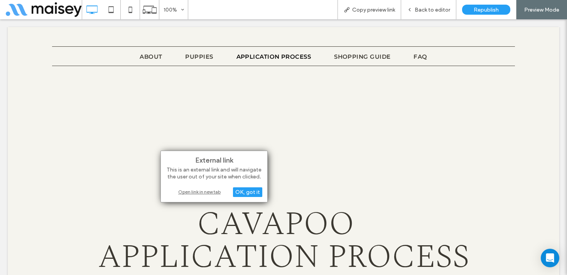
click at [207, 193] on div "Open link in new tab" at bounding box center [214, 192] width 96 height 8
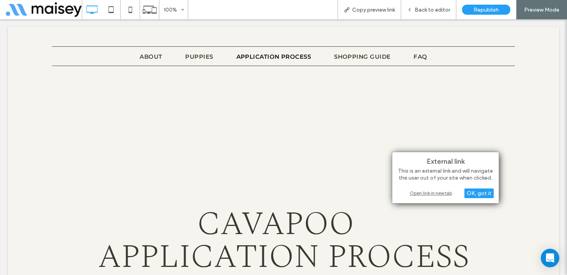
click at [416, 192] on div "Open link in new tab" at bounding box center [446, 193] width 96 height 8
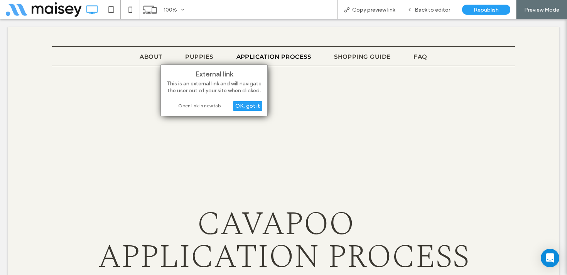
click at [201, 106] on div "Open link in new tab" at bounding box center [214, 106] width 96 height 8
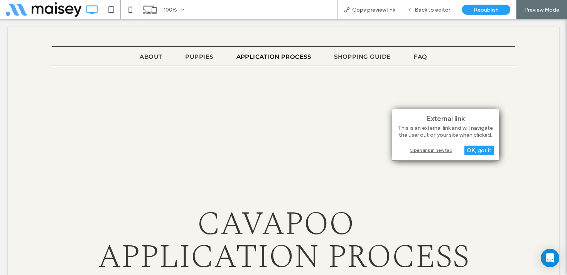
click at [417, 151] on div "Open link in new tab" at bounding box center [446, 150] width 96 height 8
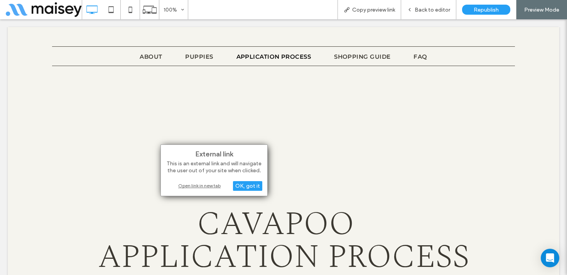
click at [197, 183] on div "Open link in new tab" at bounding box center [214, 185] width 96 height 8
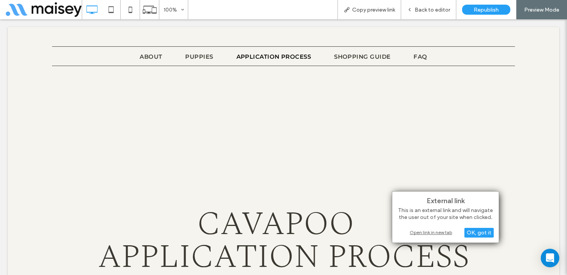
click at [421, 230] on div "Open link in new tab" at bounding box center [446, 232] width 96 height 8
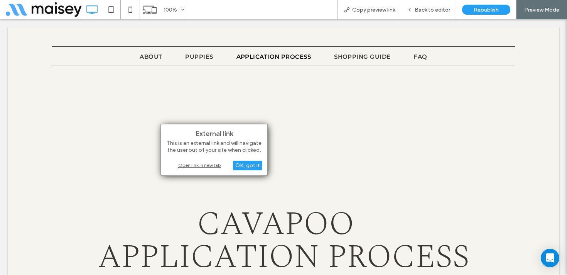
click at [183, 163] on div "Open link in new tab" at bounding box center [214, 165] width 96 height 8
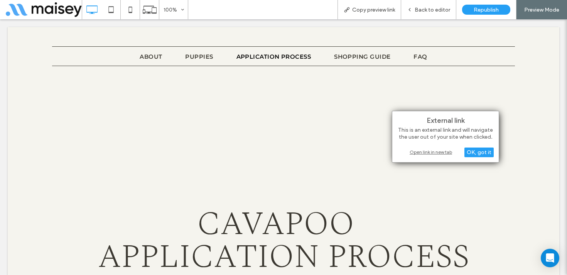
click at [418, 149] on div "Open link in new tab" at bounding box center [446, 152] width 96 height 8
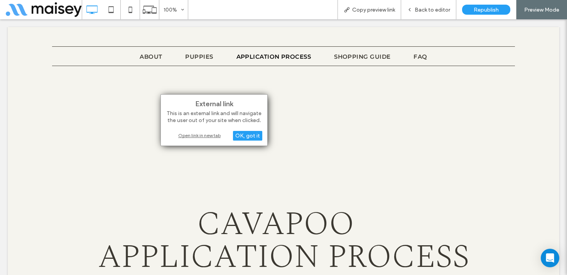
click at [188, 134] on div "Open link in new tab" at bounding box center [214, 135] width 96 height 8
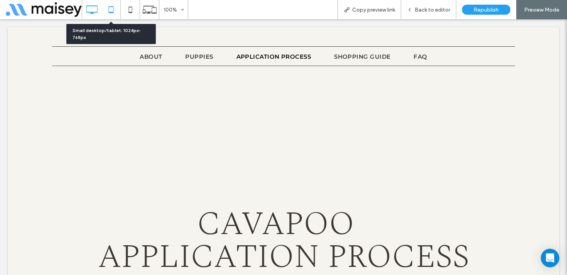
click at [110, 13] on use at bounding box center [110, 9] width 5 height 7
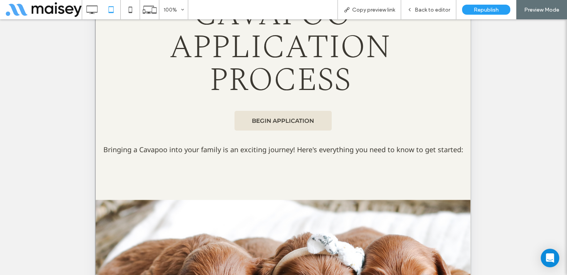
scroll to position [178, 0]
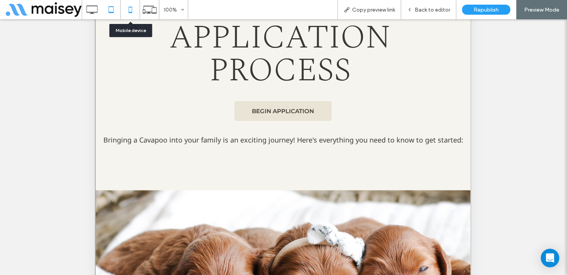
click at [135, 8] on icon at bounding box center [130, 9] width 15 height 15
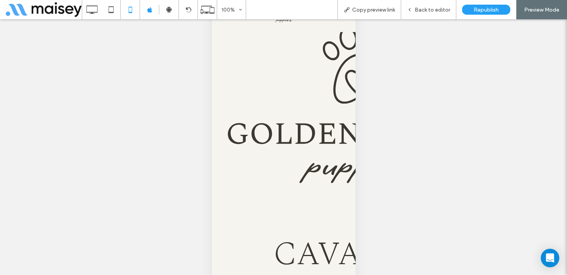
scroll to position [0, 0]
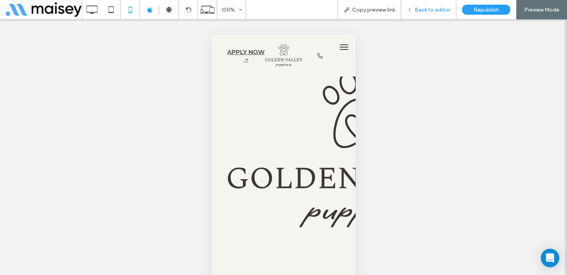
click at [438, 10] on span "Back to editor" at bounding box center [433, 10] width 36 height 7
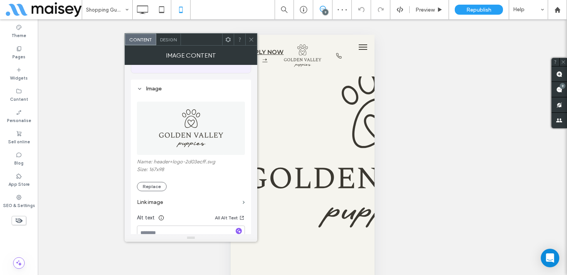
scroll to position [82, 0]
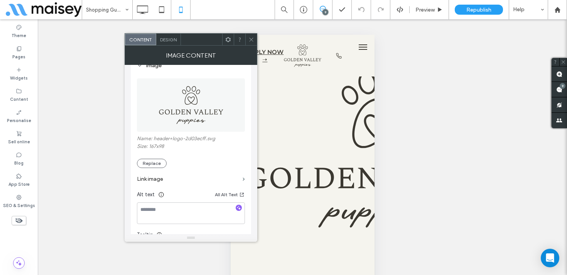
click at [196, 181] on label "Link image" at bounding box center [188, 179] width 103 height 14
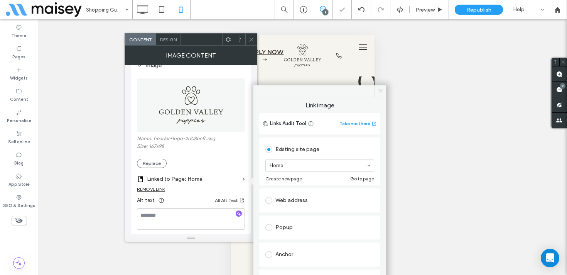
click at [378, 89] on icon at bounding box center [381, 91] width 6 height 6
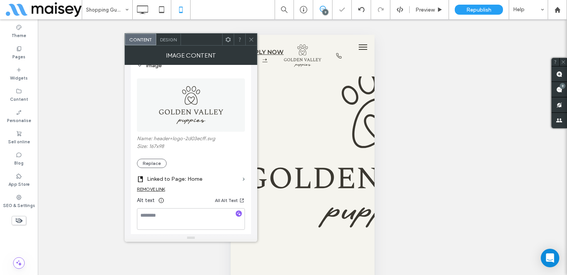
click at [251, 39] on use at bounding box center [251, 39] width 4 height 4
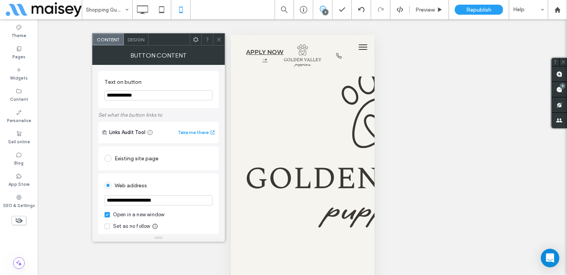
click at [219, 34] on span at bounding box center [219, 40] width 6 height 12
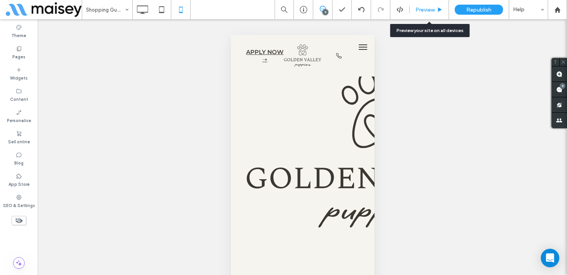
click at [429, 12] on span "Preview" at bounding box center [425, 10] width 19 height 7
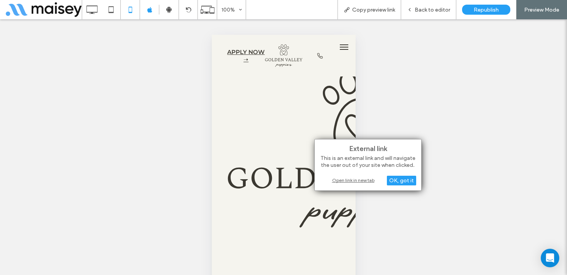
click at [345, 180] on div "Open link in new tab" at bounding box center [368, 180] width 96 height 8
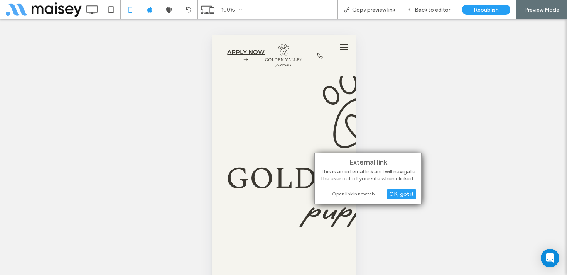
click at [340, 193] on div "Open link in new tab" at bounding box center [368, 194] width 96 height 8
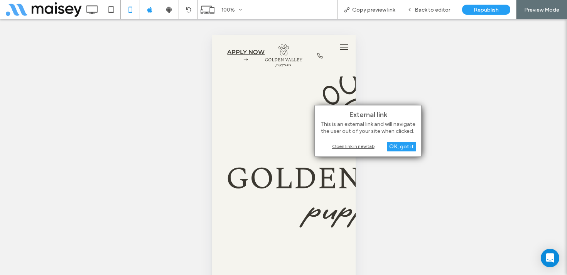
click at [339, 148] on div "Open link in new tab" at bounding box center [368, 146] width 96 height 8
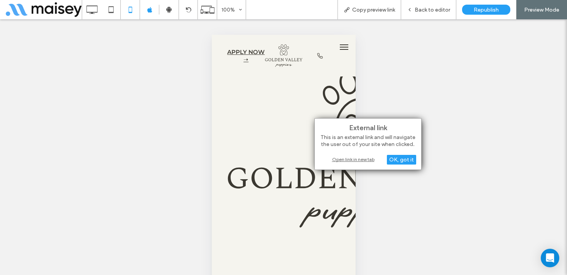
click at [370, 161] on div "Open link in new tab" at bounding box center [368, 159] width 96 height 8
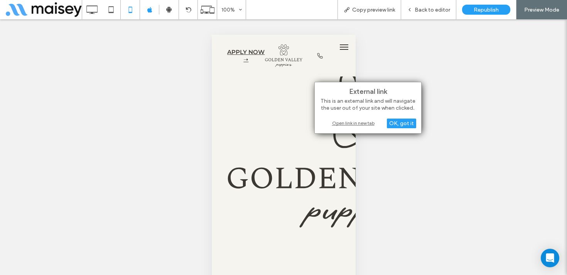
click at [343, 124] on div "Open link in new tab" at bounding box center [368, 123] width 96 height 8
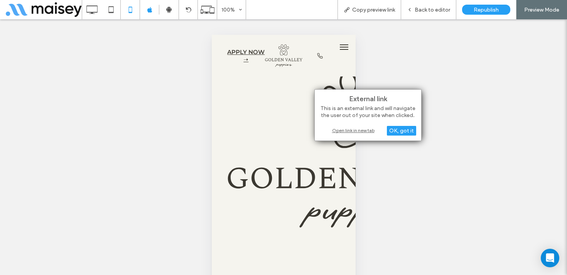
click at [353, 132] on div "Open link in new tab" at bounding box center [368, 130] width 96 height 8
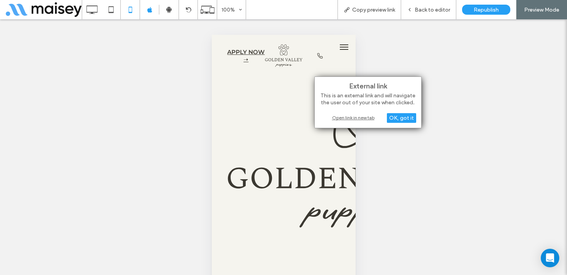
click at [344, 117] on div "Open link in new tab" at bounding box center [368, 117] width 96 height 8
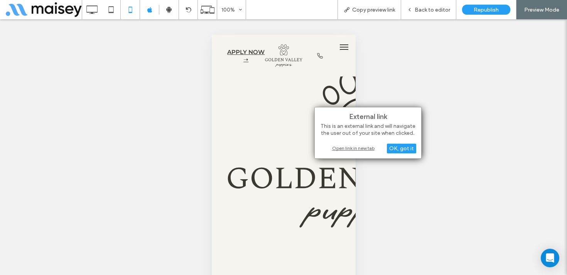
click at [344, 151] on div "Open link in new tab" at bounding box center [368, 148] width 96 height 8
click at [351, 148] on div "Open link in new tab" at bounding box center [368, 148] width 96 height 8
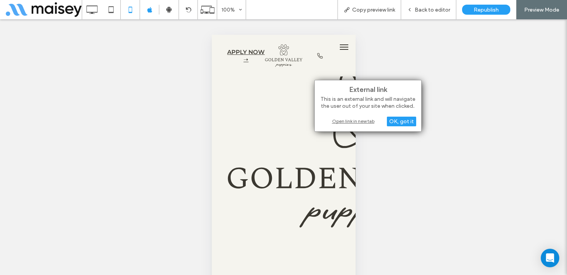
click at [348, 120] on div "Open link in new tab" at bounding box center [368, 121] width 96 height 8
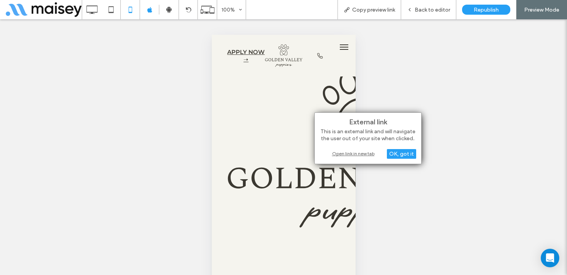
click at [368, 153] on div "Open link in new tab" at bounding box center [368, 153] width 96 height 8
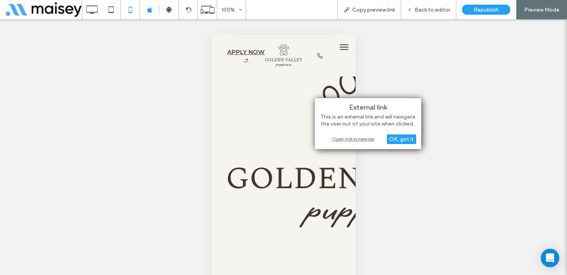
click at [346, 138] on div "Open link in new tab" at bounding box center [368, 139] width 96 height 8
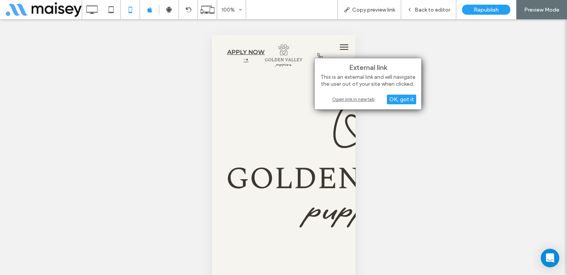
click at [355, 97] on div "Open link in new tab" at bounding box center [368, 99] width 96 height 8
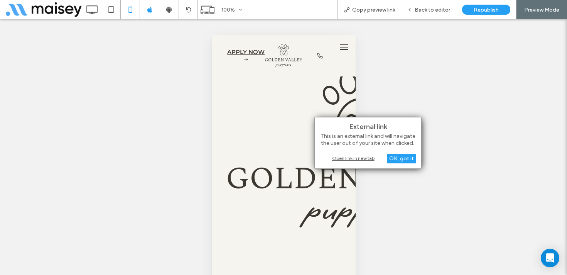
click at [336, 157] on div "Open link in new tab" at bounding box center [368, 158] width 96 height 8
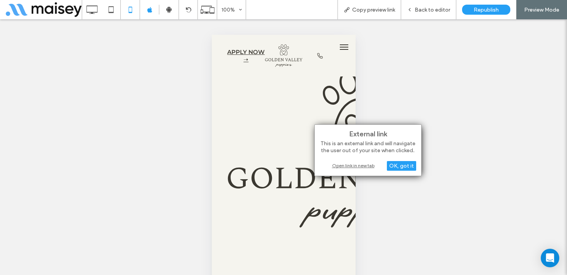
click at [334, 167] on div "Open link in new tab" at bounding box center [368, 165] width 96 height 8
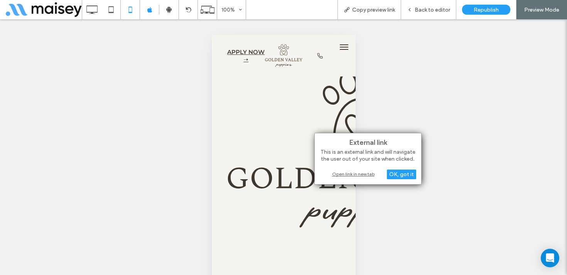
click at [340, 176] on div "Open link in new tab" at bounding box center [368, 174] width 96 height 8
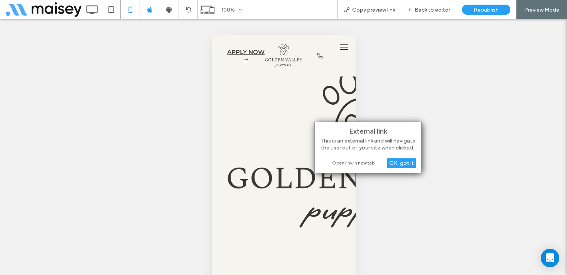
click at [339, 165] on div "Open link in new tab" at bounding box center [368, 163] width 96 height 8
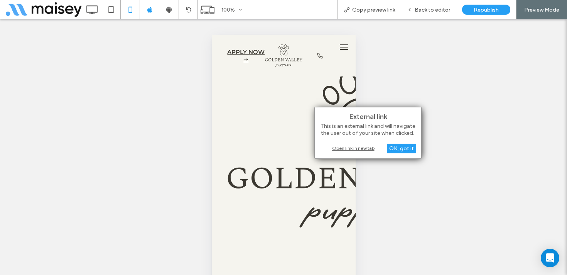
click at [353, 149] on div "Open link in new tab" at bounding box center [368, 148] width 96 height 8
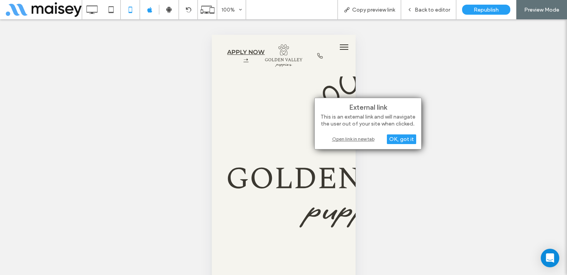
click at [342, 139] on div "Open link in new tab" at bounding box center [368, 139] width 96 height 8
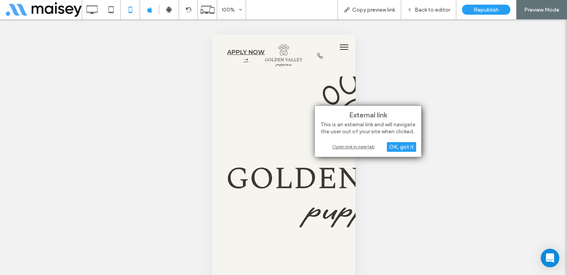
click at [354, 148] on div "Open link in new tab" at bounding box center [368, 146] width 96 height 8
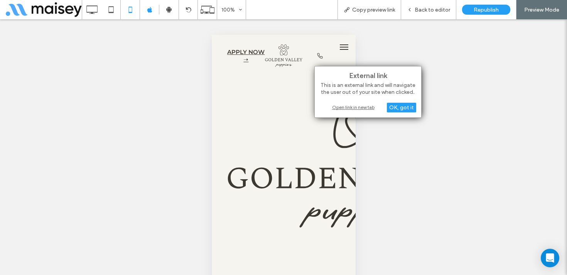
click at [345, 107] on div "Open link in new tab" at bounding box center [368, 107] width 96 height 8
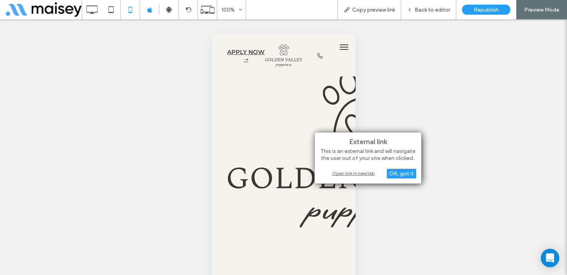
click at [339, 173] on div "Open link in new tab" at bounding box center [368, 173] width 96 height 8
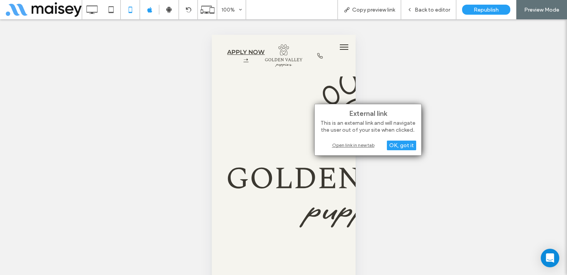
click at [345, 146] on div "Open link in new tab" at bounding box center [368, 145] width 96 height 8
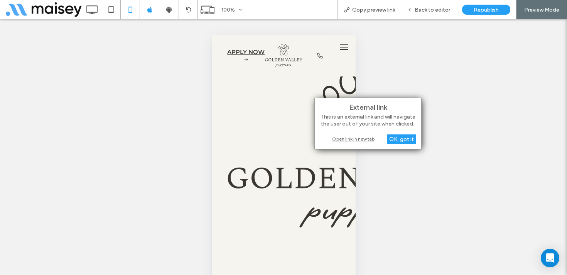
click at [341, 136] on div "Open link in new tab" at bounding box center [368, 139] width 96 height 8
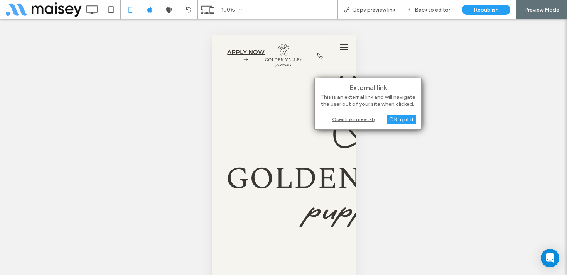
click at [338, 117] on div "Open link in new tab" at bounding box center [368, 119] width 96 height 8
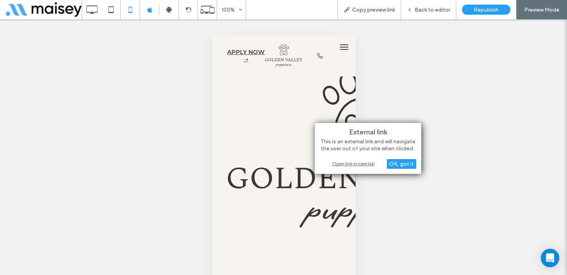
click at [344, 162] on div "Open link in new tab" at bounding box center [368, 163] width 96 height 8
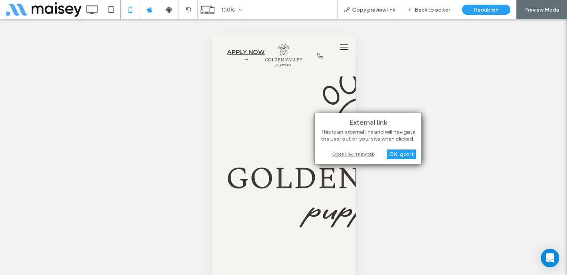
click at [354, 151] on div "Open link in new tab" at bounding box center [368, 154] width 96 height 8
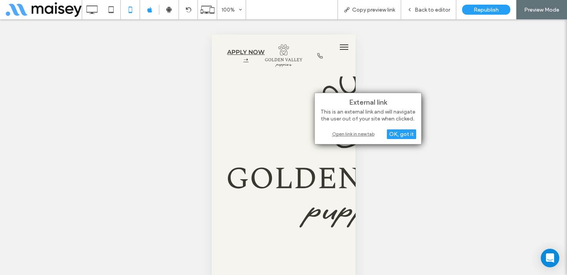
click at [344, 132] on div "Open link in new tab" at bounding box center [368, 134] width 96 height 8
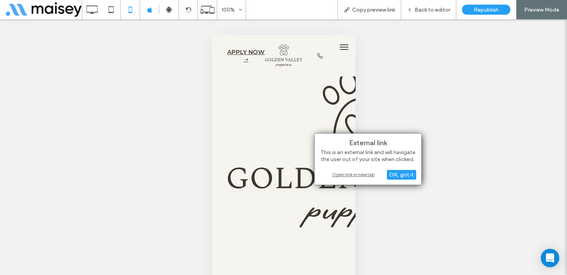
click at [340, 172] on div "Open link in new tab" at bounding box center [368, 174] width 96 height 8
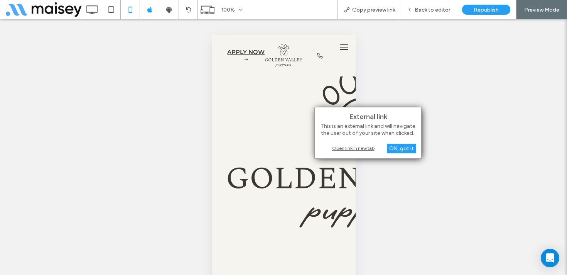
click at [350, 145] on div "Open link in new tab" at bounding box center [368, 148] width 96 height 8
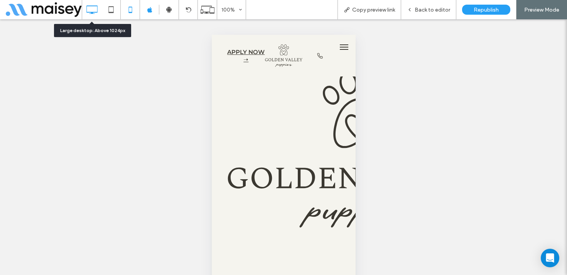
click at [90, 6] on icon at bounding box center [91, 9] width 15 height 15
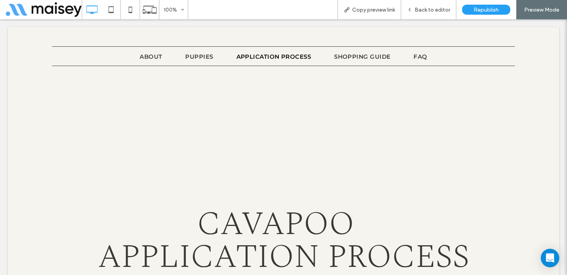
click at [434, 9] on span "Back to editor" at bounding box center [433, 10] width 36 height 7
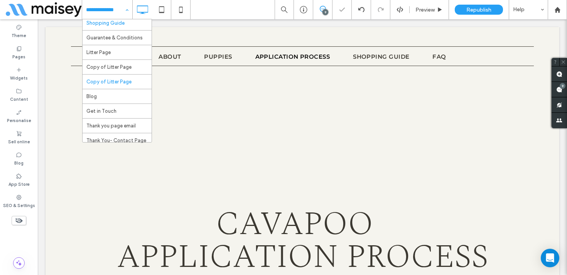
scroll to position [72, 0]
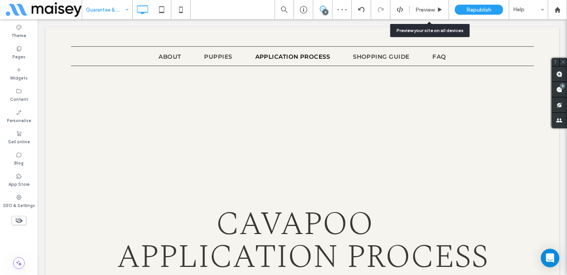
click at [430, 13] on div "Preview" at bounding box center [429, 9] width 39 height 19
click at [423, 7] on span "Preview" at bounding box center [425, 10] width 19 height 7
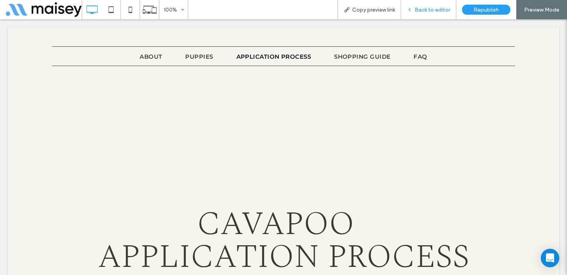
click at [432, 7] on span "Back to editor" at bounding box center [433, 10] width 36 height 7
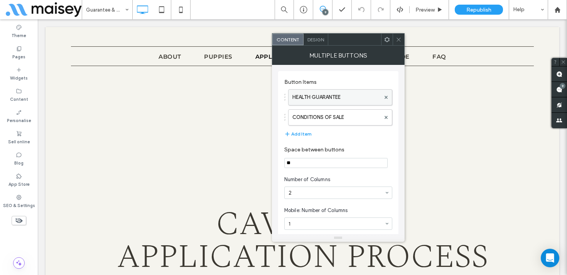
click at [333, 100] on label "HEALTH GUARANTEE" at bounding box center [337, 97] width 88 height 15
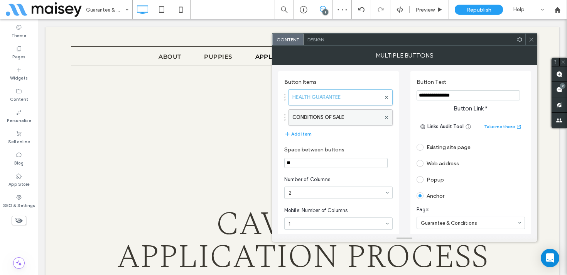
click at [332, 113] on label "CONDITIONS OF SALE" at bounding box center [337, 117] width 88 height 15
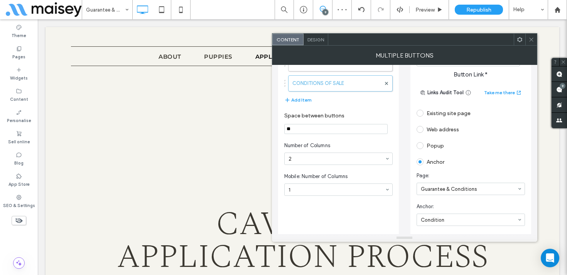
scroll to position [11, 0]
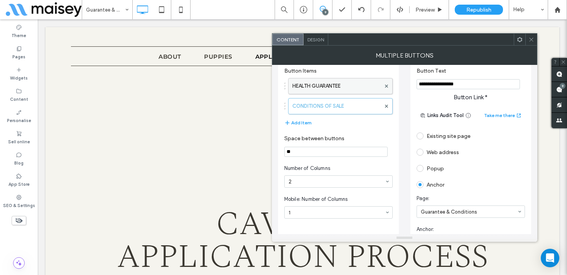
click at [337, 88] on label "HEALTH GUARANTEE" at bounding box center [337, 85] width 88 height 15
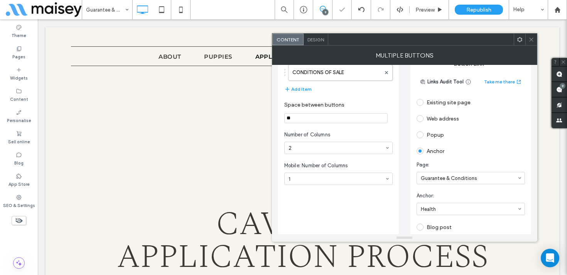
scroll to position [51, 0]
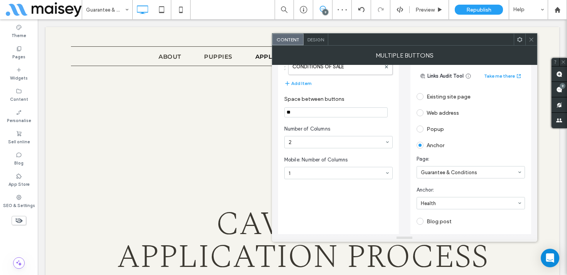
click at [530, 41] on icon at bounding box center [532, 40] width 6 height 6
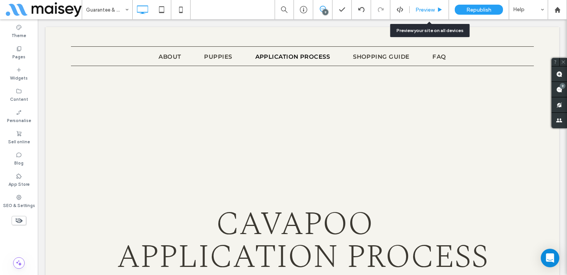
click at [428, 7] on span "Preview" at bounding box center [425, 10] width 19 height 7
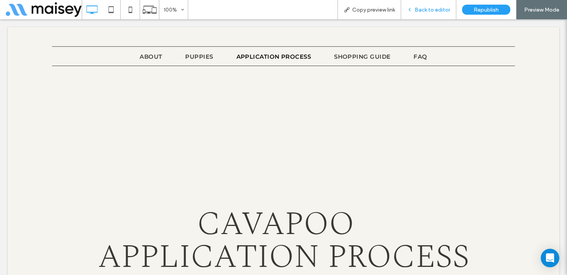
click at [428, 8] on span "Back to editor" at bounding box center [433, 10] width 36 height 7
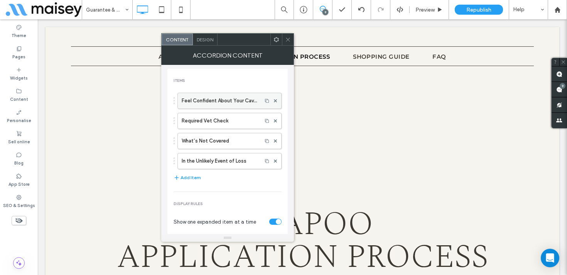
click at [228, 102] on label "Feel Confident About Your Cavapoo" at bounding box center [220, 100] width 76 height 15
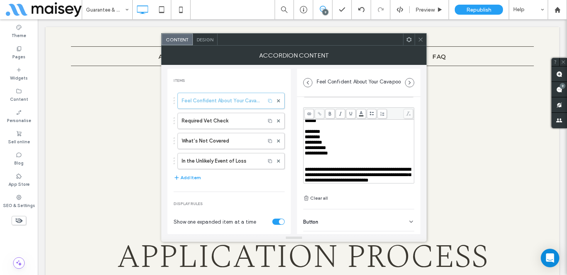
scroll to position [54, 0]
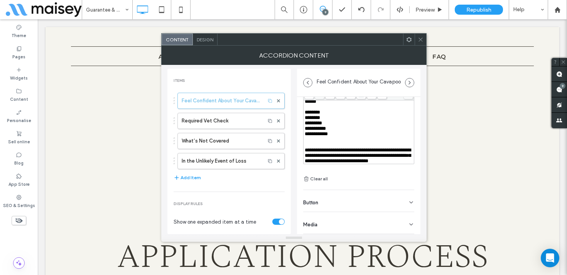
click at [334, 198] on div "Button" at bounding box center [358, 201] width 111 height 22
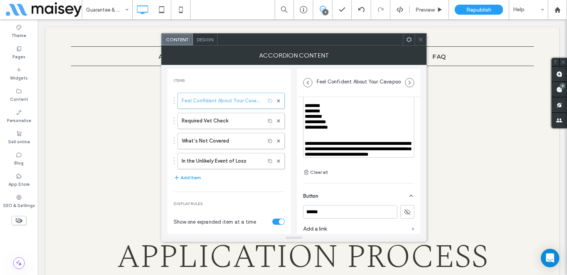
scroll to position [91, 0]
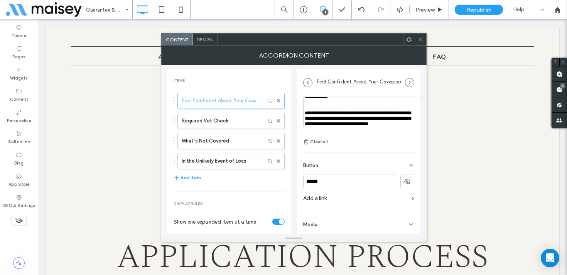
click at [327, 110] on span "**********" at bounding box center [358, 118] width 106 height 16
click at [210, 120] on label "Required Vet Check" at bounding box center [222, 120] width 80 height 15
type input "**********"
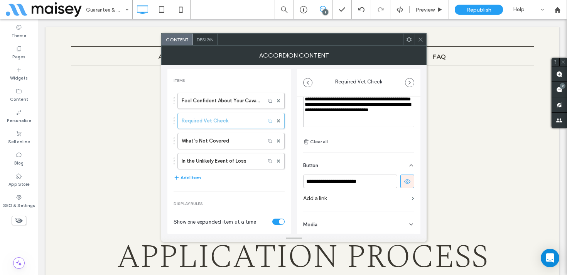
click at [404, 181] on icon at bounding box center [407, 181] width 7 height 7
click at [234, 144] on label "What’s Not Covered" at bounding box center [222, 140] width 80 height 15
type input "**********"
type input "******"
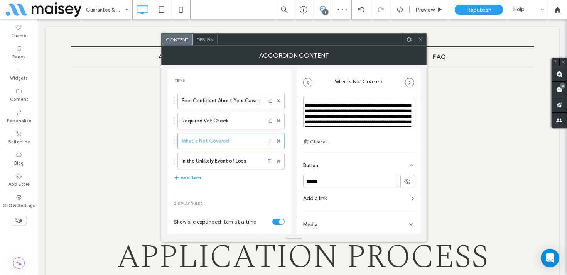
scroll to position [20, 0]
click at [375, 98] on div "**********" at bounding box center [359, 90] width 108 height 16
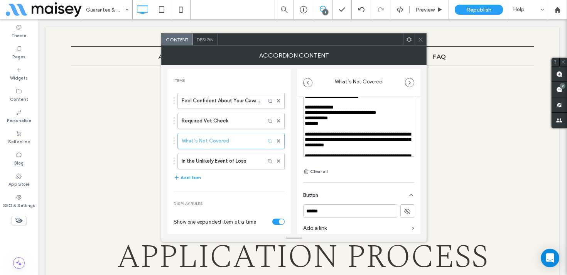
scroll to position [43, 0]
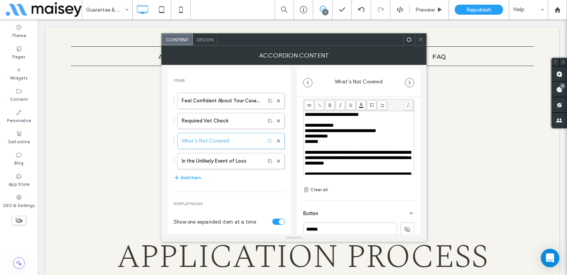
click at [305, 127] on span "**********" at bounding box center [319, 125] width 29 height 5
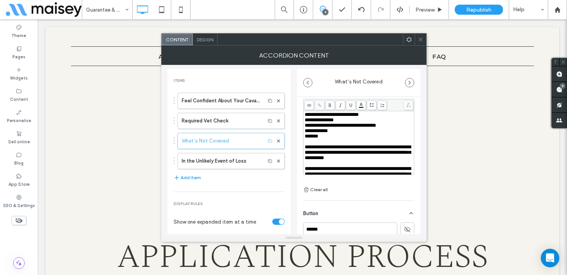
click at [373, 103] on icon at bounding box center [372, 105] width 4 height 4
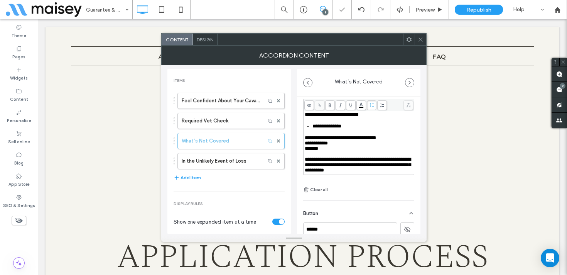
click at [306, 139] on span "**********" at bounding box center [340, 137] width 71 height 5
click at [305, 146] on span "**********" at bounding box center [316, 142] width 23 height 5
click at [306, 150] on span "*******" at bounding box center [312, 148] width 14 height 5
click at [307, 156] on div "Rich Text Editor" at bounding box center [359, 153] width 108 height 5
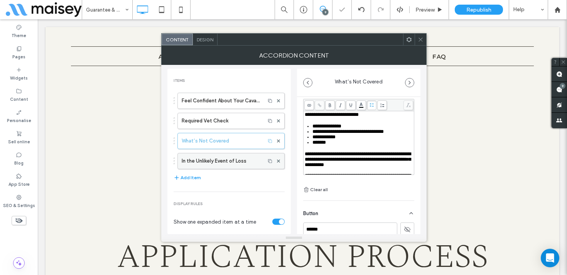
click at [221, 160] on label "In the Unlikely Event of Loss" at bounding box center [222, 160] width 80 height 15
type input "**********"
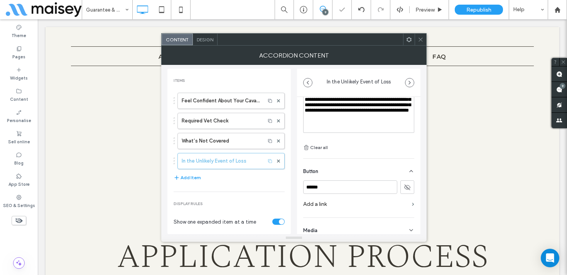
scroll to position [91, 0]
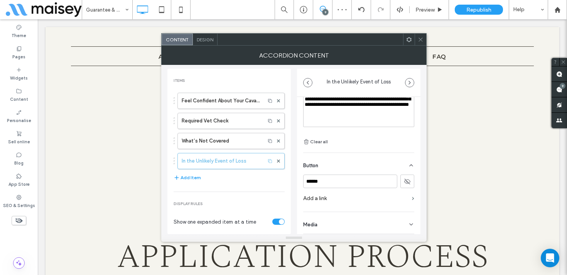
click at [388, 107] on div "**********" at bounding box center [359, 85] width 108 height 43
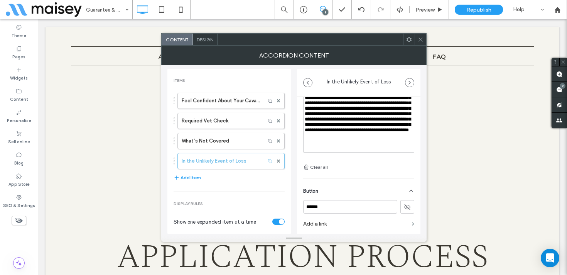
scroll to position [64, 0]
click at [423, 40] on icon at bounding box center [421, 40] width 6 height 6
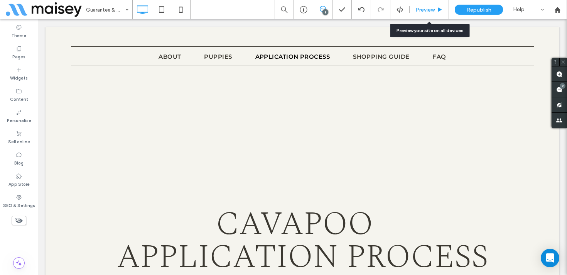
click at [424, 12] on span "Preview" at bounding box center [425, 10] width 19 height 7
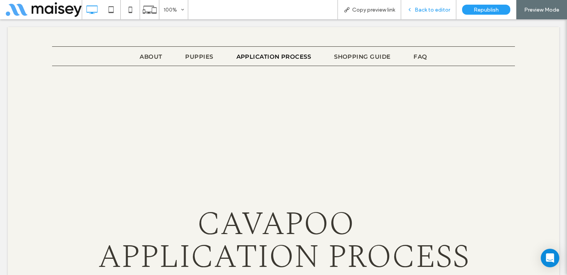
click at [429, 15] on div "Back to editor" at bounding box center [428, 9] width 55 height 19
click at [432, 10] on span "Back to editor" at bounding box center [433, 10] width 36 height 7
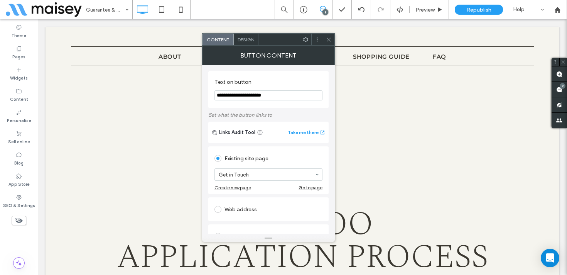
click at [329, 40] on use at bounding box center [329, 39] width 4 height 4
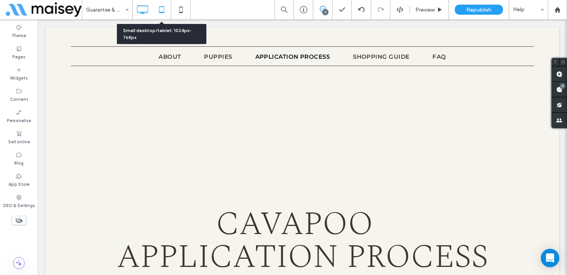
click at [162, 8] on icon at bounding box center [161, 9] width 15 height 15
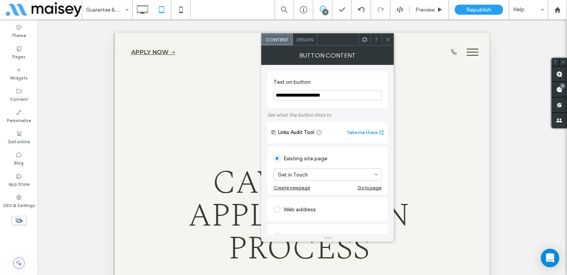
click at [388, 41] on icon at bounding box center [388, 40] width 6 height 6
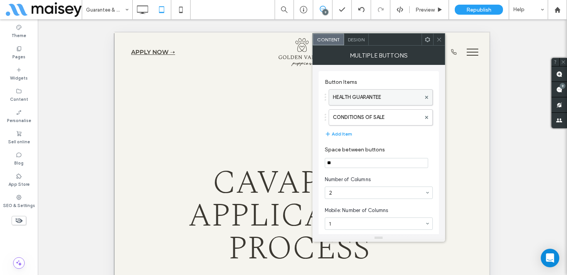
click at [391, 93] on label "HEALTH GUARANTEE" at bounding box center [377, 97] width 88 height 15
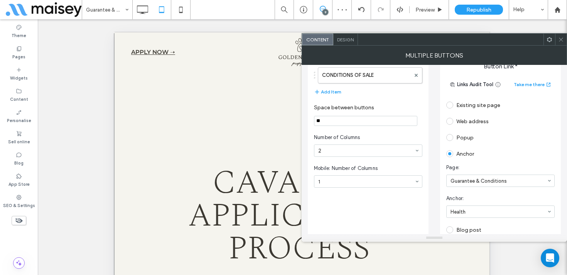
scroll to position [23, 0]
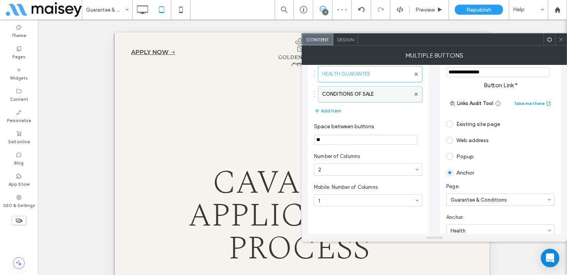
click at [373, 93] on label "CONDITIONS OF SALE" at bounding box center [366, 93] width 88 height 15
click at [562, 44] on span at bounding box center [562, 40] width 6 height 12
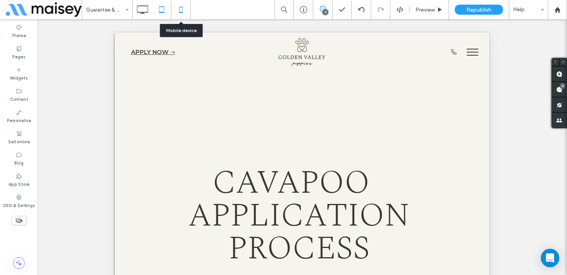
click at [183, 15] on icon at bounding box center [180, 9] width 15 height 15
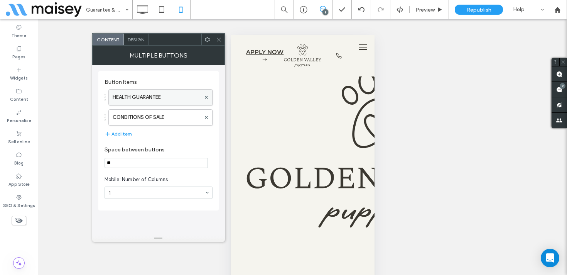
click at [149, 94] on label "HEALTH GUARANTEE" at bounding box center [157, 97] width 88 height 15
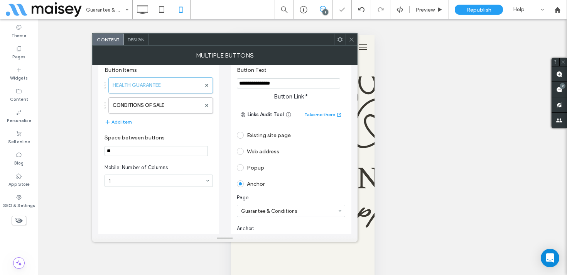
scroll to position [0, 0]
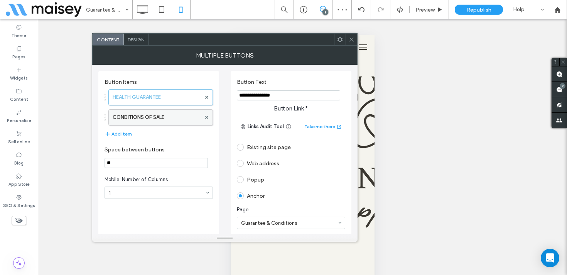
click at [173, 115] on label "CONDITIONS OF SALE" at bounding box center [157, 117] width 88 height 15
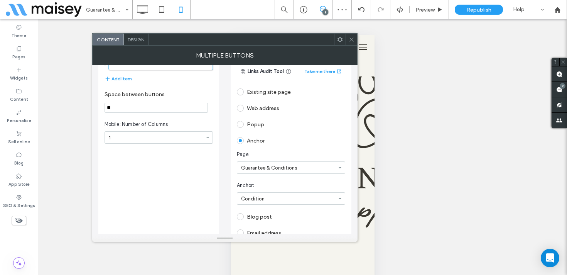
scroll to position [74, 0]
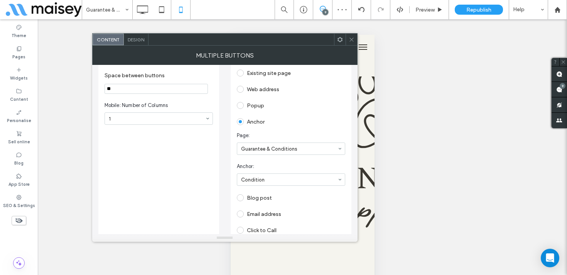
click at [351, 41] on icon at bounding box center [352, 40] width 6 height 6
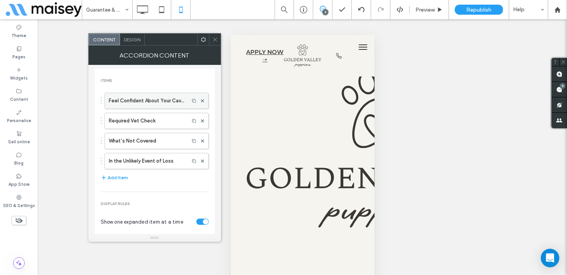
click at [147, 101] on label "Feel Confident About Your Cavapoo" at bounding box center [147, 100] width 76 height 15
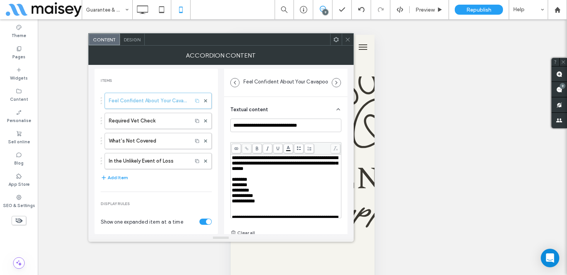
click at [234, 182] on span "********" at bounding box center [239, 179] width 15 height 5
click at [300, 147] on icon at bounding box center [299, 148] width 4 height 4
click at [232, 194] on span "********" at bounding box center [239, 191] width 15 height 5
click at [232, 200] on span "*********" at bounding box center [240, 197] width 17 height 5
click at [232, 207] on div "**********" at bounding box center [286, 186] width 109 height 62
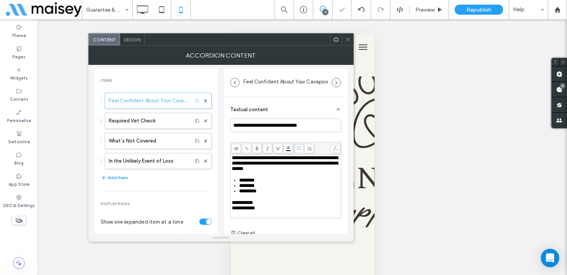
click at [231, 208] on div "**********" at bounding box center [286, 185] width 110 height 63
click at [232, 205] on span "**********" at bounding box center [242, 202] width 21 height 5
click at [232, 210] on span "**********" at bounding box center [243, 207] width 23 height 5
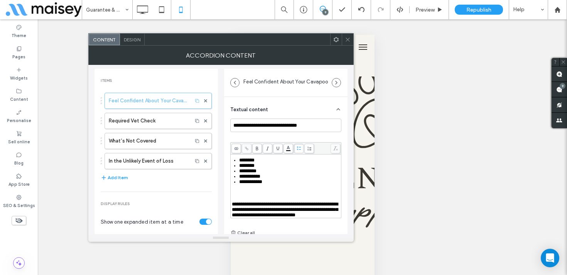
scroll to position [24, 0]
click at [239, 201] on div "Rich Text Editor" at bounding box center [286, 198] width 108 height 5
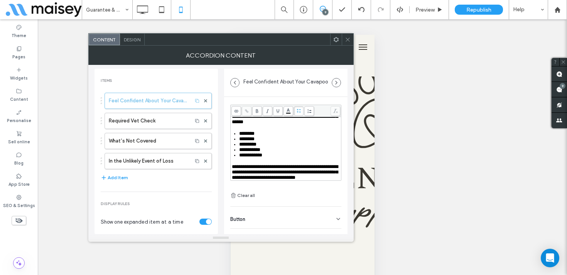
scroll to position [43, 0]
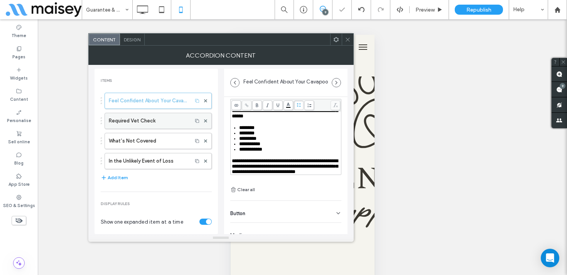
click at [133, 120] on label "Required Vet Check" at bounding box center [149, 120] width 80 height 15
type input "**********"
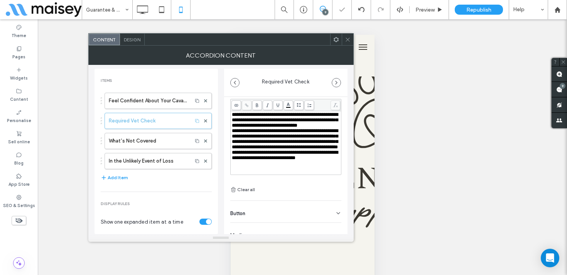
scroll to position [11, 0]
click at [294, 120] on div "**********" at bounding box center [286, 120] width 108 height 16
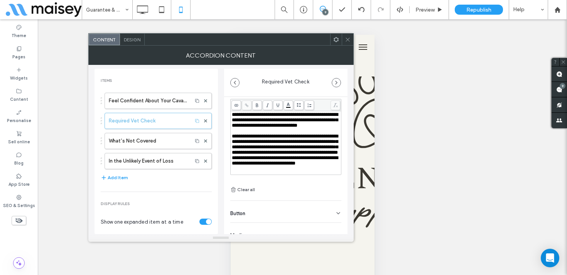
click at [276, 152] on span "**********" at bounding box center [285, 144] width 106 height 21
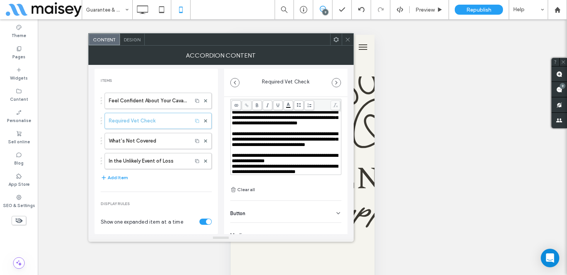
click at [286, 214] on div "Button" at bounding box center [285, 212] width 111 height 22
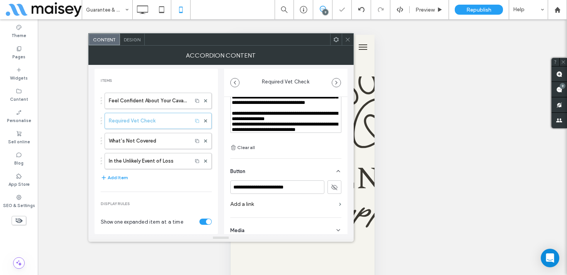
scroll to position [91, 0]
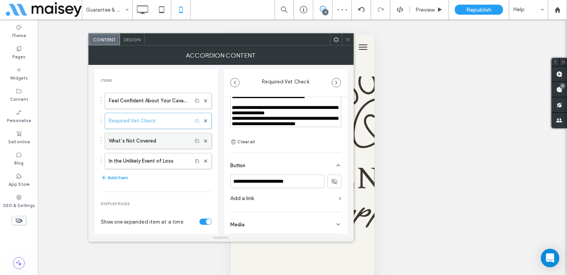
click at [135, 145] on label "What’s Not Covered" at bounding box center [149, 140] width 80 height 15
type input "**********"
type input "******"
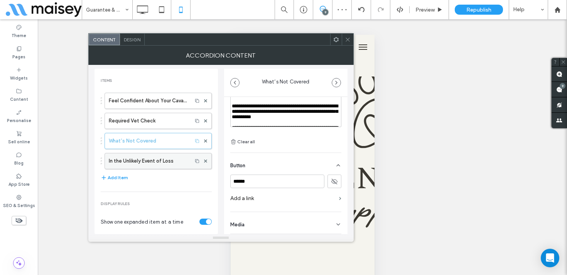
click at [154, 160] on label "In the Unlikely Event of Loss" at bounding box center [149, 160] width 80 height 15
type input "**********"
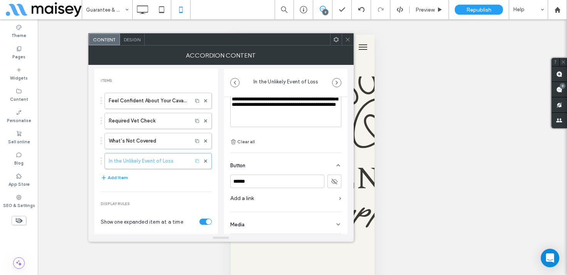
click at [351, 37] on div at bounding box center [348, 40] width 12 height 12
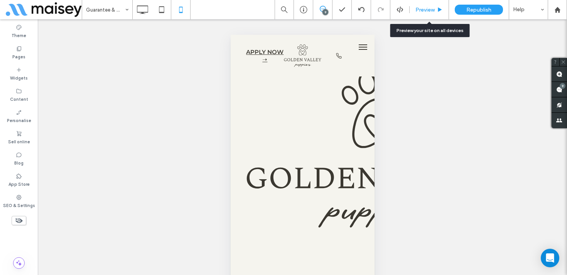
click at [433, 17] on div "Preview" at bounding box center [429, 9] width 39 height 19
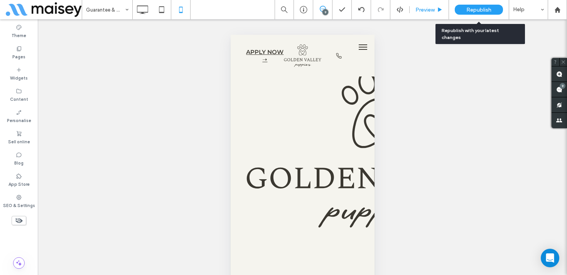
click at [433, 10] on span "Preview" at bounding box center [425, 10] width 19 height 7
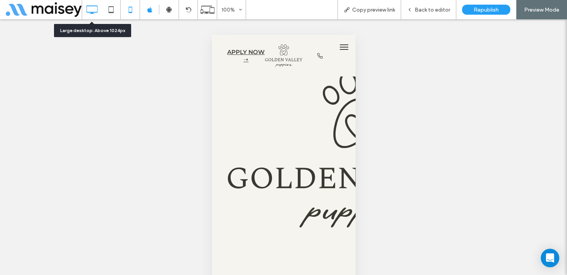
click at [95, 10] on icon at bounding box center [91, 9] width 15 height 15
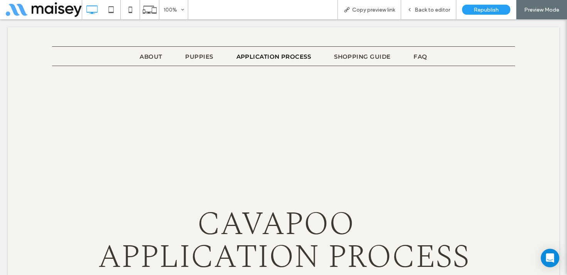
click at [433, 9] on span "Back to editor" at bounding box center [433, 10] width 36 height 7
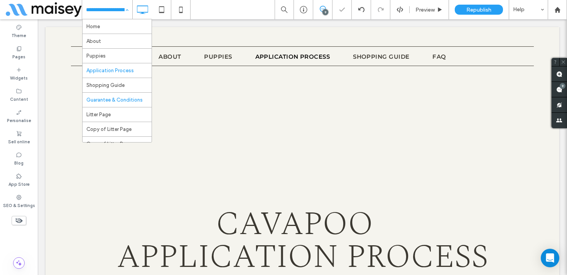
scroll to position [72, 0]
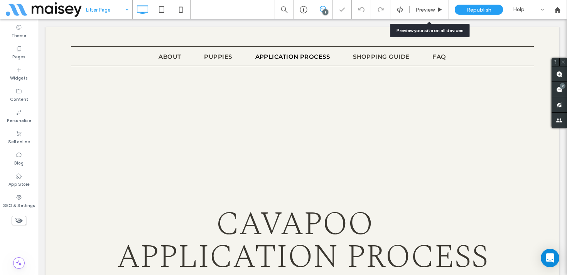
click at [433, 12] on span "Preview" at bounding box center [425, 10] width 19 height 7
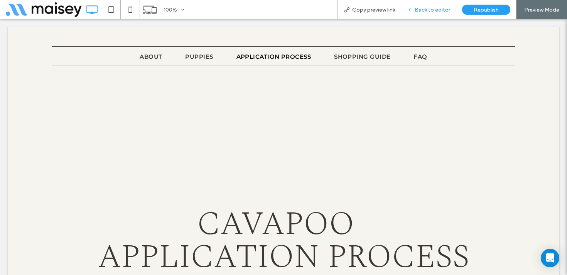
click at [424, 13] on div "Back to editor" at bounding box center [428, 9] width 55 height 19
click at [435, 9] on span "Back to editor" at bounding box center [433, 10] width 36 height 7
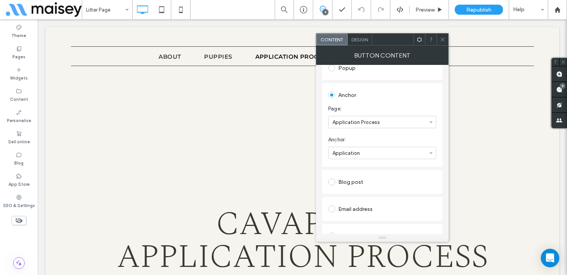
scroll to position [148, 0]
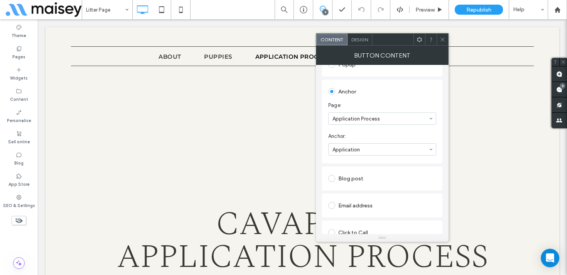
click at [442, 41] on icon at bounding box center [443, 40] width 6 height 6
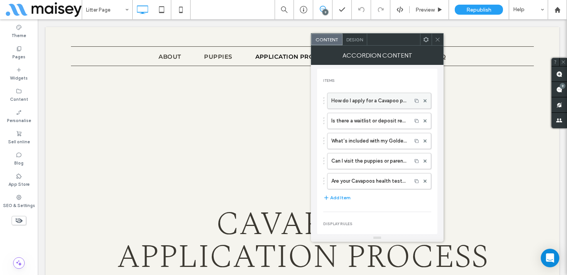
click at [361, 108] on label "How do I apply for a Cavapoo puppy from Golden Valley Puppies?" at bounding box center [370, 100] width 76 height 15
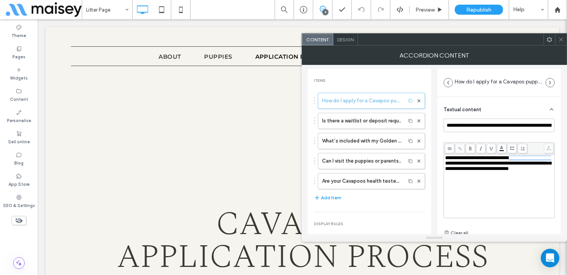
drag, startPoint x: 484, startPoint y: 165, endPoint x: 514, endPoint y: 158, distance: 31.3
click at [514, 158] on span "**********" at bounding box center [498, 163] width 106 height 16
click at [460, 147] on icon at bounding box center [460, 148] width 4 height 4
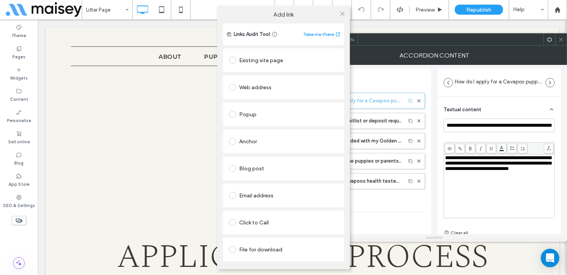
click at [264, 143] on div "Anchor" at bounding box center [283, 141] width 109 height 12
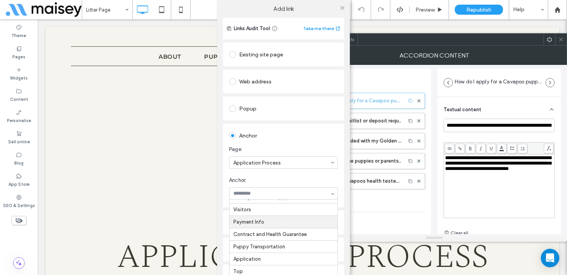
scroll to position [38, 0]
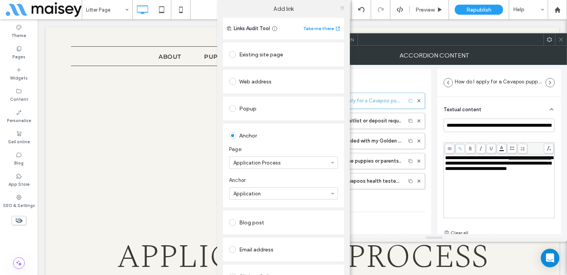
click at [340, 7] on icon at bounding box center [343, 8] width 6 height 6
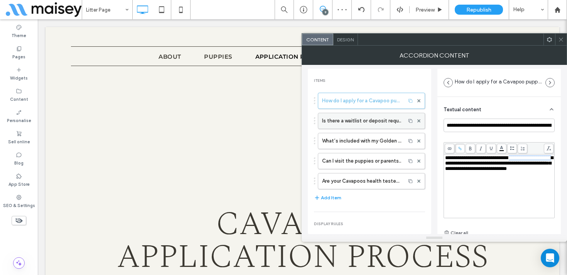
click at [361, 122] on label "Is there a waitlist or deposit required?" at bounding box center [362, 120] width 80 height 15
type input "**********"
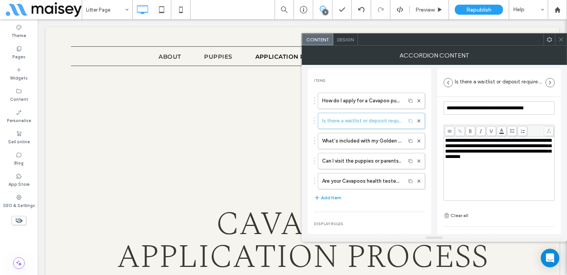
scroll to position [0, 0]
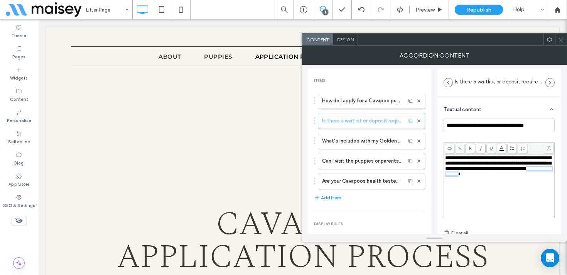
drag, startPoint x: 526, startPoint y: 176, endPoint x: 479, endPoint y: 177, distance: 47.1
click at [479, 176] on span "**********" at bounding box center [498, 165] width 106 height 21
click at [461, 146] on span at bounding box center [460, 149] width 10 height 10
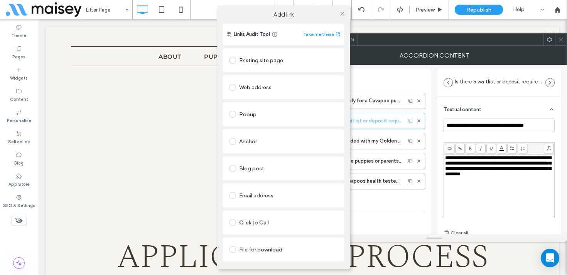
click at [283, 61] on div "Existing site page" at bounding box center [283, 60] width 109 height 12
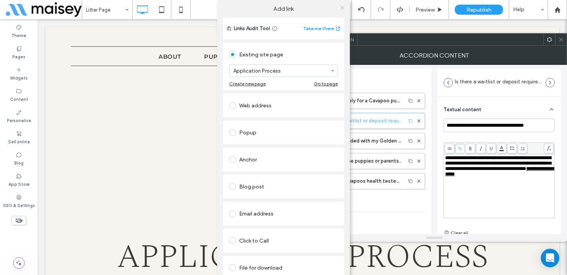
click at [340, 7] on icon at bounding box center [343, 8] width 6 height 6
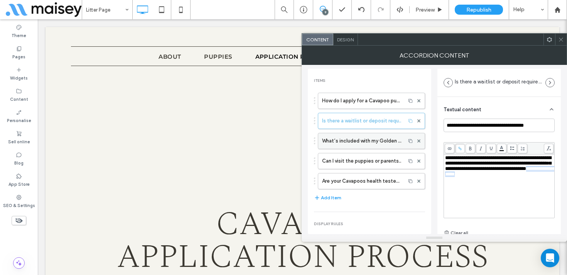
click at [354, 139] on label "What’s included with my Golden Valley Cavapoo puppy?" at bounding box center [362, 140] width 80 height 15
type input "**********"
type input "******"
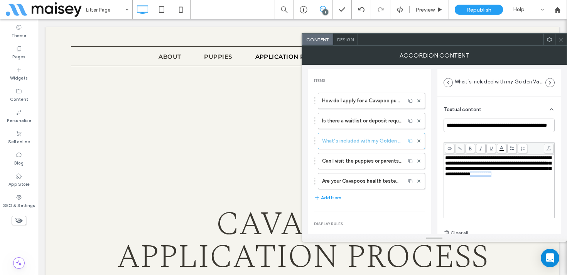
drag, startPoint x: 495, startPoint y: 183, endPoint x: 472, endPoint y: 185, distance: 23.2
click at [472, 177] on div "**********" at bounding box center [499, 166] width 108 height 22
click at [461, 147] on icon at bounding box center [460, 148] width 4 height 4
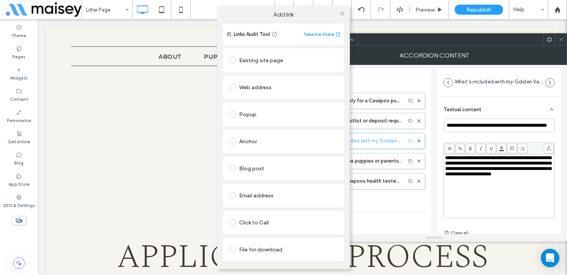
click at [251, 141] on div "Anchor" at bounding box center [283, 141] width 109 height 12
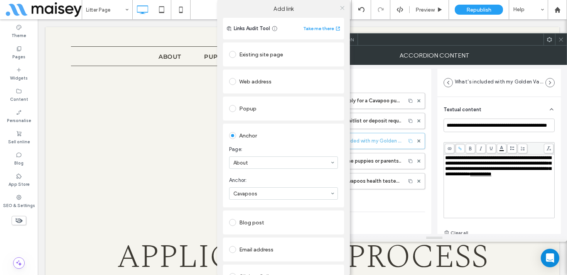
click at [340, 7] on icon at bounding box center [343, 8] width 6 height 6
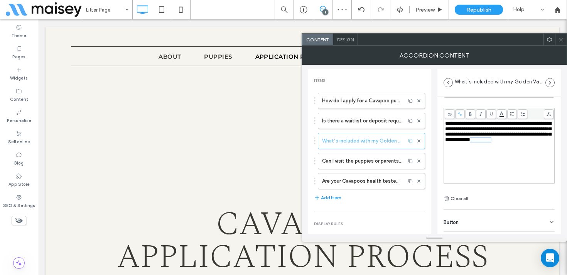
scroll to position [54, 0]
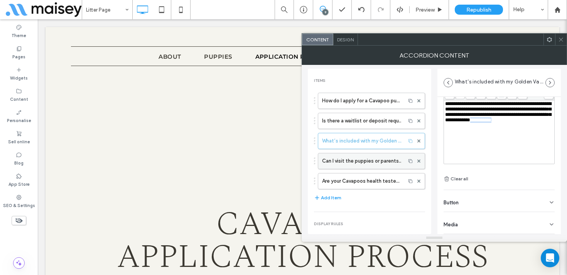
click at [367, 158] on label "Can I visit the puppies or parents in person?" at bounding box center [362, 160] width 80 height 15
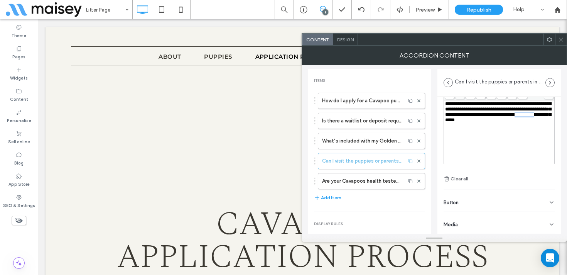
drag, startPoint x: 520, startPoint y: 124, endPoint x: 494, endPoint y: 124, distance: 25.9
click at [494, 122] on span "**********" at bounding box center [498, 111] width 106 height 21
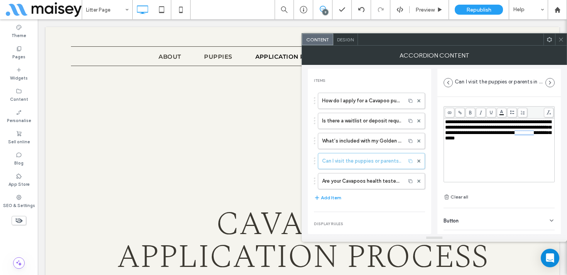
scroll to position [13, 0]
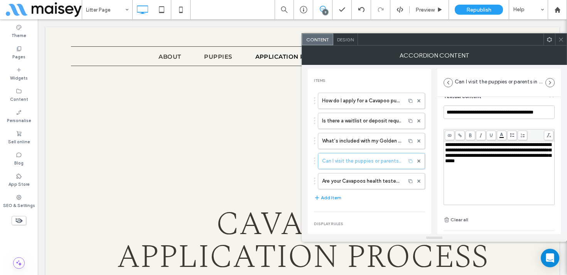
click at [462, 132] on span at bounding box center [460, 135] width 10 height 10
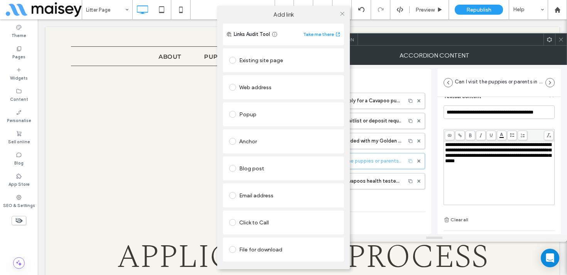
click at [253, 145] on div "Anchor" at bounding box center [283, 141] width 109 height 12
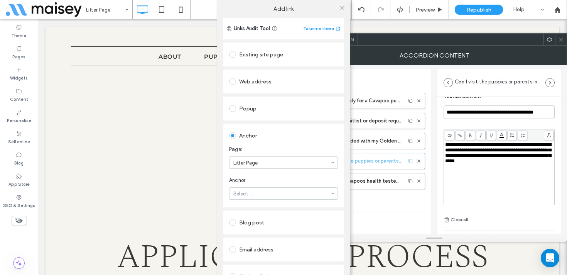
click at [265, 54] on div "Existing site page" at bounding box center [283, 54] width 109 height 12
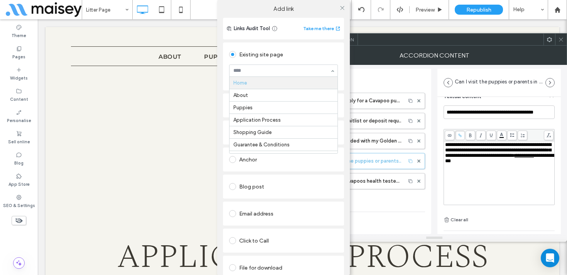
click at [267, 76] on div "Home About Puppies Application Process Shopping Guide Guarantee & Conditions Li…" at bounding box center [283, 70] width 109 height 12
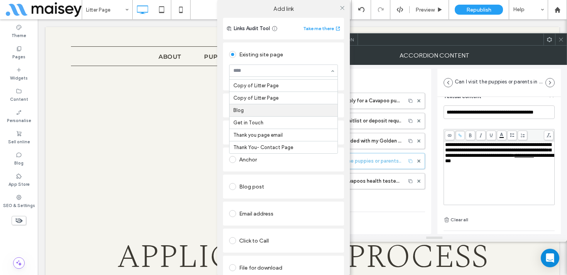
scroll to position [88, 0]
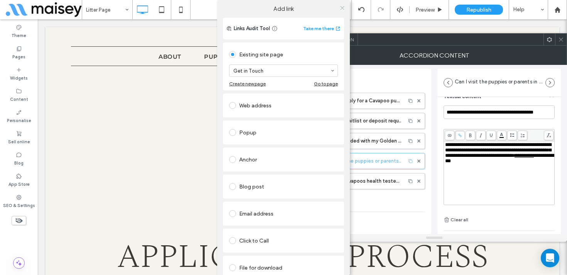
click at [340, 7] on icon at bounding box center [343, 8] width 6 height 6
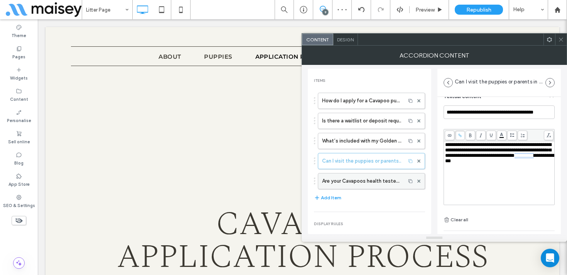
click at [343, 183] on label "Are your Cavapoos health tested?" at bounding box center [362, 180] width 80 height 15
type input "**********"
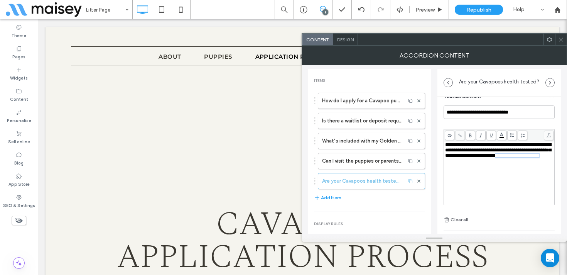
drag, startPoint x: 528, startPoint y: 164, endPoint x: 467, endPoint y: 163, distance: 60.6
click at [467, 158] on div "**********" at bounding box center [499, 150] width 108 height 16
click at [458, 131] on span at bounding box center [460, 135] width 10 height 10
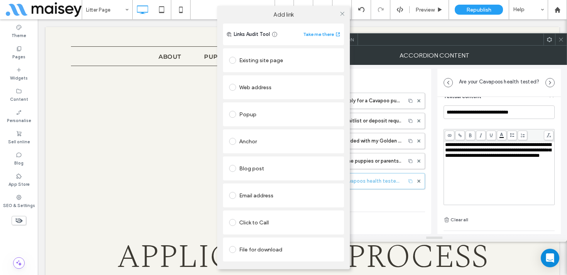
click at [293, 61] on div "Existing site page" at bounding box center [283, 60] width 109 height 12
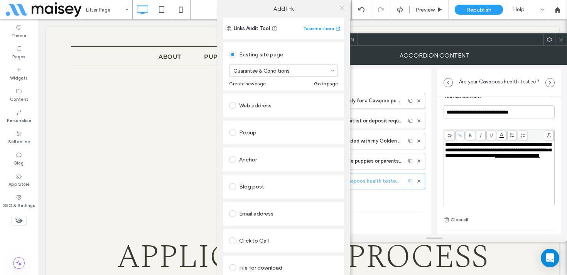
click at [340, 7] on icon at bounding box center [343, 8] width 6 height 6
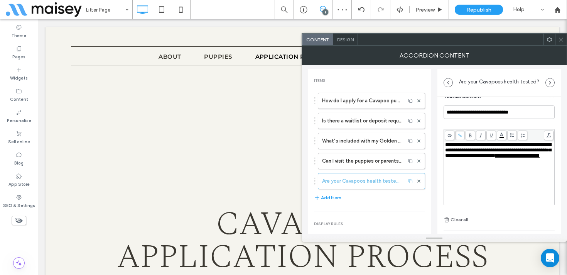
click at [560, 42] on span at bounding box center [562, 40] width 6 height 12
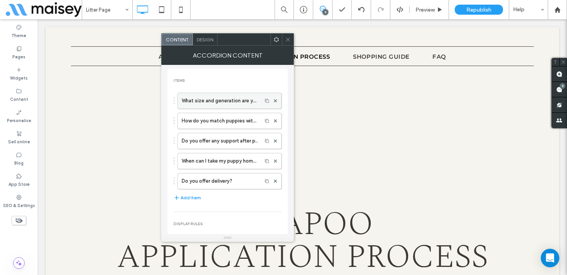
click at [196, 102] on label "What size and generation are your Cavapoos?" at bounding box center [220, 100] width 76 height 15
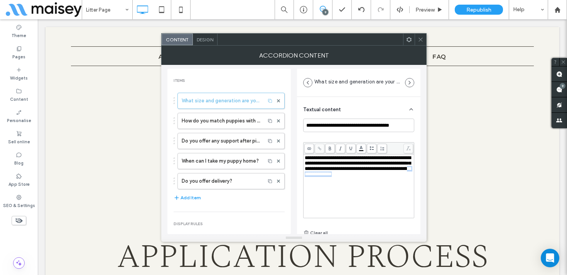
drag, startPoint x: 405, startPoint y: 178, endPoint x: 368, endPoint y: 177, distance: 37.1
click at [368, 177] on div "**********" at bounding box center [359, 166] width 108 height 22
click at [319, 146] on icon at bounding box center [320, 148] width 4 height 4
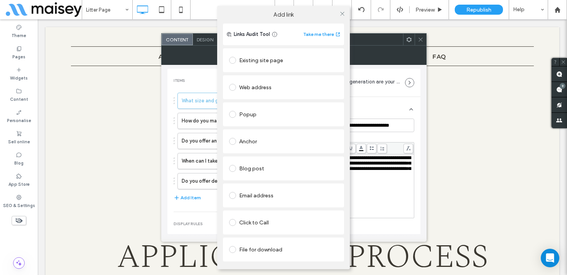
click at [277, 61] on div "Existing site page" at bounding box center [283, 60] width 109 height 12
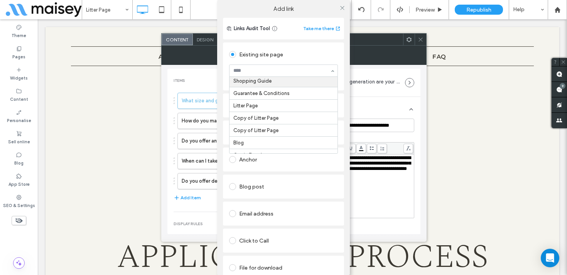
scroll to position [52, 0]
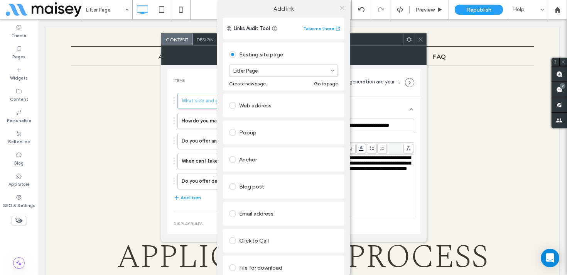
click at [340, 8] on use at bounding box center [342, 8] width 4 height 4
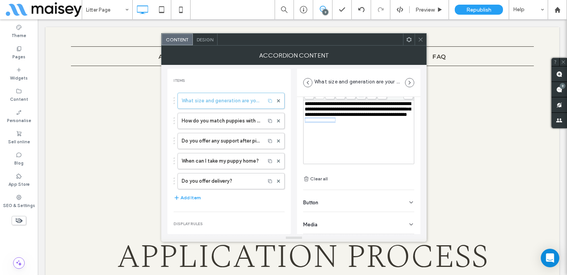
scroll to position [25, 0]
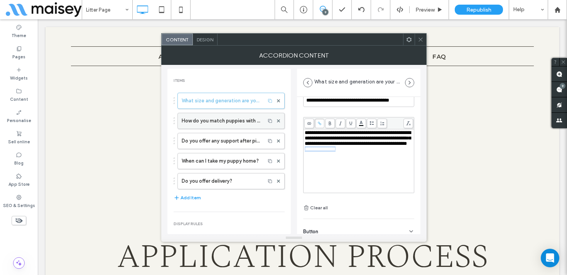
click at [212, 123] on label "How do you match puppies with families?" at bounding box center [222, 120] width 80 height 15
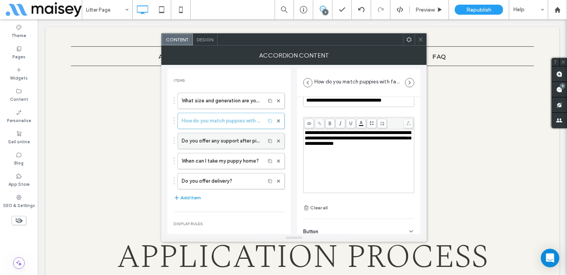
click at [219, 140] on label "Do you offer any support after pickup?" at bounding box center [222, 140] width 80 height 15
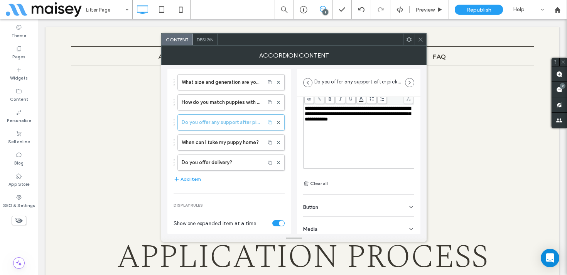
scroll to position [54, 0]
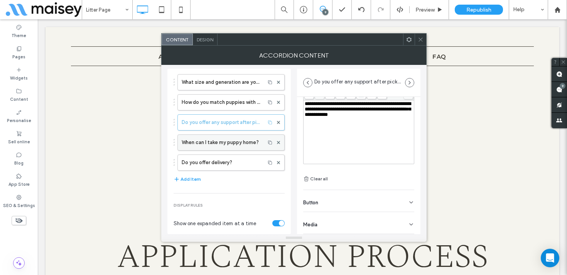
click at [222, 141] on label "When can I take my puppy home?" at bounding box center [222, 142] width 80 height 15
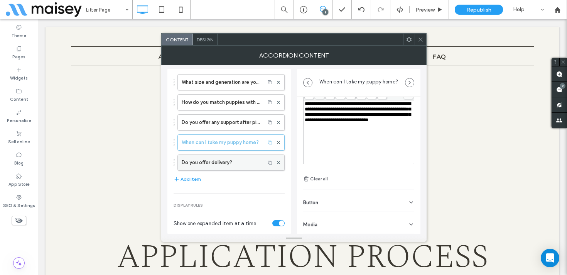
click at [222, 163] on label "Do you offer delivery?" at bounding box center [222, 162] width 80 height 15
type input "**********"
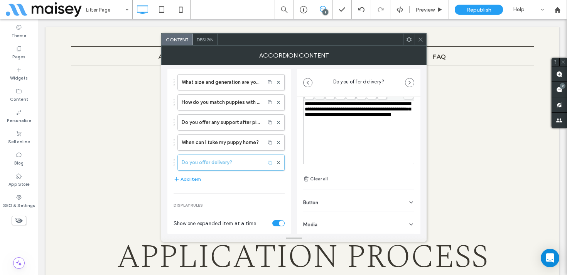
click at [420, 40] on icon at bounding box center [421, 40] width 6 height 6
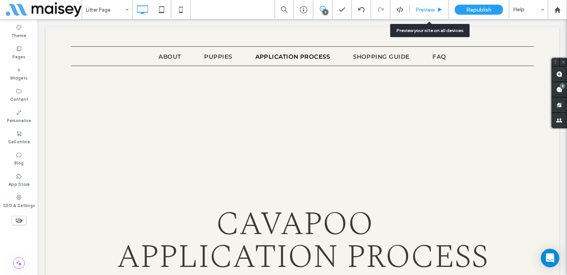
click at [432, 11] on span "Preview" at bounding box center [425, 10] width 19 height 7
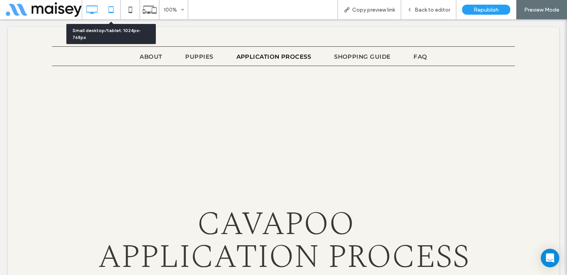
click at [111, 12] on use at bounding box center [110, 9] width 5 height 7
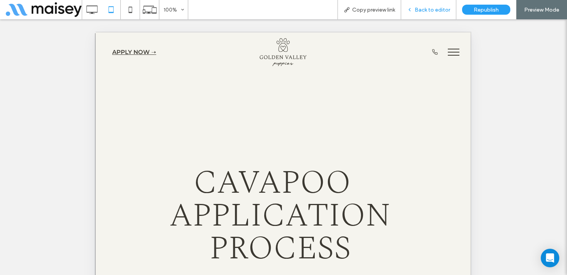
click at [430, 13] on span "Back to editor" at bounding box center [433, 10] width 36 height 7
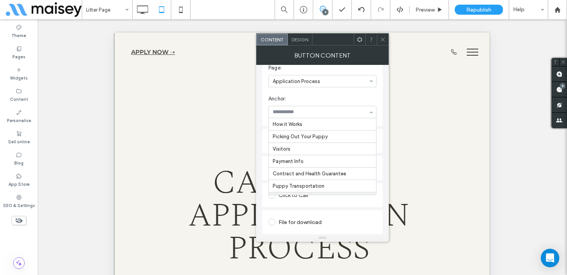
scroll to position [38, 0]
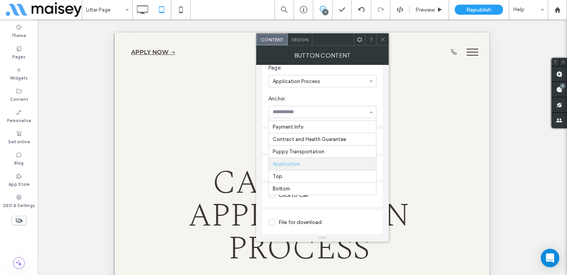
click at [381, 41] on icon at bounding box center [383, 40] width 6 height 6
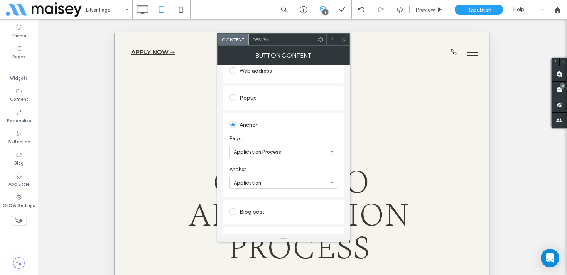
scroll to position [158, 0]
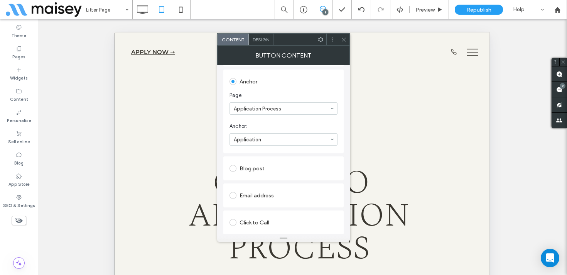
click at [344, 34] on span at bounding box center [344, 40] width 6 height 12
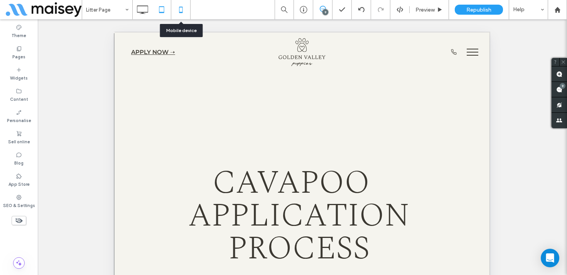
click at [183, 4] on icon at bounding box center [180, 9] width 15 height 15
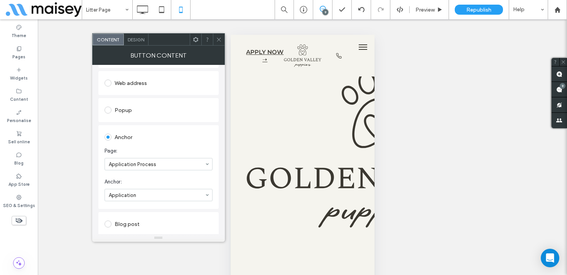
scroll to position [104, 0]
click at [218, 36] on span at bounding box center [219, 40] width 6 height 12
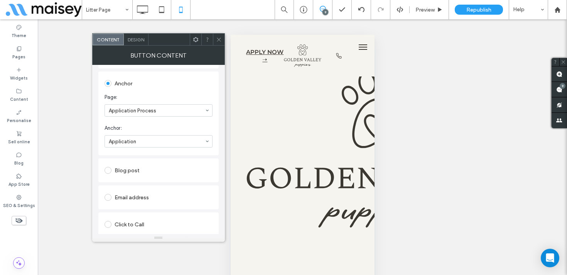
scroll to position [183, 0]
click at [220, 38] on use at bounding box center [219, 39] width 4 height 4
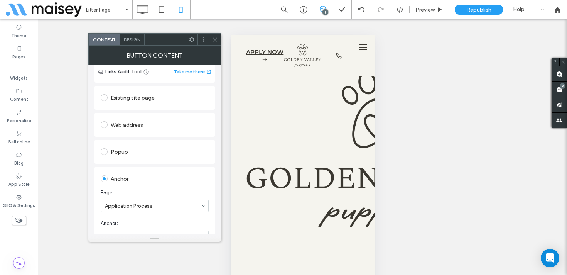
scroll to position [186, 0]
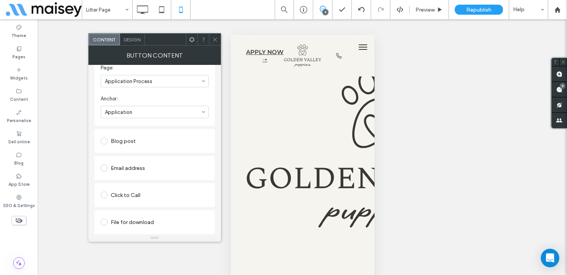
click at [216, 39] on icon at bounding box center [215, 40] width 6 height 6
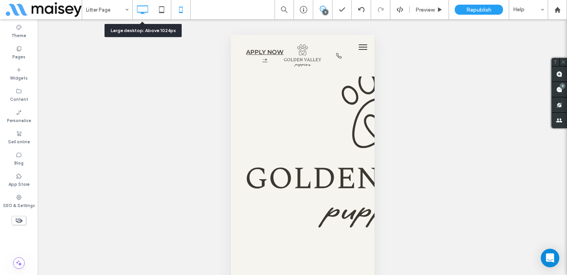
click at [144, 10] on icon at bounding box center [142, 9] width 15 height 15
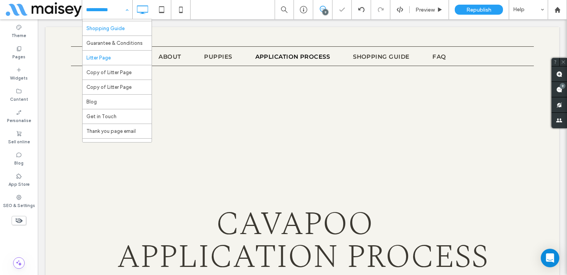
scroll to position [72, 0]
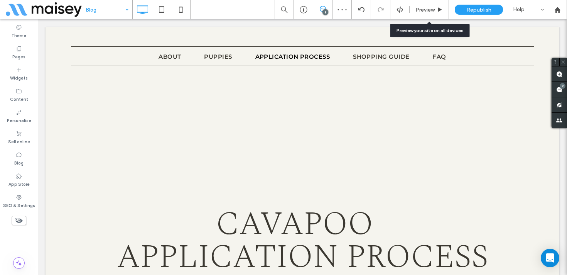
click at [428, 4] on div "Preview" at bounding box center [429, 9] width 39 height 19
click at [440, 10] on use at bounding box center [440, 9] width 4 height 4
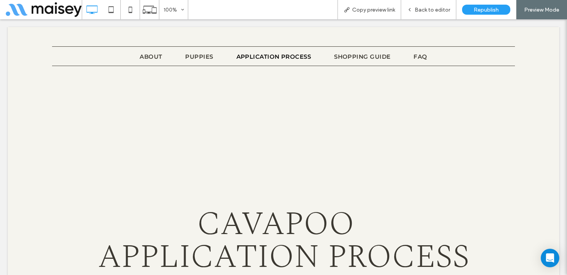
click at [304, 125] on div at bounding box center [283, 137] width 567 height 275
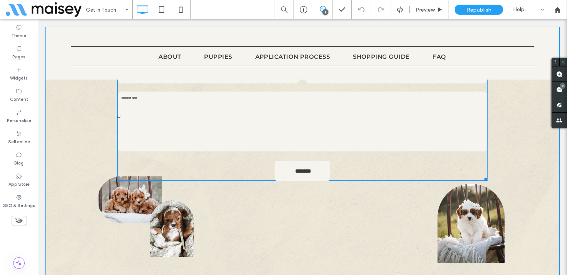
click at [202, 110] on textarea at bounding box center [303, 121] width 370 height 60
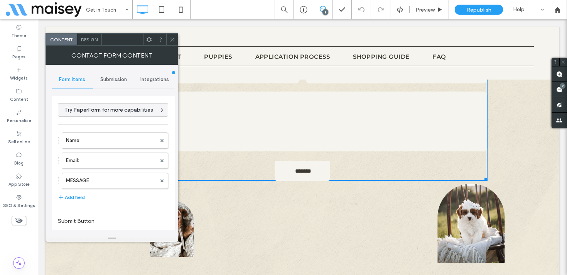
type input "*******"
type input "**********"
click at [116, 74] on div "Submission" at bounding box center [113, 79] width 41 height 17
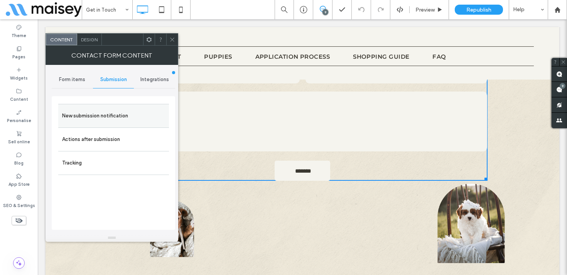
click at [95, 115] on label "New submission notification" at bounding box center [113, 115] width 103 height 15
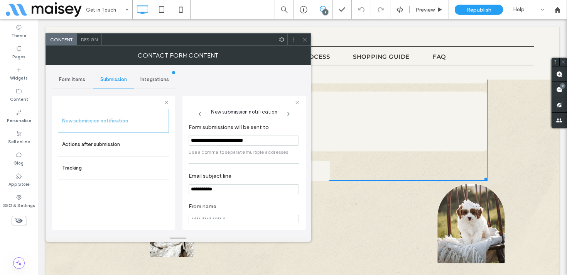
click at [304, 38] on use at bounding box center [305, 39] width 4 height 4
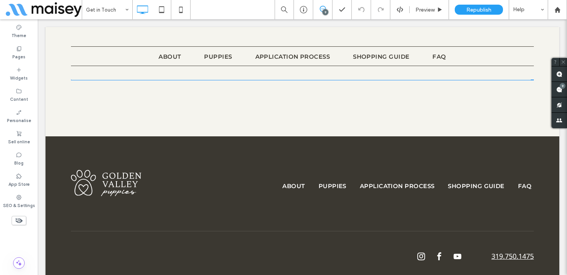
scroll to position [773, 0]
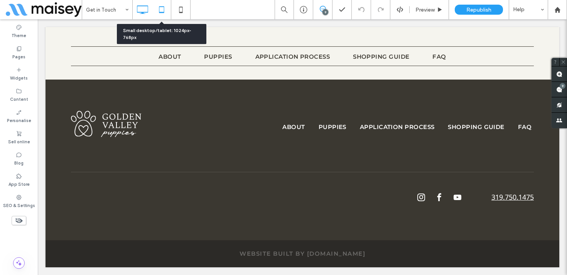
click at [162, 10] on icon at bounding box center [161, 9] width 15 height 15
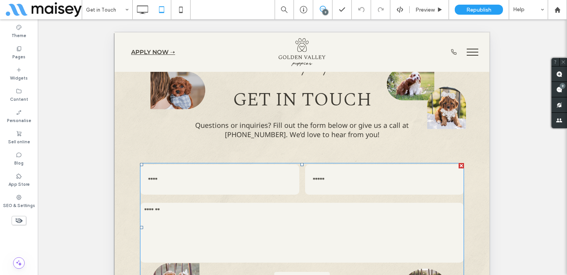
scroll to position [0, 0]
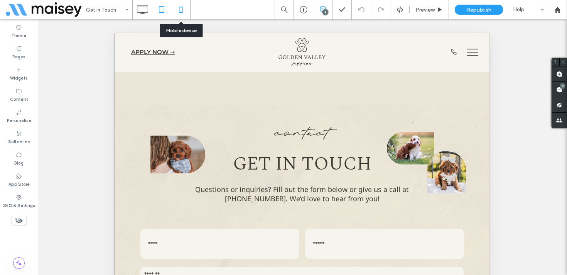
click at [185, 15] on icon at bounding box center [180, 9] width 15 height 15
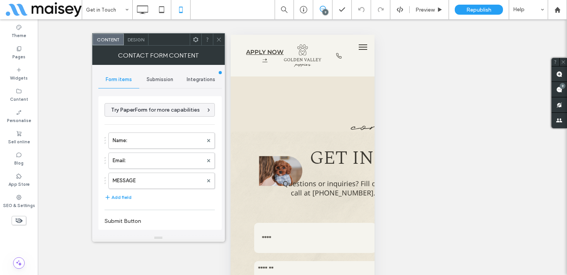
click at [157, 84] on div "Submission" at bounding box center [159, 79] width 41 height 17
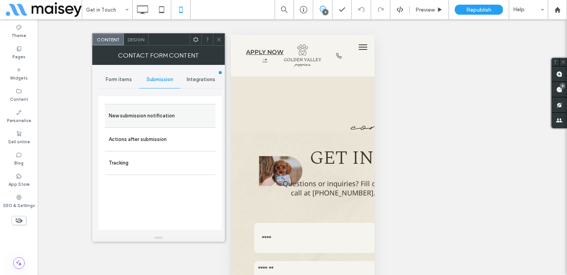
click at [150, 115] on label "New submission notification" at bounding box center [160, 115] width 103 height 15
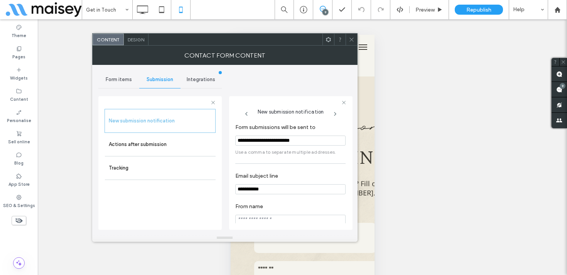
click at [349, 41] on icon at bounding box center [352, 40] width 6 height 6
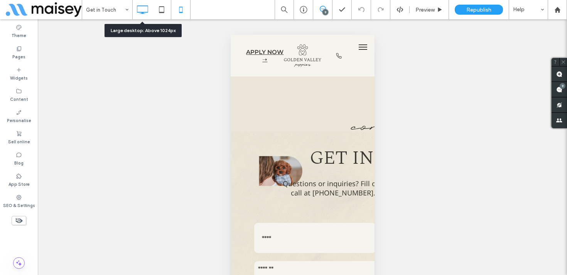
click at [139, 13] on icon at bounding box center [142, 9] width 15 height 15
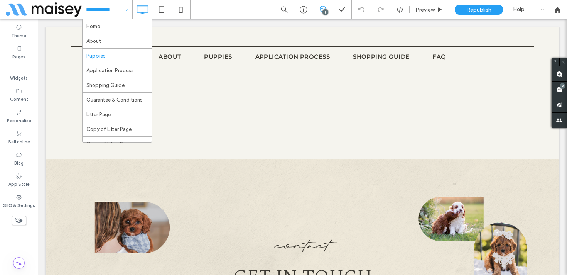
scroll to position [72, 0]
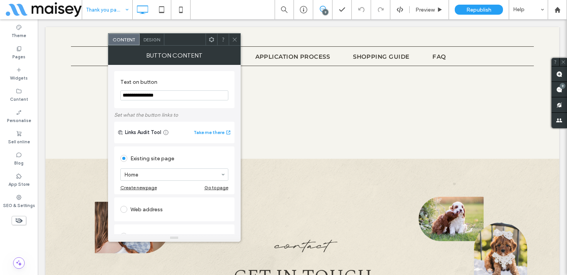
click at [235, 40] on icon at bounding box center [235, 40] width 6 height 6
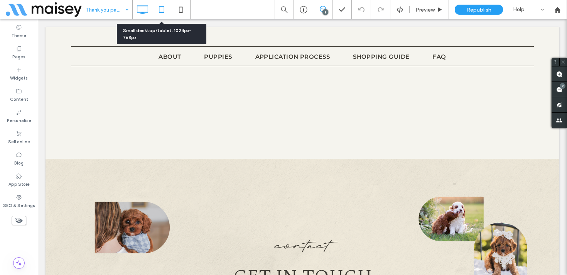
click at [166, 8] on icon at bounding box center [161, 9] width 15 height 15
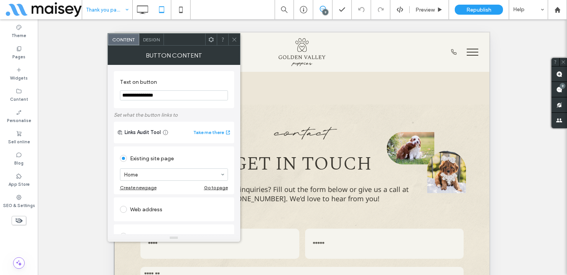
click at [235, 37] on icon at bounding box center [235, 40] width 6 height 6
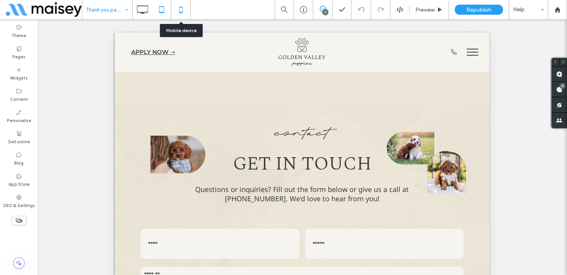
click at [181, 14] on icon at bounding box center [180, 9] width 15 height 15
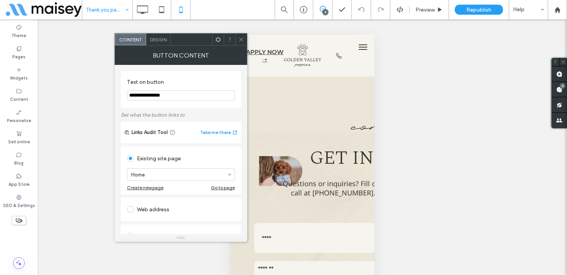
click at [245, 39] on div at bounding box center [241, 40] width 12 height 12
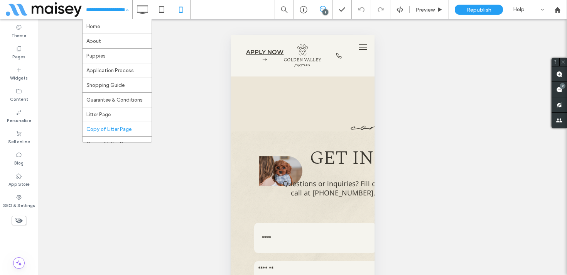
scroll to position [72, 0]
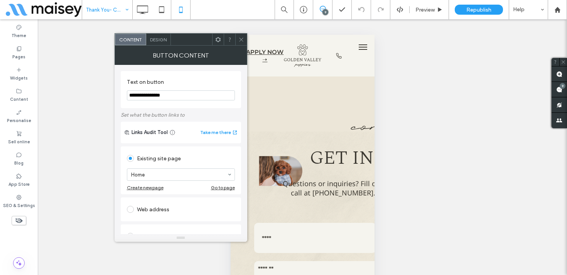
click at [244, 36] on div at bounding box center [241, 40] width 12 height 12
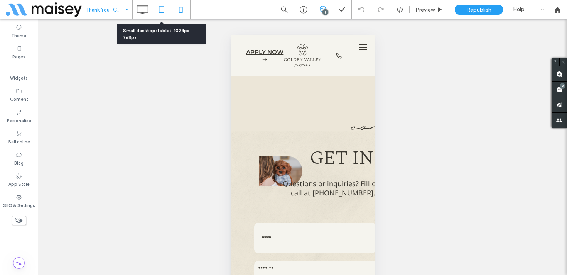
click at [159, 11] on use at bounding box center [161, 9] width 5 height 7
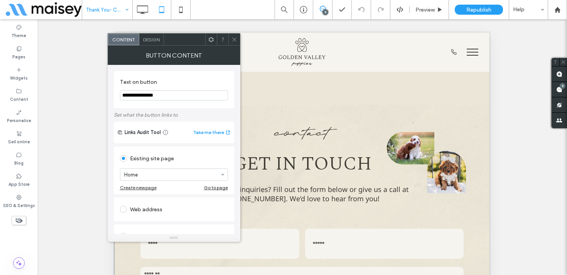
click at [234, 38] on icon at bounding box center [235, 40] width 6 height 6
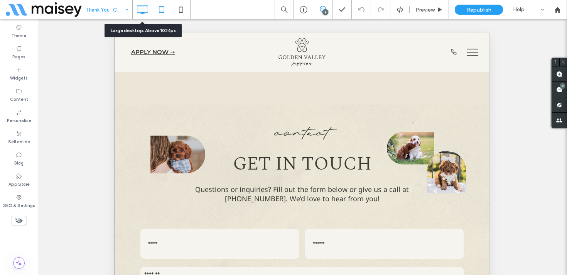
click at [143, 8] on icon at bounding box center [142, 9] width 15 height 15
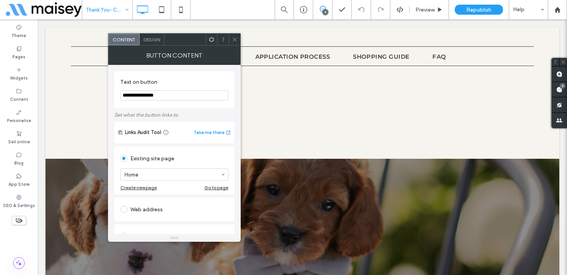
scroll to position [256, 0]
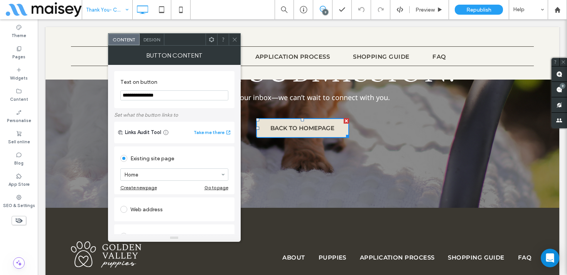
click at [235, 36] on span at bounding box center [235, 40] width 6 height 12
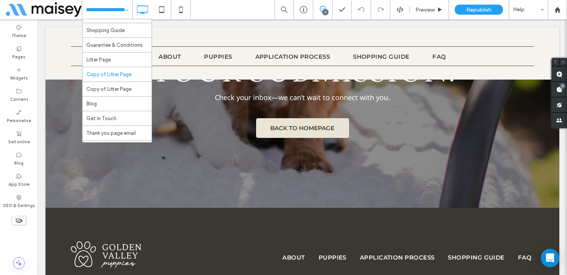
scroll to position [72, 0]
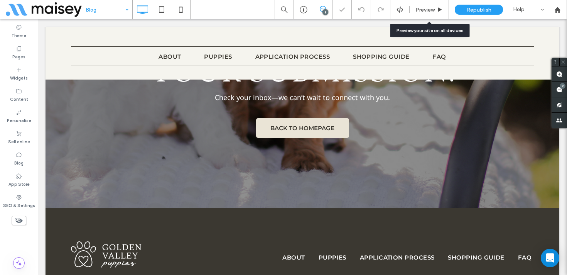
click at [431, 8] on span "Preview" at bounding box center [425, 10] width 19 height 7
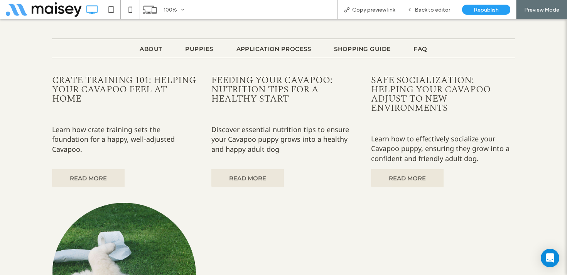
scroll to position [756, 0]
click at [106, 174] on link "READ MORE" at bounding box center [88, 178] width 73 height 18
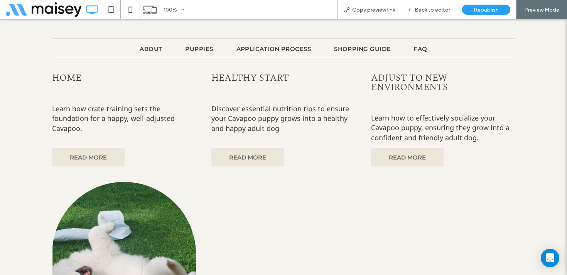
scroll to position [780, 0]
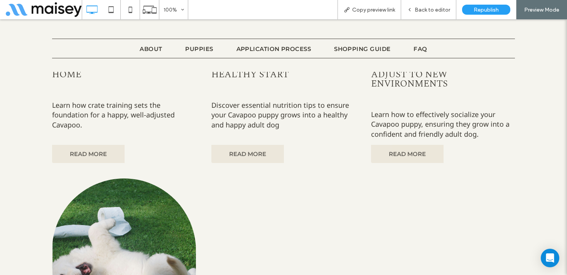
click at [252, 151] on link "READ MORE" at bounding box center [248, 154] width 73 height 18
click at [438, 9] on span "Back to editor" at bounding box center [433, 10] width 36 height 7
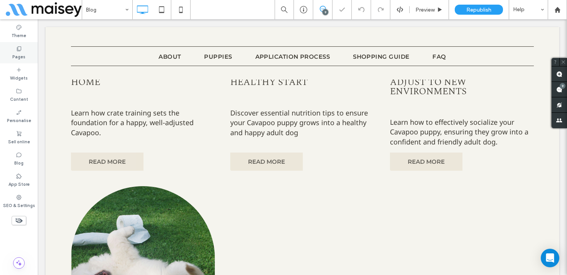
click at [13, 53] on label "Pages" at bounding box center [18, 56] width 13 height 8
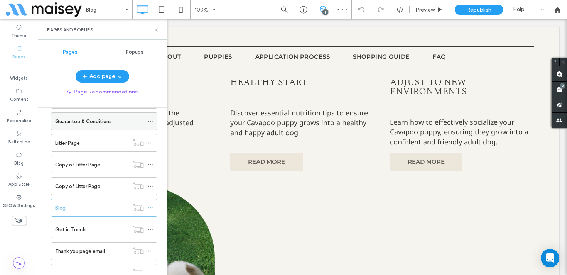
scroll to position [103, 0]
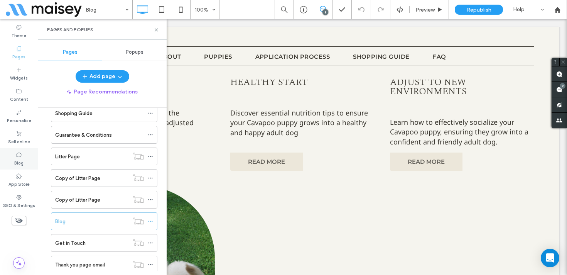
click at [23, 158] on label "Blog" at bounding box center [18, 162] width 9 height 8
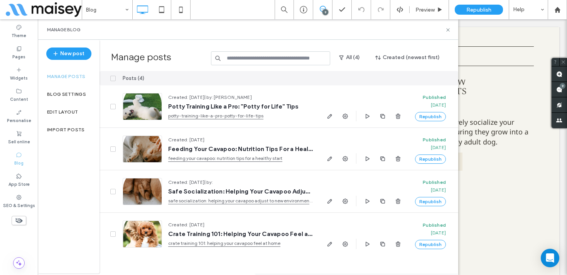
click at [452, 30] on div "Manage blog" at bounding box center [248, 29] width 421 height 20
click at [447, 29] on icon at bounding box center [448, 30] width 6 height 6
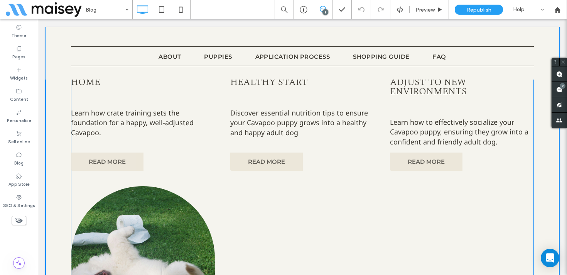
click at [390, 182] on div "Crate Training 101: Helping Your Cavapoo Feel at Home August 7, 2025 Learn how …" at bounding box center [302, 169] width 463 height 524
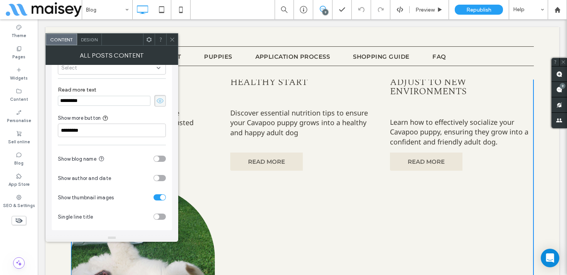
scroll to position [0, 0]
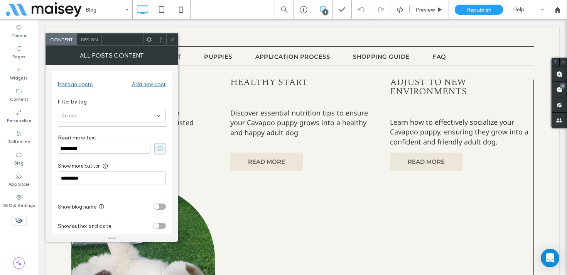
click at [173, 38] on icon at bounding box center [172, 40] width 6 height 6
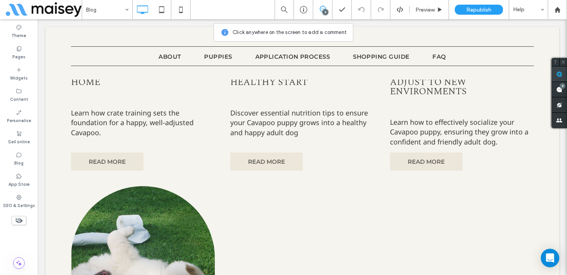
click at [562, 74] on use at bounding box center [560, 74] width 6 height 6
click at [159, 161] on div "READ MORE" at bounding box center [143, 161] width 144 height 18
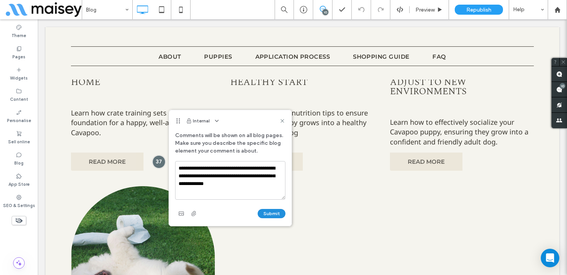
type textarea "**********"
click at [276, 212] on button "Submit" at bounding box center [272, 213] width 28 height 9
